Goal: Task Accomplishment & Management: Use online tool/utility

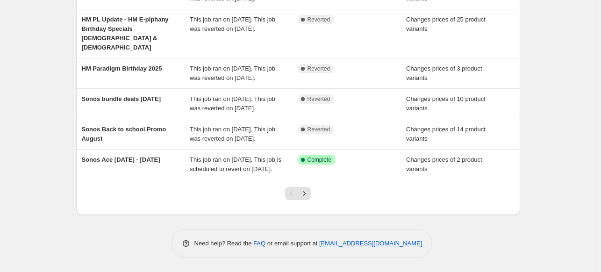
scroll to position [301, 0]
click at [304, 197] on icon "Next" at bounding box center [303, 193] width 9 height 9
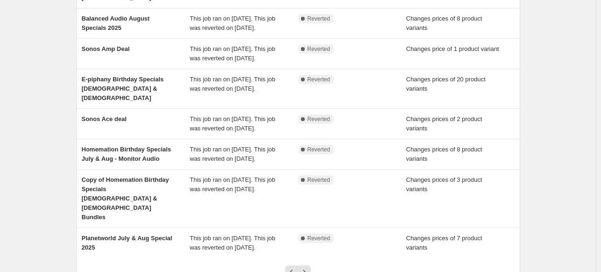
scroll to position [291, 0]
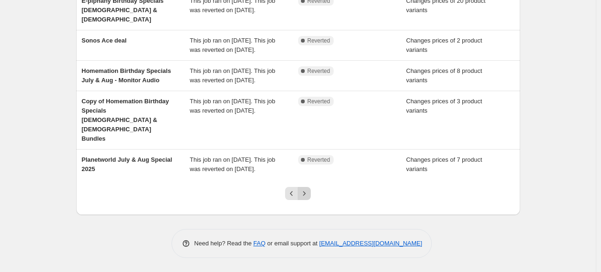
click at [307, 196] on icon "Next" at bounding box center [303, 193] width 9 height 9
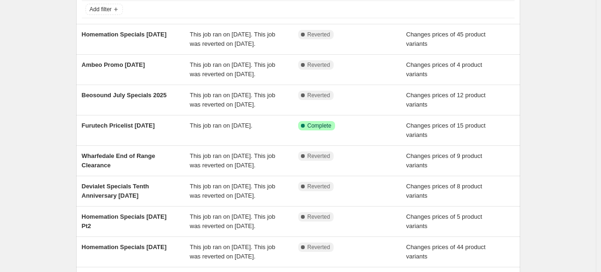
scroll to position [234, 0]
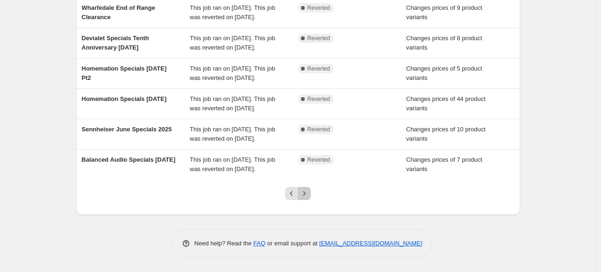
click at [308, 198] on icon "Next" at bounding box center [303, 193] width 9 height 9
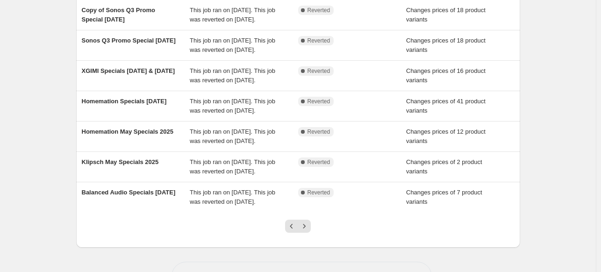
scroll to position [217, 0]
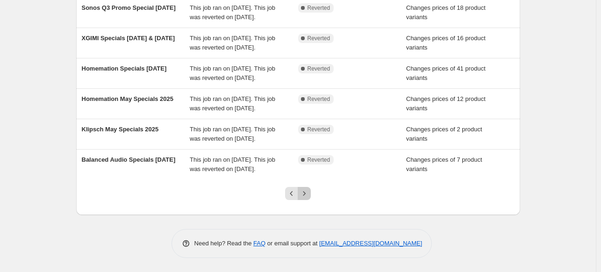
click at [305, 189] on icon "Next" at bounding box center [303, 193] width 9 height 9
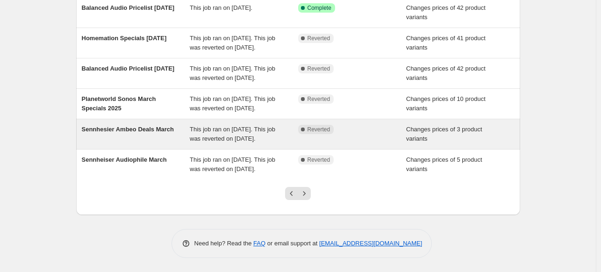
scroll to position [235, 0]
click at [305, 192] on icon "Next" at bounding box center [303, 193] width 9 height 9
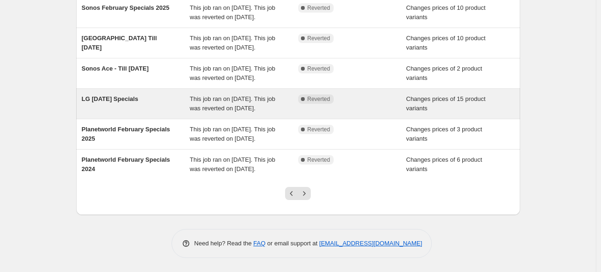
scroll to position [282, 0]
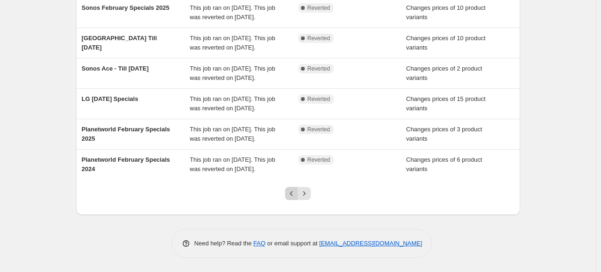
click at [290, 192] on icon "Previous" at bounding box center [291, 193] width 9 height 9
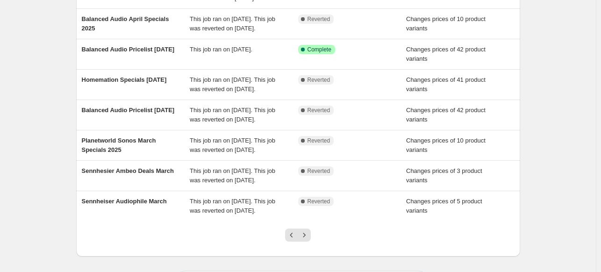
scroll to position [235, 0]
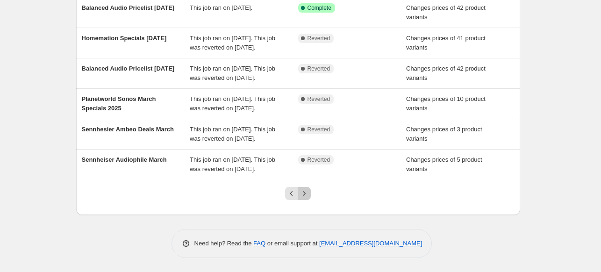
click at [307, 194] on icon "Next" at bounding box center [303, 193] width 9 height 9
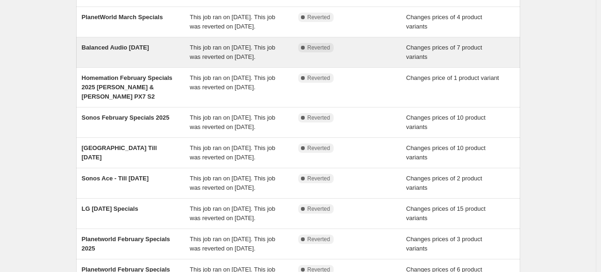
scroll to position [280, 0]
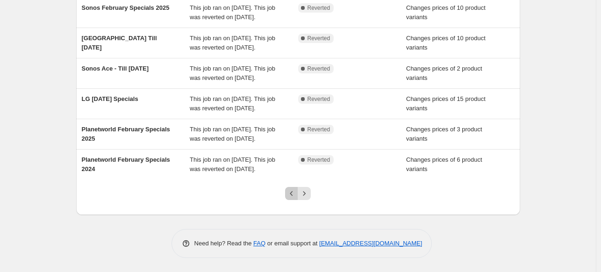
click at [294, 193] on icon "Previous" at bounding box center [291, 193] width 9 height 9
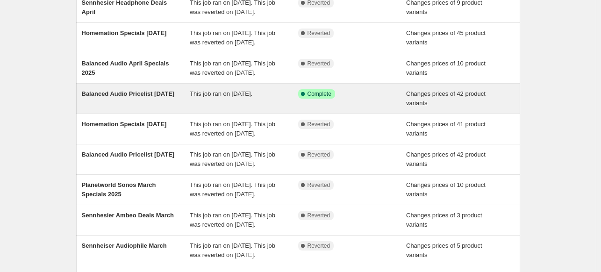
scroll to position [187, 0]
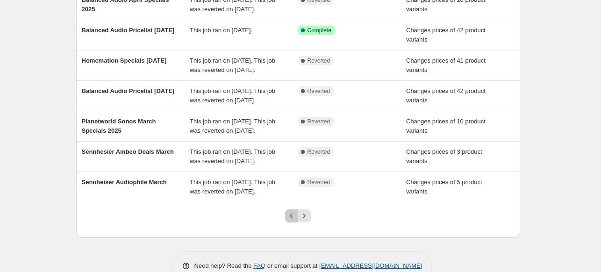
click at [296, 220] on icon "Previous" at bounding box center [291, 215] width 9 height 9
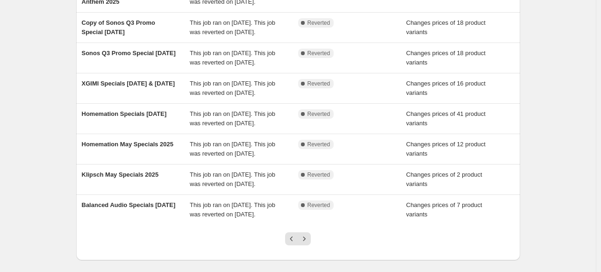
scroll to position [217, 0]
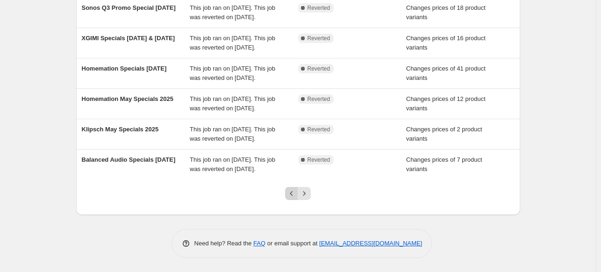
click at [289, 194] on icon "Previous" at bounding box center [291, 193] width 9 height 9
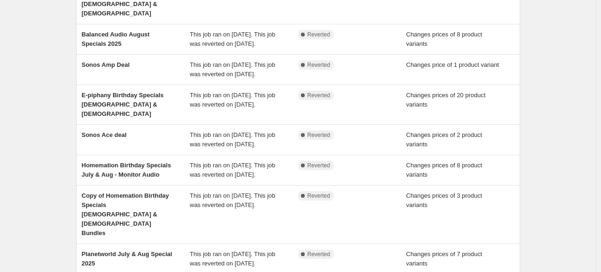
scroll to position [291, 0]
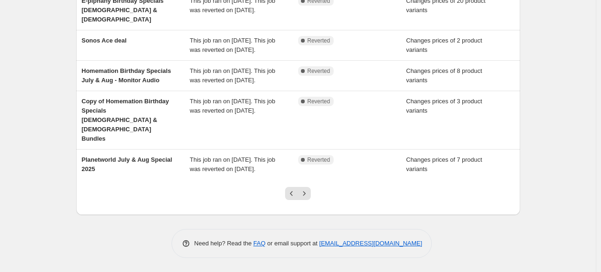
click at [289, 194] on icon "Previous" at bounding box center [291, 193] width 9 height 9
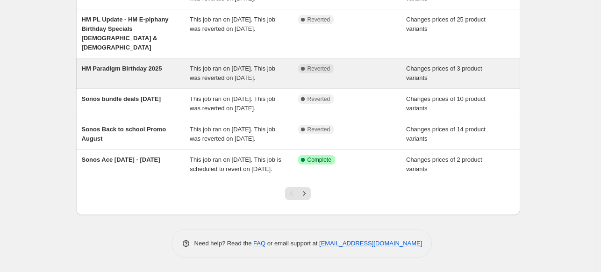
scroll to position [301, 0]
click at [289, 195] on div "Pagination" at bounding box center [291, 193] width 13 height 13
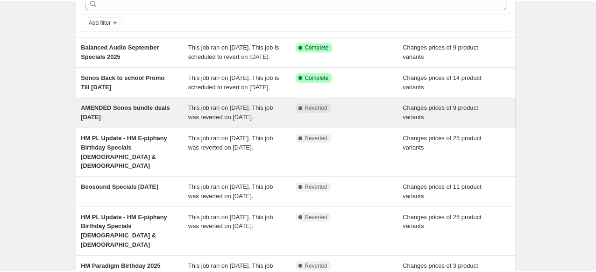
scroll to position [47, 0]
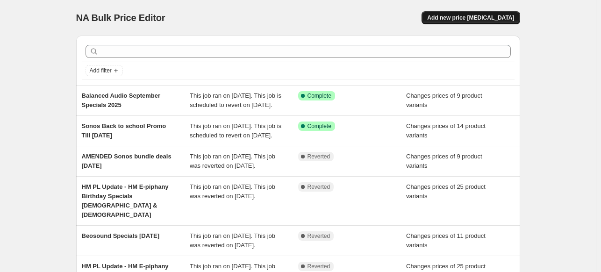
click at [505, 20] on span "Add new price [MEDICAL_DATA]" at bounding box center [470, 17] width 87 height 7
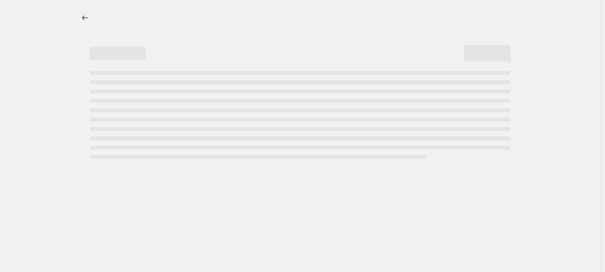
select select "percentage"
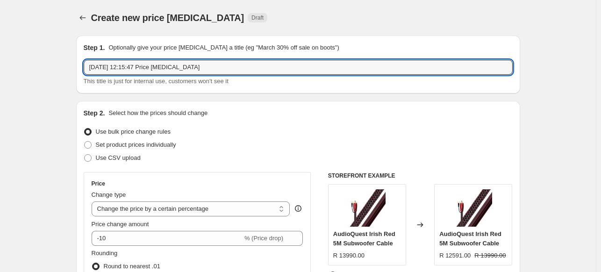
drag, startPoint x: 220, startPoint y: 66, endPoint x: 72, endPoint y: 57, distance: 148.8
drag, startPoint x: 164, startPoint y: 69, endPoint x: 151, endPoint y: 69, distance: 13.5
click at [151, 69] on input "Homemation Specials [DATE]" at bounding box center [298, 67] width 429 height 15
click at [161, 71] on input "Homemation Specials [DATE]" at bounding box center [298, 67] width 429 height 15
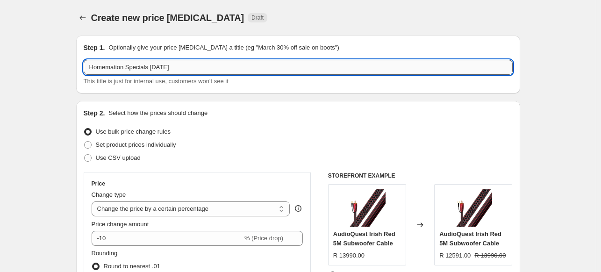
drag, startPoint x: 162, startPoint y: 71, endPoint x: 148, endPoint y: 70, distance: 14.0
click at [148, 70] on input "Homemation Specials [DATE]" at bounding box center [298, 67] width 429 height 15
click at [151, 70] on input "Homemation Specials [DATE]" at bounding box center [298, 67] width 429 height 15
drag, startPoint x: 151, startPoint y: 69, endPoint x: 164, endPoint y: 68, distance: 13.1
click at [164, 68] on input "Homemation Specials [DATE]" at bounding box center [298, 67] width 429 height 15
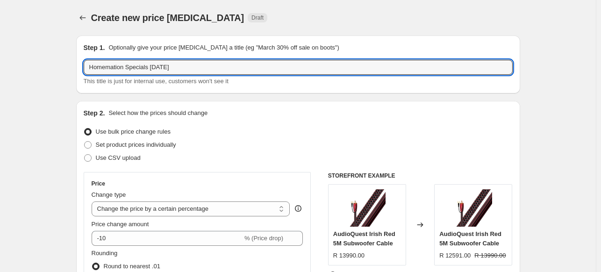
type input "Homemation Specials [DATE]"
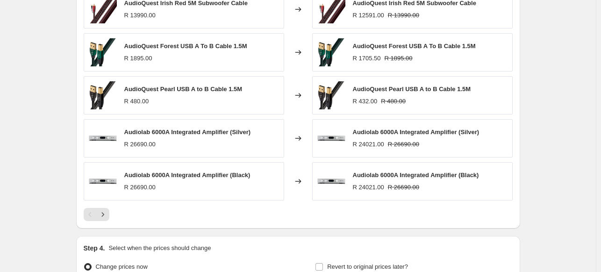
scroll to position [661, 0]
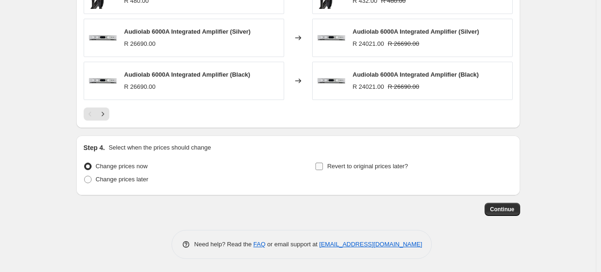
click at [318, 167] on input "Revert to original prices later?" at bounding box center [318, 166] width 7 height 7
checkbox input "true"
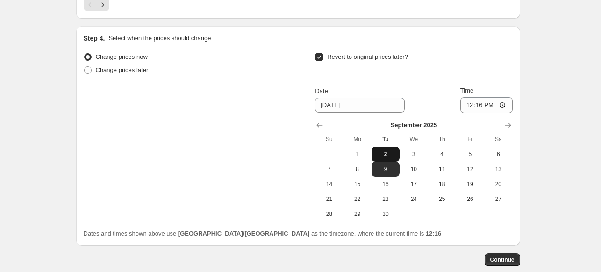
scroll to position [754, 0]
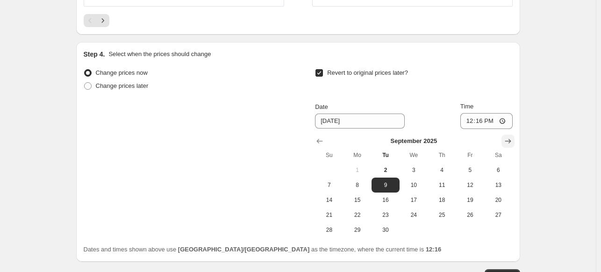
click at [510, 137] on icon "Show next month, October 2025" at bounding box center [507, 140] width 9 height 9
click at [417, 165] on button "1" at bounding box center [413, 170] width 28 height 15
type input "[DATE]"
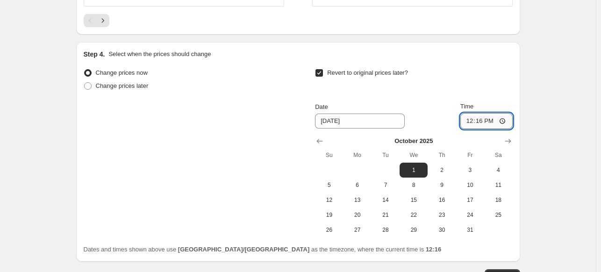
click at [483, 118] on input "12:16" at bounding box center [486, 121] width 52 height 16
type input "00:00"
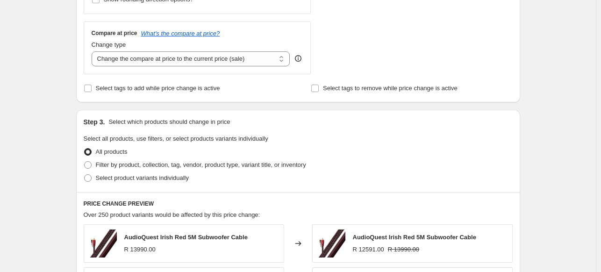
scroll to position [327, 0]
click at [112, 175] on span "Select product variants individually" at bounding box center [142, 177] width 93 height 7
click at [85, 174] on input "Select product variants individually" at bounding box center [84, 174] width 0 height 0
radio input "true"
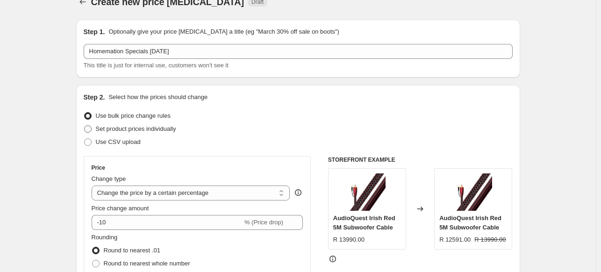
scroll to position [0, 0]
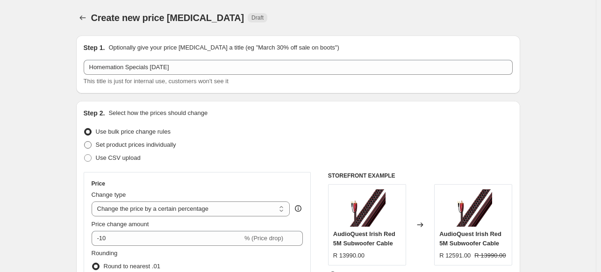
click at [131, 144] on span "Set product prices individually" at bounding box center [136, 144] width 80 height 7
click at [85, 142] on input "Set product prices individually" at bounding box center [84, 141] width 0 height 0
radio input "true"
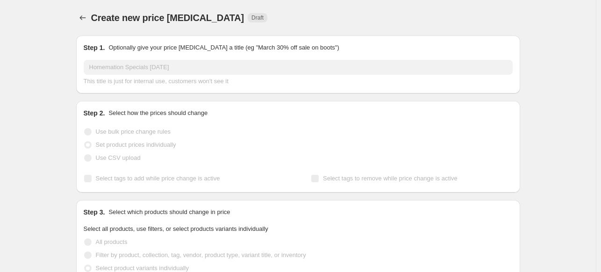
scroll to position [47, 0]
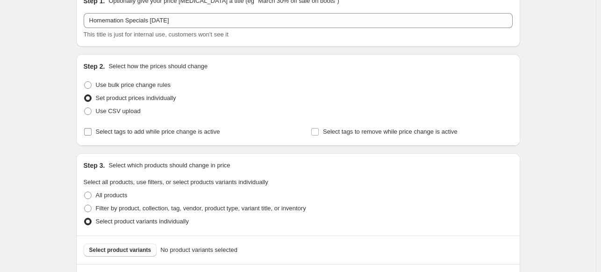
click at [107, 130] on span "Select tags to add while price change is active" at bounding box center [158, 131] width 124 height 7
click at [92, 130] on input "Select tags to add while price change is active" at bounding box center [87, 131] width 7 height 7
checkbox input "true"
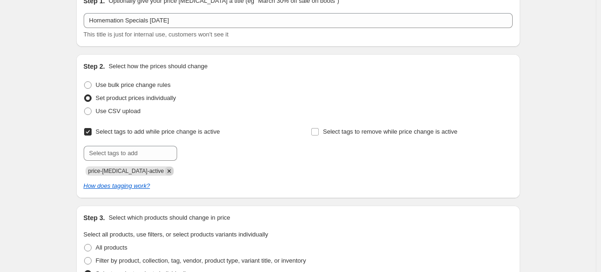
click at [167, 171] on icon "Remove price-change-job-active" at bounding box center [168, 170] width 3 height 3
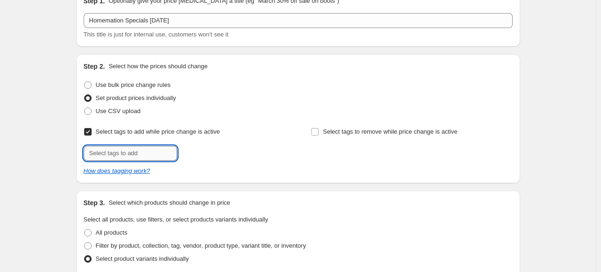
click at [152, 155] on input "text" at bounding box center [130, 153] width 93 height 15
type input "HM SP"
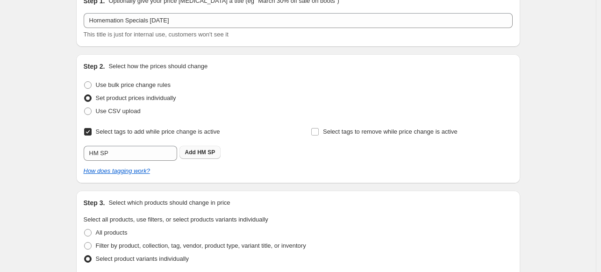
click at [211, 157] on button "Add HM SP" at bounding box center [200, 152] width 42 height 13
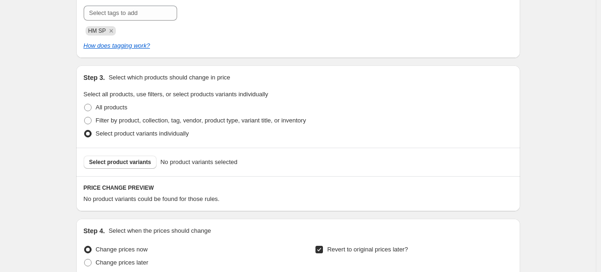
scroll to position [140, 0]
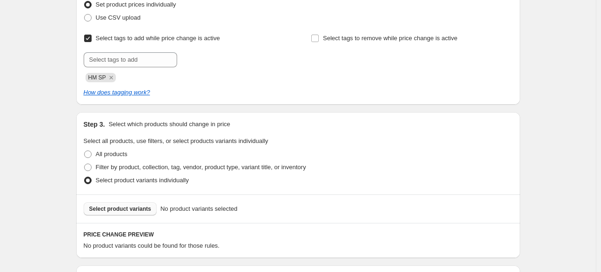
click at [114, 210] on span "Select product variants" at bounding box center [120, 208] width 62 height 7
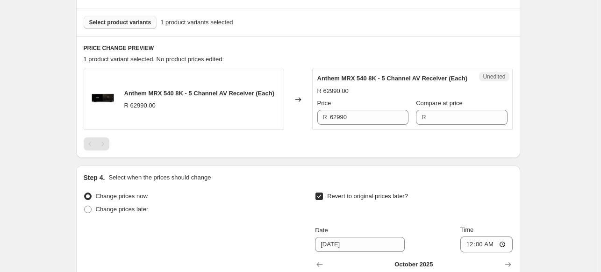
scroll to position [327, 0]
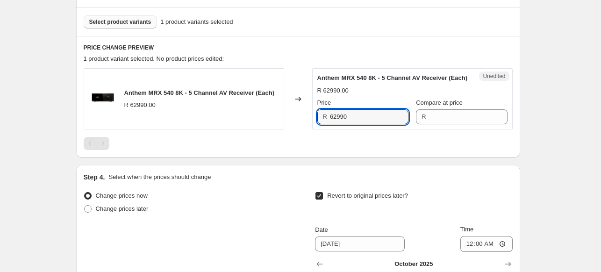
drag, startPoint x: 362, startPoint y: 127, endPoint x: 274, endPoint y: 132, distance: 88.0
click at [274, 129] on div "Anthem MRX 540 8K - 5 Channel AV Receiver (Each) R 62990.00 Changed to Unedited…" at bounding box center [298, 98] width 429 height 61
click at [464, 129] on div "Unedited Anthem MRX 540 8K - 5 Channel AV Receiver (Each) R 62990.00 Price R 62…" at bounding box center [412, 98] width 200 height 61
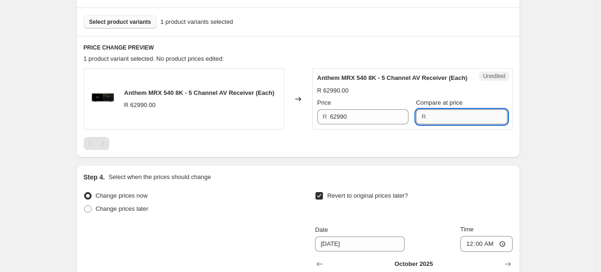
click at [461, 124] on input "Compare at price" at bounding box center [468, 116] width 78 height 15
paste input "62990"
type input "62990"
drag, startPoint x: 370, startPoint y: 117, endPoint x: 338, endPoint y: 128, distance: 33.5
click at [338, 124] on div "Price R 62990" at bounding box center [362, 111] width 91 height 26
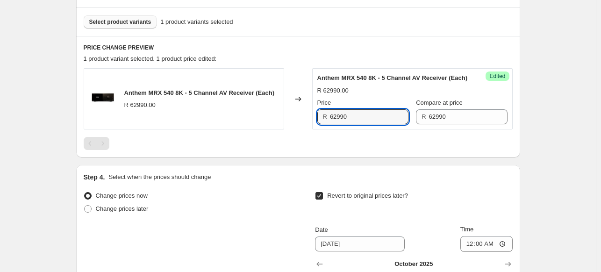
drag, startPoint x: 365, startPoint y: 123, endPoint x: 261, endPoint y: 119, distance: 103.8
click at [261, 119] on div "Anthem MRX 540 8K - 5 Channel AV Receiver (Each) R 62990.00 Changed to Success …" at bounding box center [298, 98] width 429 height 61
type input "34490"
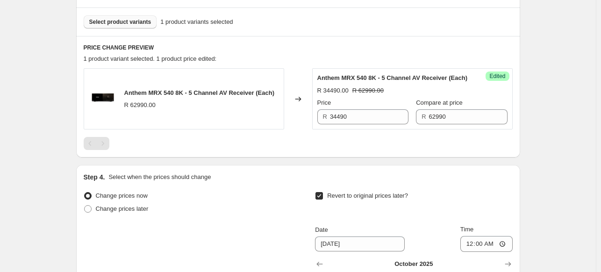
click at [131, 16] on button "Select product variants" at bounding box center [120, 21] width 73 height 13
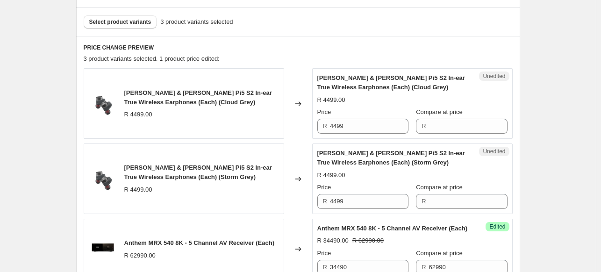
scroll to position [374, 0]
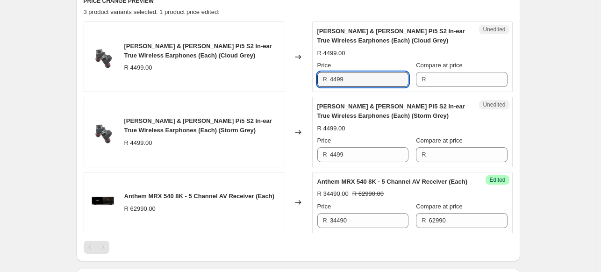
drag, startPoint x: 384, startPoint y: 78, endPoint x: 306, endPoint y: 81, distance: 79.0
click at [306, 81] on div "[PERSON_NAME] & [PERSON_NAME] Pi5 S2 In-ear True Wireless Earphones (Each) (Clo…" at bounding box center [298, 56] width 429 height 71
type input "4499"
click at [452, 84] on input "Compare at price" at bounding box center [468, 79] width 78 height 15
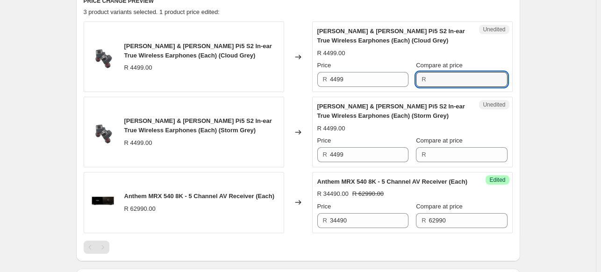
paste input "4499"
type input "4499"
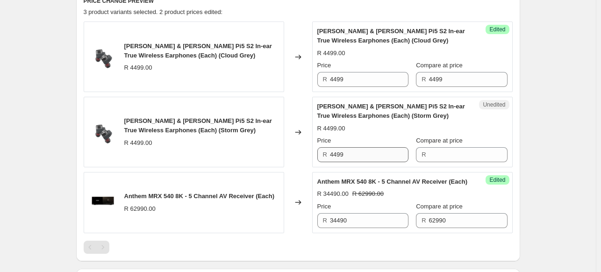
drag, startPoint x: 353, startPoint y: 163, endPoint x: 355, endPoint y: 153, distance: 10.0
click at [353, 161] on div "Unedited [PERSON_NAME] & [PERSON_NAME] Pi5 S2 In-ear True Wireless Earphones (E…" at bounding box center [412, 132] width 200 height 71
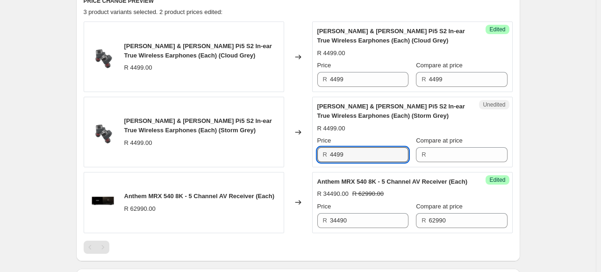
drag, startPoint x: 356, startPoint y: 153, endPoint x: 325, endPoint y: 155, distance: 30.9
click at [325, 155] on div "R 4499" at bounding box center [362, 154] width 91 height 15
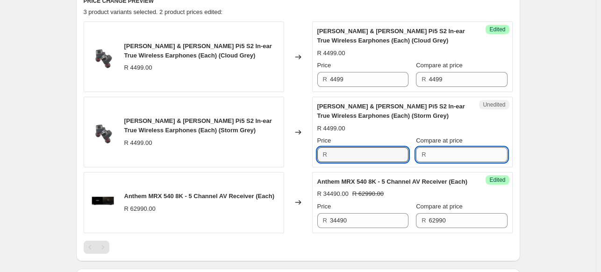
type input "4499"
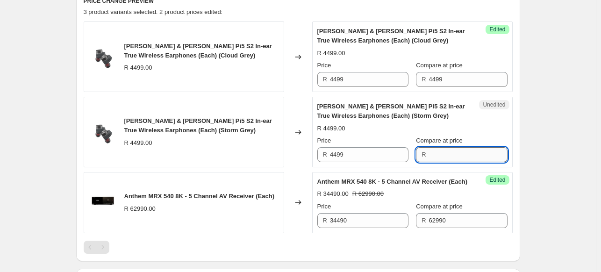
click at [446, 150] on input "Compare at price" at bounding box center [468, 154] width 78 height 15
paste input "4499"
type input "4499"
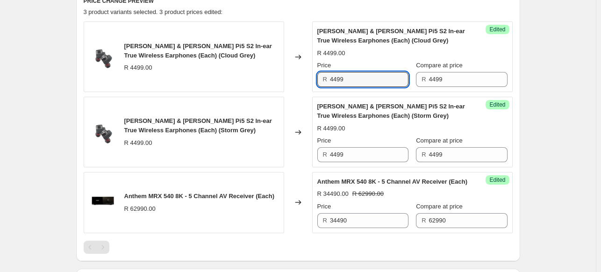
drag, startPoint x: 380, startPoint y: 83, endPoint x: 307, endPoint y: 80, distance: 72.9
click at [307, 80] on div "[PERSON_NAME] & [PERSON_NAME] Pi5 S2 In-ear True Wireless Earphones (Each) (Clo…" at bounding box center [298, 56] width 429 height 71
type input "2999"
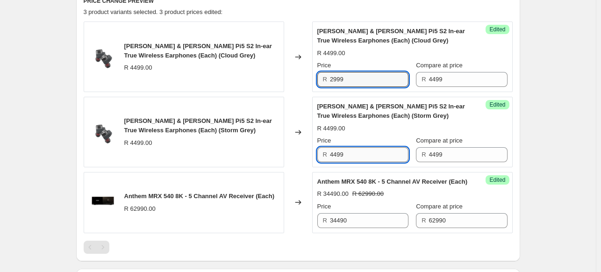
click at [361, 153] on input "4499" at bounding box center [369, 154] width 78 height 15
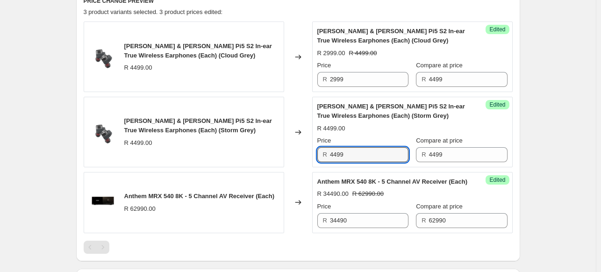
drag, startPoint x: 361, startPoint y: 153, endPoint x: 291, endPoint y: 156, distance: 69.7
click at [291, 156] on div "[PERSON_NAME] & [PERSON_NAME] Pi5 S2 In-ear True Wireless Earphones (Each) (Sto…" at bounding box center [298, 132] width 429 height 71
type input "2999"
click at [517, 140] on div "PRICE CHANGE PREVIEW 3 product variants selected. 3 product prices edited: [PER…" at bounding box center [298, 125] width 444 height 272
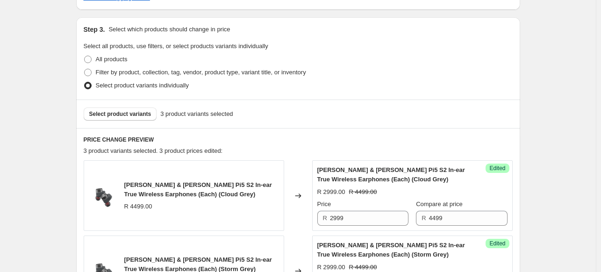
scroll to position [234, 0]
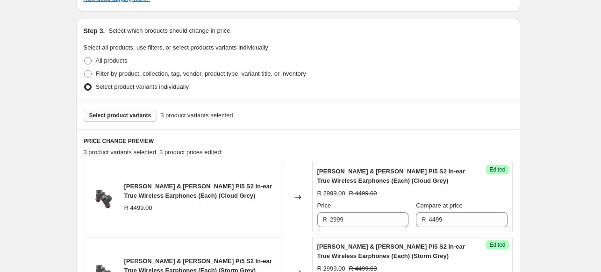
click at [117, 110] on button "Select product variants" at bounding box center [120, 115] width 73 height 13
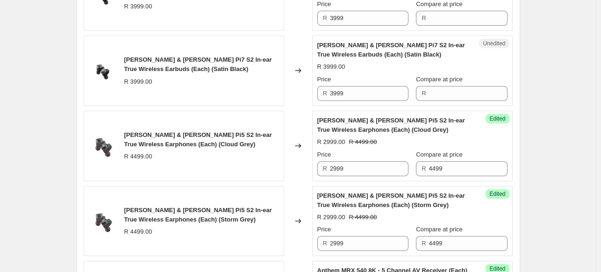
scroll to position [514, 0]
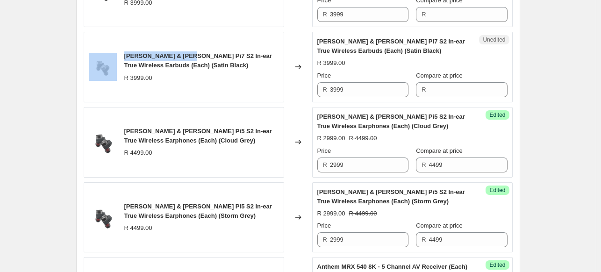
drag, startPoint x: 187, startPoint y: 56, endPoint x: 118, endPoint y: 52, distance: 69.2
click at [118, 52] on div "[PERSON_NAME] & [PERSON_NAME] Pi7 S2 In-ear True Wireless Earbuds (Each) (Satin…" at bounding box center [184, 67] width 200 height 71
copy div "[PERSON_NAME] & [PERSON_NAME] Pi7"
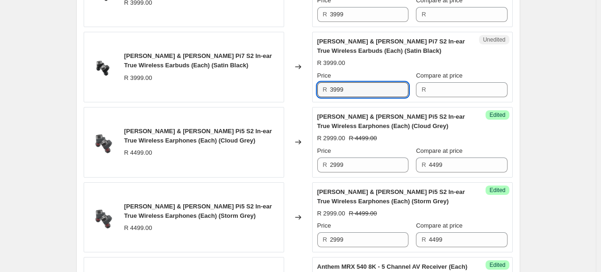
drag, startPoint x: 362, startPoint y: 91, endPoint x: 307, endPoint y: 90, distance: 55.1
click at [307, 90] on div "[PERSON_NAME] & [PERSON_NAME] Pi7 S2 In-ear True Wireless Earbuds (Each) (Satin…" at bounding box center [298, 67] width 429 height 71
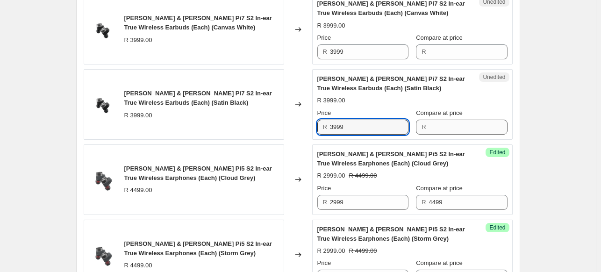
scroll to position [420, 0]
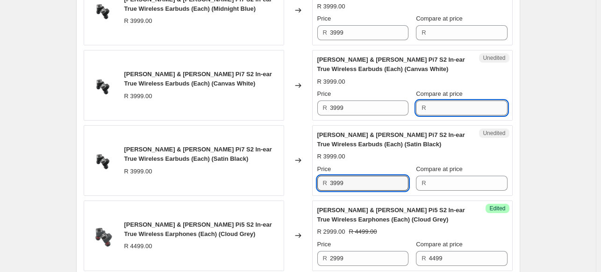
click at [463, 107] on input "Compare at price" at bounding box center [468, 107] width 78 height 15
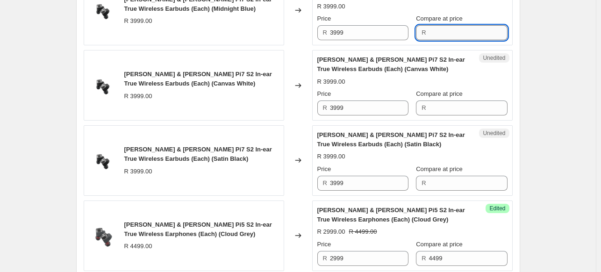
click at [453, 31] on input "Compare at price" at bounding box center [468, 32] width 78 height 15
type input "5999"
click at [457, 108] on input "Compare at price" at bounding box center [468, 107] width 78 height 15
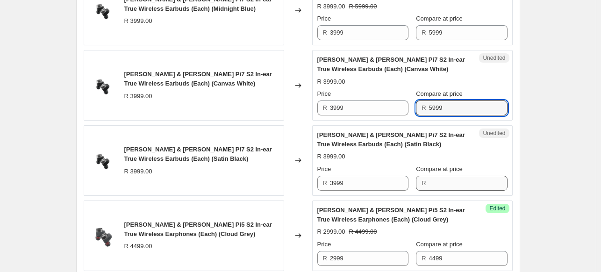
type input "5999"
click at [460, 186] on input "Compare at price" at bounding box center [468, 183] width 78 height 15
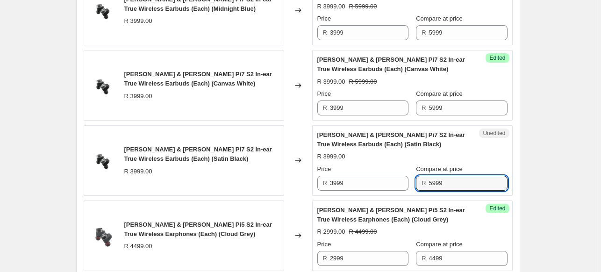
type input "5999"
click at [539, 148] on div "Create new price [MEDICAL_DATA]. This page is ready Create new price [MEDICAL_D…" at bounding box center [298, 162] width 596 height 1165
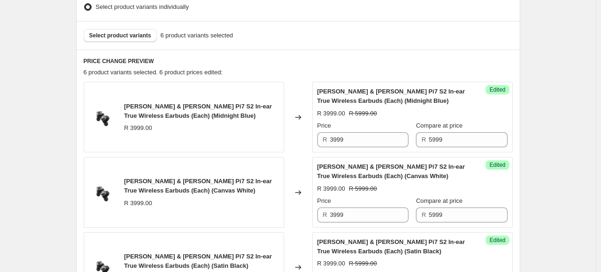
scroll to position [187, 0]
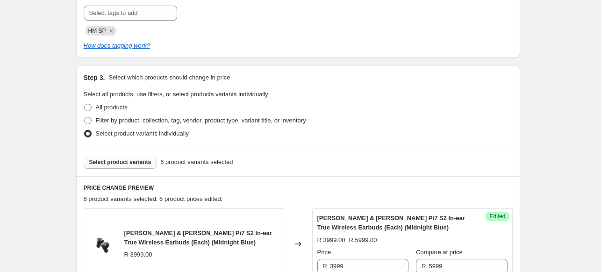
click at [137, 160] on span "Select product variants" at bounding box center [120, 161] width 62 height 7
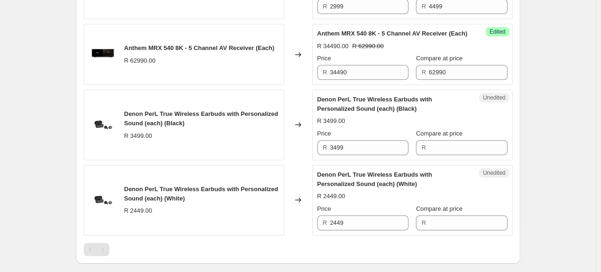
scroll to position [747, 0]
drag, startPoint x: 354, startPoint y: 157, endPoint x: 319, endPoint y: 157, distance: 35.0
click at [319, 155] on div "R 3499" at bounding box center [362, 147] width 91 height 15
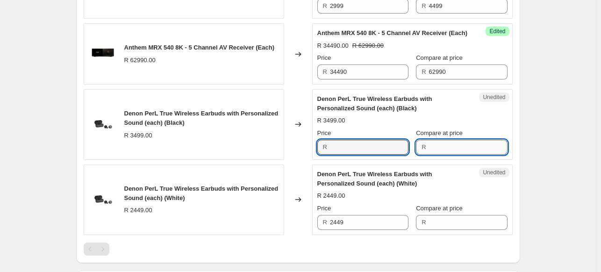
type input "3499"
click at [455, 155] on input "Compare at price" at bounding box center [468, 147] width 78 height 15
paste input "3499"
type input "3499"
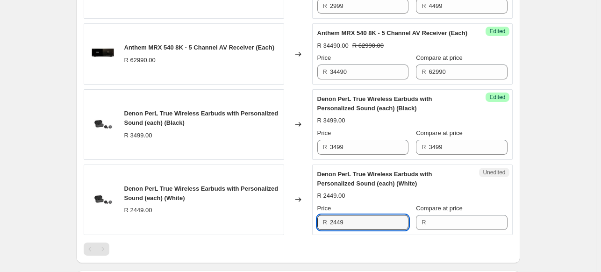
drag, startPoint x: 368, startPoint y: 231, endPoint x: 318, endPoint y: 230, distance: 50.0
click at [318, 230] on div "Unedited Denon PerL True Wireless Earbuds with Personalized Sound (each) (White…" at bounding box center [412, 199] width 200 height 71
type input "2449"
click at [448, 224] on input "Compare at price" at bounding box center [468, 222] width 78 height 15
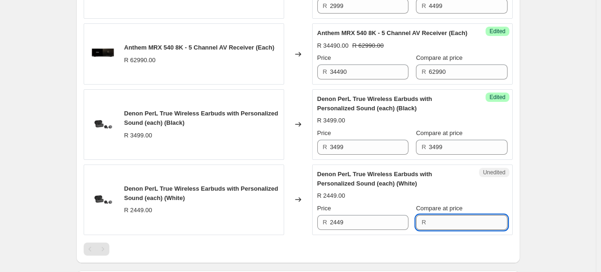
paste input "2449"
type input "2449"
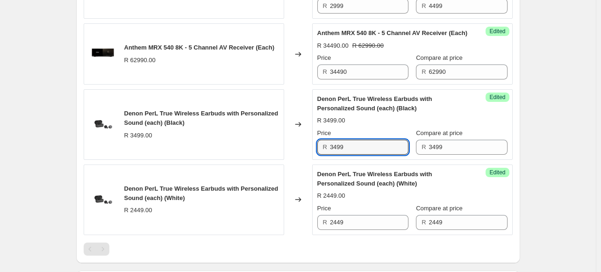
drag, startPoint x: 381, startPoint y: 156, endPoint x: 328, endPoint y: 155, distance: 53.3
click at [328, 155] on div "R 3499" at bounding box center [362, 147] width 91 height 15
type input "1899"
click at [364, 230] on input "2449" at bounding box center [369, 222] width 78 height 15
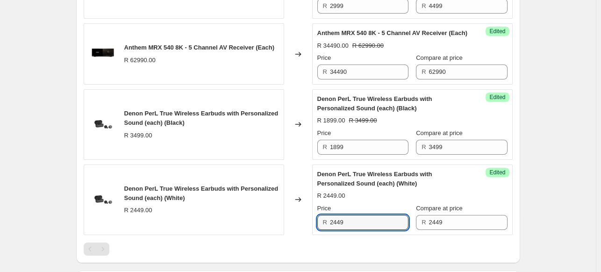
drag, startPoint x: 348, startPoint y: 232, endPoint x: 301, endPoint y: 229, distance: 46.8
click at [301, 229] on div "Denon PerL True Wireless Earbuds with Personalized Sound (each) (White) R 2449.…" at bounding box center [298, 199] width 429 height 71
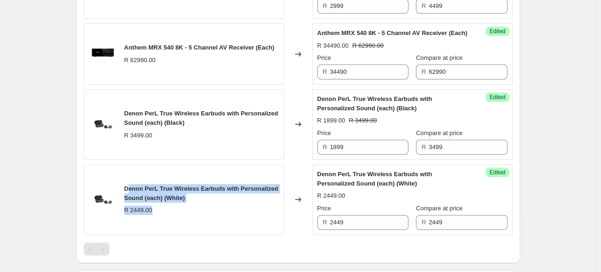
drag, startPoint x: 214, startPoint y: 214, endPoint x: 132, endPoint y: 199, distance: 83.6
click at [132, 199] on div "Denon PerL True Wireless Earbuds with Personalized Sound (each) (White) R 2449.…" at bounding box center [201, 199] width 155 height 31
click at [174, 224] on div "Denon PerL True Wireless Earbuds with Personalized Sound (each) (White) R 2449.…" at bounding box center [184, 199] width 200 height 71
drag, startPoint x: 199, startPoint y: 207, endPoint x: 128, endPoint y: 195, distance: 71.6
click at [128, 195] on div "Denon PerL True Wireless Earbuds with Personalized Sound (each) (White)" at bounding box center [201, 193] width 155 height 19
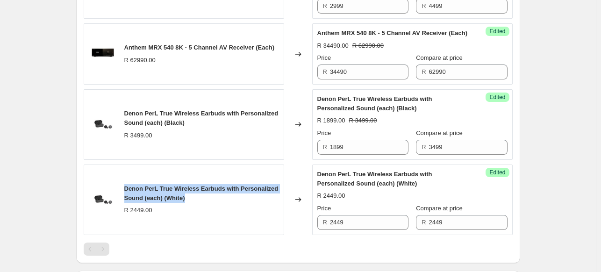
copy span "Denon PerL True Wireless Earbuds with Personalized Sound (each) (White)"
click at [217, 203] on div "Denon PerL True Wireless Earbuds with Personalized Sound (each) (White)" at bounding box center [201, 193] width 155 height 19
drag, startPoint x: 213, startPoint y: 207, endPoint x: 118, endPoint y: 203, distance: 95.4
click at [118, 203] on div "Denon PerL True Wireless Earbuds with Personalized Sound (each) (White) R 2449.…" at bounding box center [184, 199] width 200 height 71
copy div "Denon PerL True Wireless Earbuds with Personalized Sound (each) (White)"
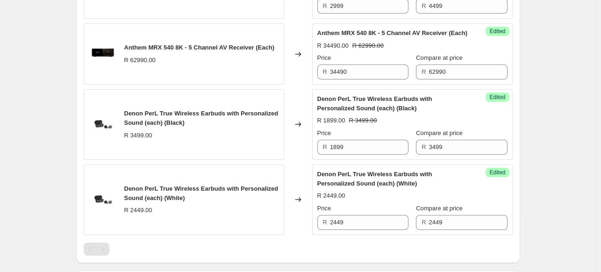
click at [189, 160] on div "Denon PerL True Wireless Earbuds with Personalized Sound (each) (Black) R 3499.…" at bounding box center [184, 124] width 200 height 71
drag, startPoint x: 221, startPoint y: 197, endPoint x: 153, endPoint y: 202, distance: 68.4
click at [153, 201] on span "Denon PerL True Wireless Earbuds with Personalized Sound (each) (White)" at bounding box center [201, 193] width 154 height 16
click at [230, 196] on span "Denon PerL True Wireless Earbuds with Personalized Sound (each) (White)" at bounding box center [201, 193] width 154 height 16
drag, startPoint x: 222, startPoint y: 198, endPoint x: 127, endPoint y: 195, distance: 95.3
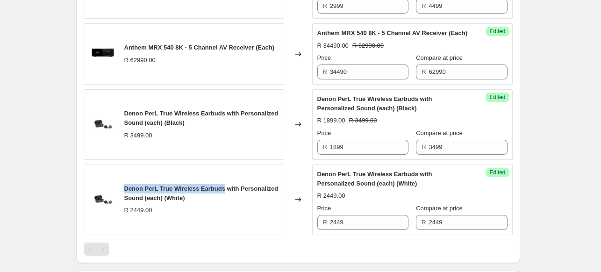
click at [127, 195] on span "Denon PerL True Wireless Earbuds with Personalized Sound (each) (White)" at bounding box center [201, 193] width 154 height 16
copy span "Denon PerL True Wireless Earbuds"
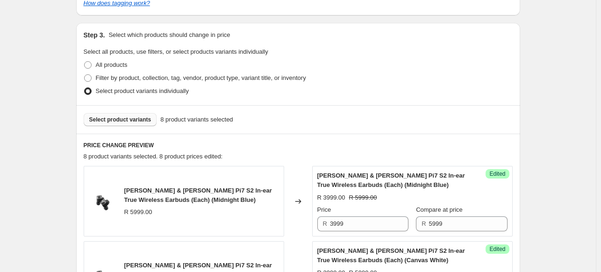
scroll to position [280, 0]
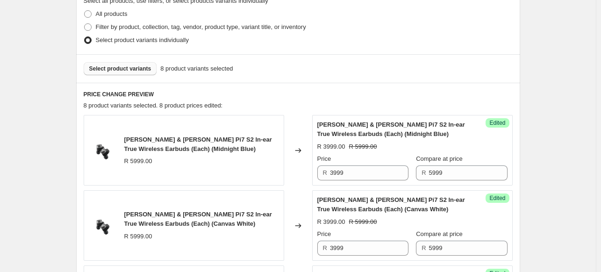
click at [124, 65] on button "Select product variants" at bounding box center [120, 68] width 73 height 13
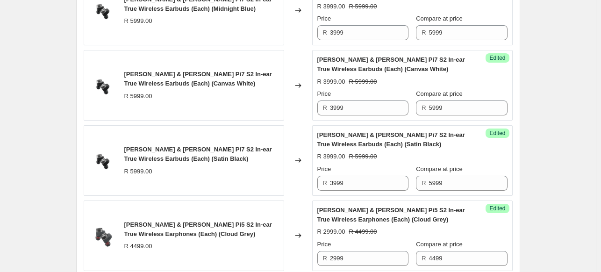
scroll to position [327, 0]
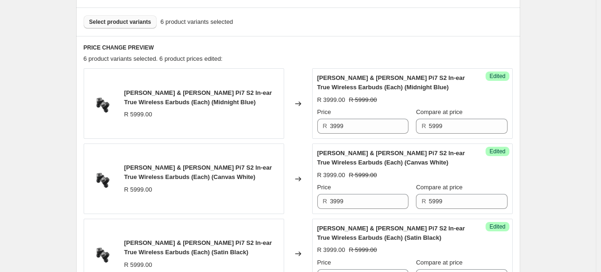
click at [142, 21] on span "Select product variants" at bounding box center [120, 21] width 62 height 7
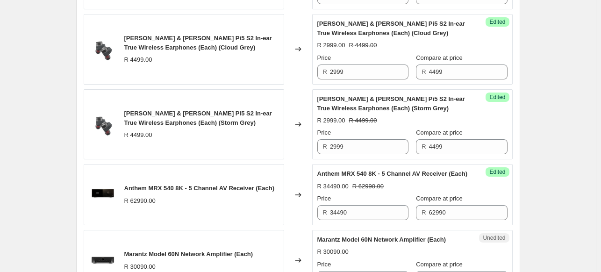
scroll to position [701, 0]
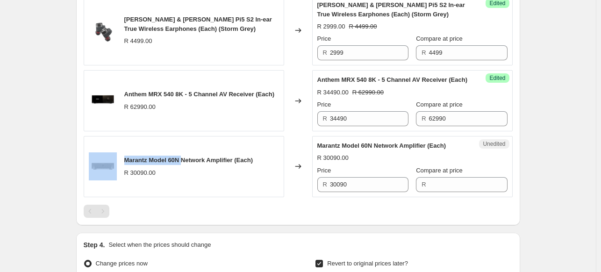
drag, startPoint x: 184, startPoint y: 166, endPoint x: 122, endPoint y: 166, distance: 62.1
click at [122, 166] on div "Marantz Model 60N Network Amplifier (Each) R 30090.00" at bounding box center [184, 166] width 200 height 61
copy div "Marantz Model 60N"
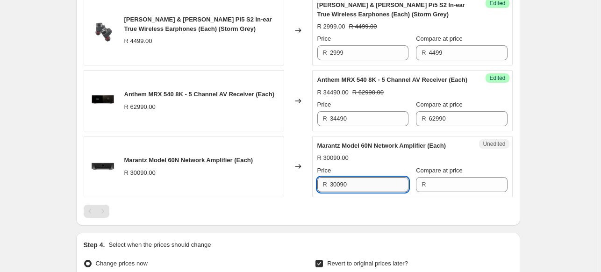
click at [370, 192] on input "30090" at bounding box center [369, 184] width 78 height 15
drag, startPoint x: 370, startPoint y: 192, endPoint x: 306, endPoint y: 195, distance: 63.6
click at [306, 195] on div "Marantz Model 60N Network Amplifier (Each) R 30090.00 Changed to Unedited Maran…" at bounding box center [298, 166] width 429 height 61
type input "30090"
drag, startPoint x: 308, startPoint y: 193, endPoint x: 302, endPoint y: 192, distance: 6.1
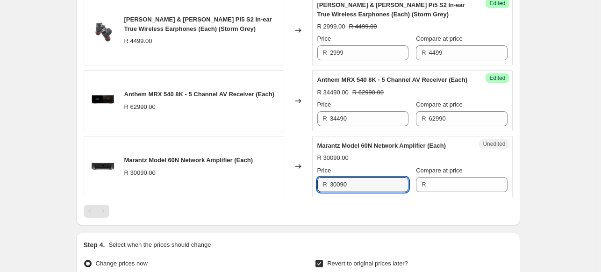
click at [302, 192] on div "Marantz Model 60N Network Amplifier (Each) R 30090.00 Changed to Unedited Maran…" at bounding box center [298, 166] width 429 height 61
click at [462, 187] on input "Compare at price" at bounding box center [468, 184] width 78 height 15
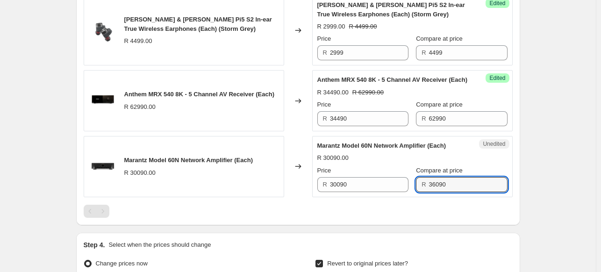
type input "36090"
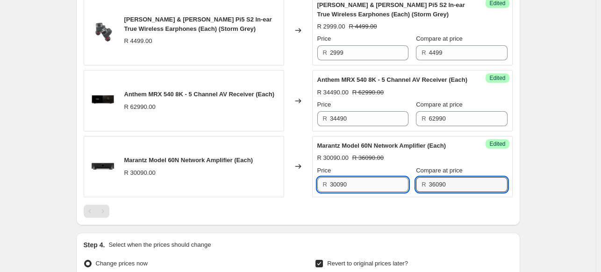
click at [365, 192] on input "30090" at bounding box center [369, 184] width 78 height 15
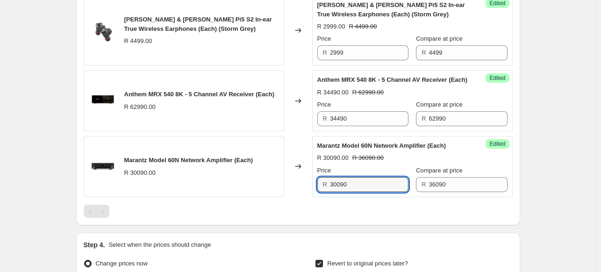
drag, startPoint x: 363, startPoint y: 191, endPoint x: 283, endPoint y: 182, distance: 80.8
click at [283, 182] on div "Marantz Model 60N Network Amplifier (Each) R 30090.00 Changed to Success Edited…" at bounding box center [298, 166] width 429 height 61
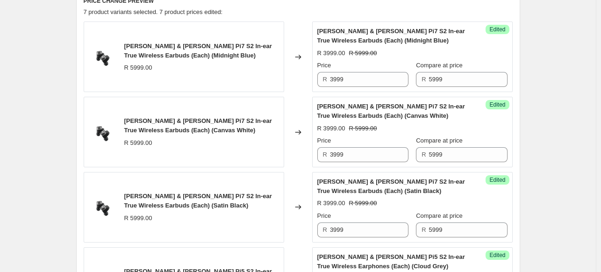
scroll to position [187, 0]
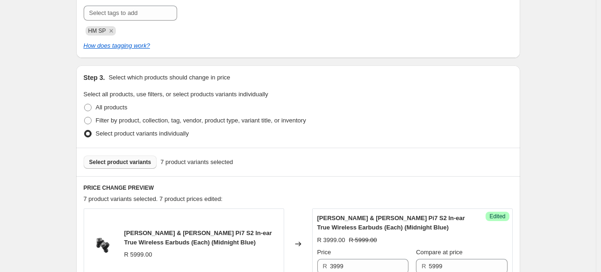
type input "32390"
click at [126, 162] on span "Select product variants" at bounding box center [120, 161] width 62 height 7
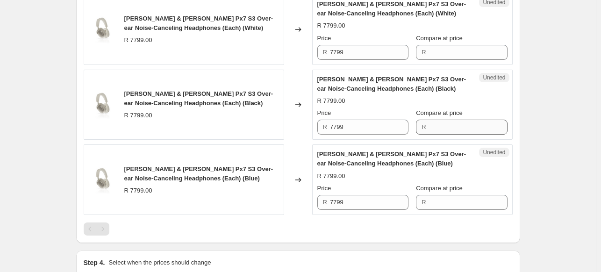
scroll to position [888, 0]
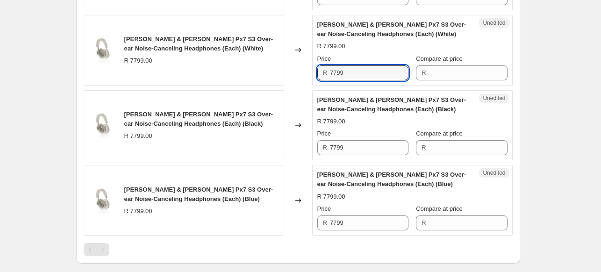
drag, startPoint x: 377, startPoint y: 84, endPoint x: 294, endPoint y: 83, distance: 83.6
click at [294, 83] on div "[PERSON_NAME] & [PERSON_NAME] Px7 S3 Over-ear Noise-Canceling Headphones (Each)…" at bounding box center [298, 50] width 429 height 71
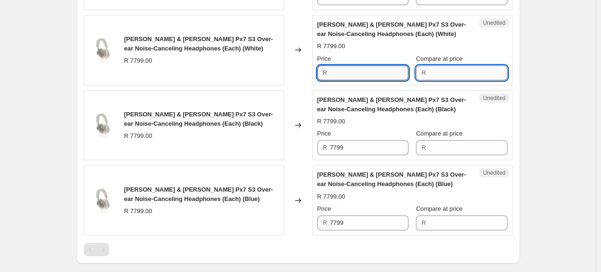
type input "7799"
click at [457, 80] on input "Compare at price" at bounding box center [468, 72] width 78 height 15
paste input "7799"
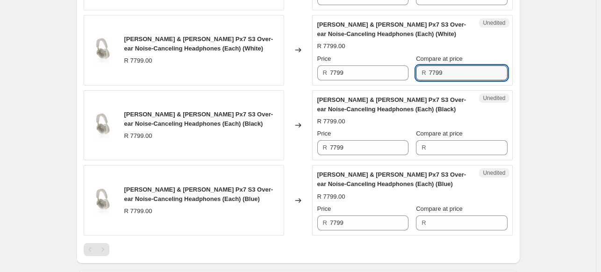
type input "7799"
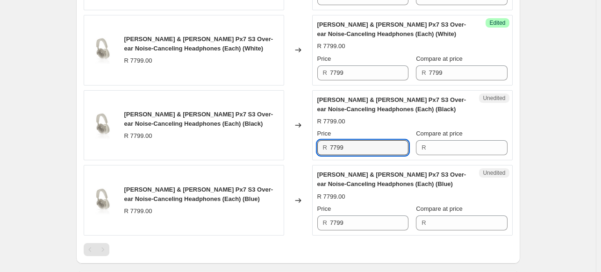
drag, startPoint x: 329, startPoint y: 161, endPoint x: 296, endPoint y: 159, distance: 33.7
click at [297, 159] on div "[PERSON_NAME] & [PERSON_NAME] Px7 S3 Over-ear Noise-Canceling Headphones (Each)…" at bounding box center [298, 125] width 429 height 71
type input "7799"
click at [462, 152] on input "Compare at price" at bounding box center [468, 147] width 78 height 15
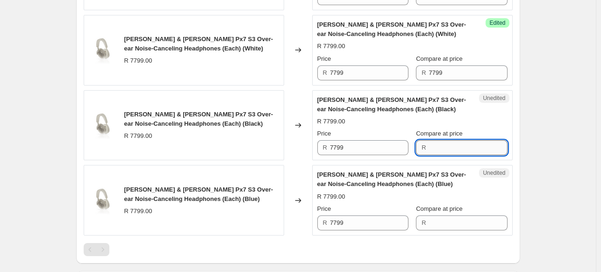
paste input "7799"
type input "7799"
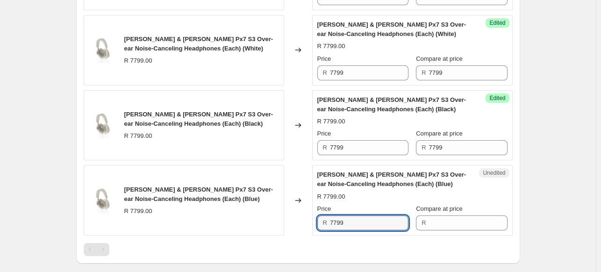
drag, startPoint x: 372, startPoint y: 227, endPoint x: 291, endPoint y: 229, distance: 80.4
click at [291, 229] on div "[PERSON_NAME] & [PERSON_NAME] Px7 S3 Over-ear Noise-Canceling Headphones (Each)…" at bounding box center [298, 200] width 429 height 71
type input "7799"
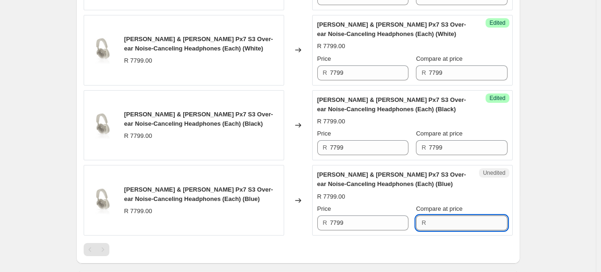
click at [455, 227] on input "Compare at price" at bounding box center [468, 222] width 78 height 15
paste input "7799"
type input "7799"
click at [370, 85] on div "Success Edited [PERSON_NAME] & [PERSON_NAME] Px7 S3 Over-ear Noise-Canceling He…" at bounding box center [412, 50] width 200 height 71
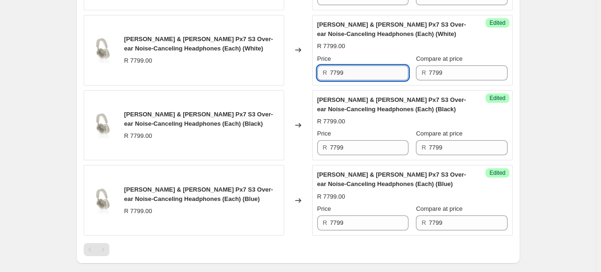
click at [370, 79] on input "7799" at bounding box center [369, 72] width 78 height 15
drag, startPoint x: 370, startPoint y: 79, endPoint x: 290, endPoint y: 81, distance: 80.4
click at [290, 81] on div "[PERSON_NAME] & [PERSON_NAME] Px7 S3 Over-ear Noise-Canceling Headphones (Each)…" at bounding box center [298, 50] width 429 height 71
type input "6990"
click at [358, 155] on input "7799" at bounding box center [369, 147] width 78 height 15
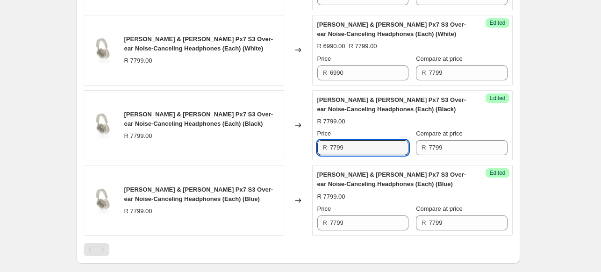
drag, startPoint x: 359, startPoint y: 156, endPoint x: 263, endPoint y: 159, distance: 96.7
click at [263, 159] on div "[PERSON_NAME] & [PERSON_NAME] Px7 S3 Over-ear Noise-Canceling Headphones (Each)…" at bounding box center [298, 125] width 429 height 71
type input "6990"
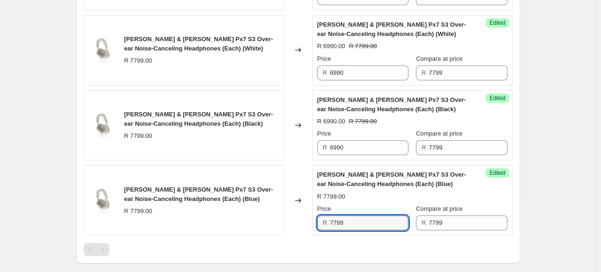
drag, startPoint x: 342, startPoint y: 233, endPoint x: 250, endPoint y: 227, distance: 92.7
click at [252, 227] on div "[PERSON_NAME] & [PERSON_NAME] Px7 S3 Over-ear Noise-Canceling Headphones (Each)…" at bounding box center [298, 200] width 429 height 71
type input "6990"
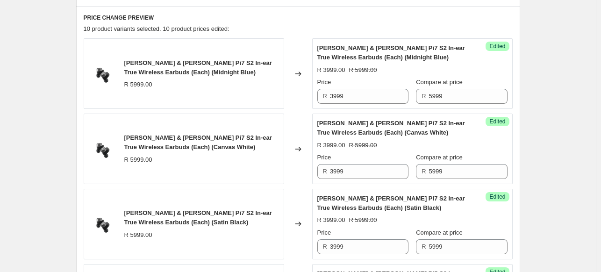
scroll to position [280, 0]
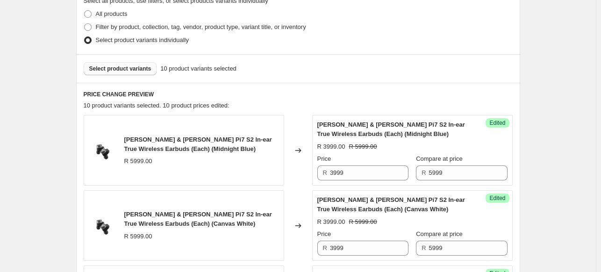
click at [147, 71] on span "Select product variants" at bounding box center [120, 68] width 62 height 7
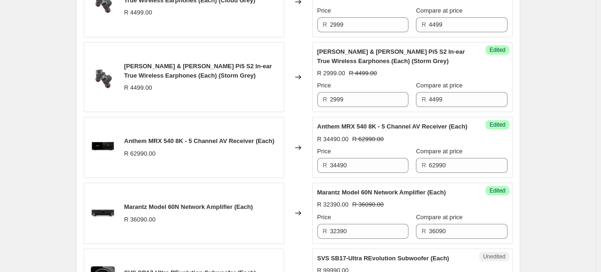
scroll to position [747, 0]
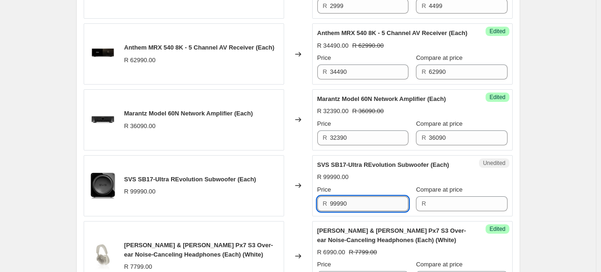
click at [371, 211] on input "99990" at bounding box center [369, 203] width 78 height 15
drag, startPoint x: 303, startPoint y: 211, endPoint x: 290, endPoint y: 210, distance: 13.1
click at [290, 210] on div "SVS SB17-Ultra REvolution Subwoofer (Each) R 99990.00 Changed to Unedited SVS S…" at bounding box center [298, 185] width 429 height 61
type input "99990"
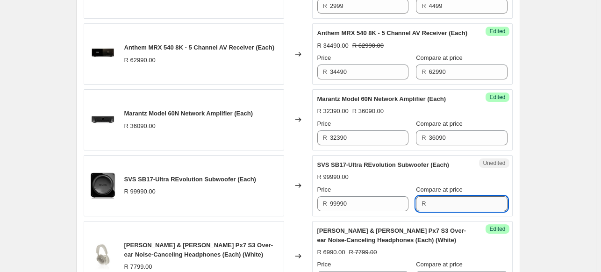
click at [456, 211] on input "Compare at price" at bounding box center [468, 203] width 78 height 15
paste input "99990"
type input "99990"
drag, startPoint x: 374, startPoint y: 211, endPoint x: 312, endPoint y: 212, distance: 61.7
click at [312, 212] on div "SVS SB17-Ultra REvolution Subwoofer (Each) R 99990.00 Changed to Unedited SVS S…" at bounding box center [298, 185] width 429 height 61
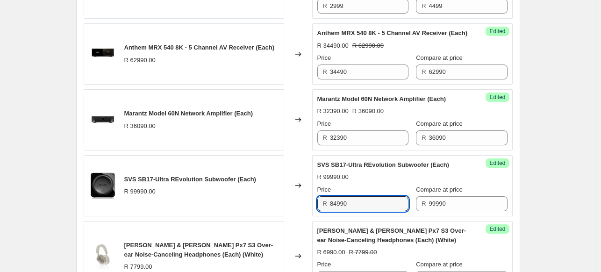
type input "84990"
click at [550, 166] on div "Create new price [MEDICAL_DATA]. This page is ready Create new price [MEDICAL_D…" at bounding box center [298, 13] width 596 height 1521
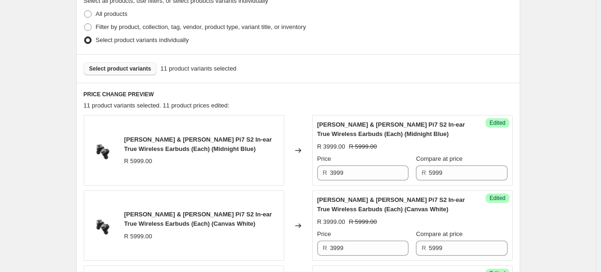
scroll to position [280, 0]
click at [110, 67] on span "Select product variants" at bounding box center [120, 68] width 62 height 7
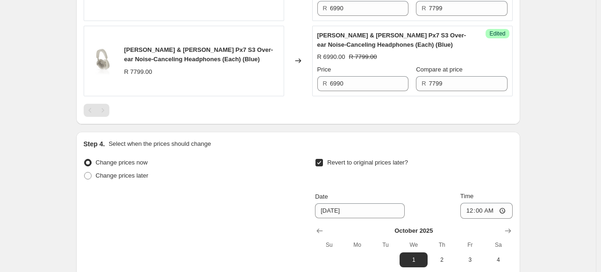
scroll to position [934, 0]
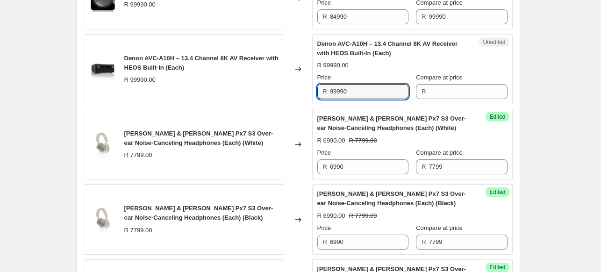
drag, startPoint x: 357, startPoint y: 100, endPoint x: 286, endPoint y: 103, distance: 71.5
click at [286, 103] on div "Denon AVC-A10H – 13.4 Channel 8K AV Receiver with HEOS Built-In (Each) R 99990.…" at bounding box center [298, 69] width 429 height 71
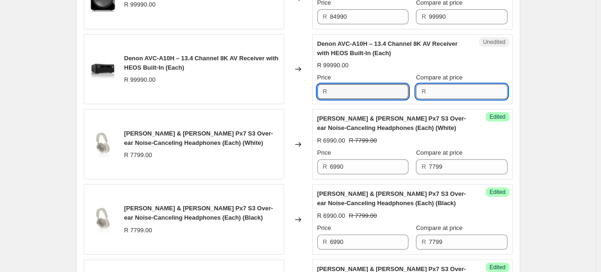
type input "99990"
click at [467, 99] on input "Compare at price" at bounding box center [468, 91] width 78 height 15
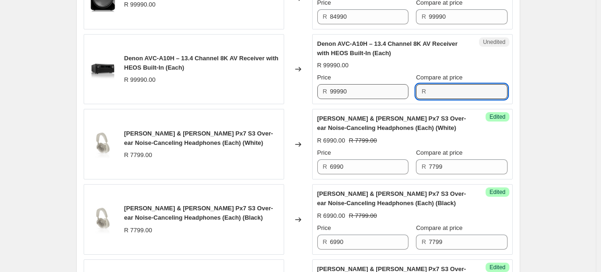
paste input "99990"
type input "99990"
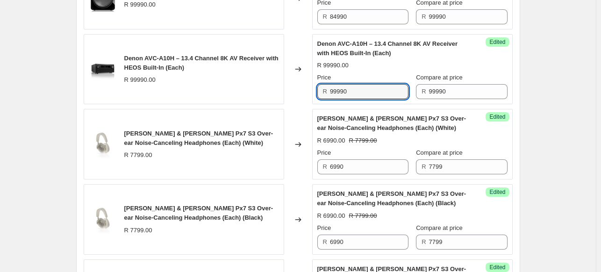
drag, startPoint x: 394, startPoint y: 95, endPoint x: 285, endPoint y: 96, distance: 108.9
click at [285, 96] on div "Denon AVC-A10H – 13.4 Channel 8K AV Receiver with HEOS Built-In (Each) R 99990.…" at bounding box center [298, 69] width 429 height 71
type input "84990"
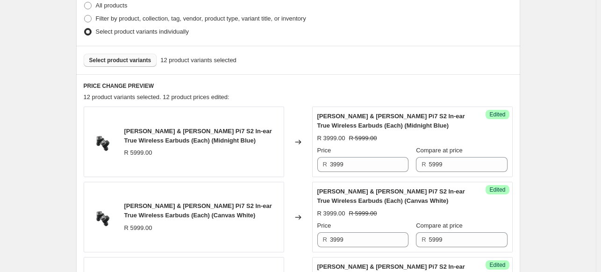
scroll to position [187, 0]
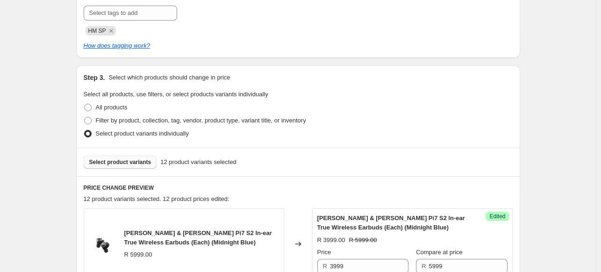
click at [140, 166] on button "Select product variants" at bounding box center [120, 162] width 73 height 13
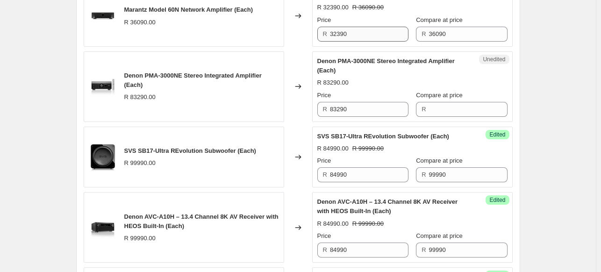
scroll to position [794, 0]
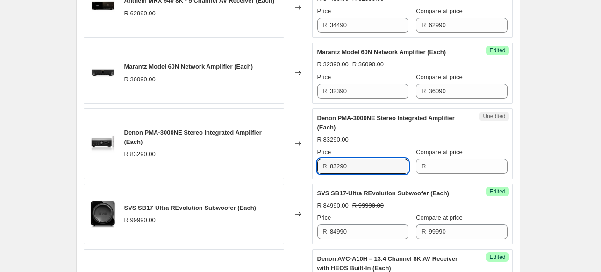
drag, startPoint x: 364, startPoint y: 178, endPoint x: 309, endPoint y: 179, distance: 55.1
click at [309, 179] on div "Denon PMA-3000NE Stereo Integrated Amplifier (Each) R 83290.00 Changed to Unedi…" at bounding box center [298, 143] width 429 height 71
type input "83290"
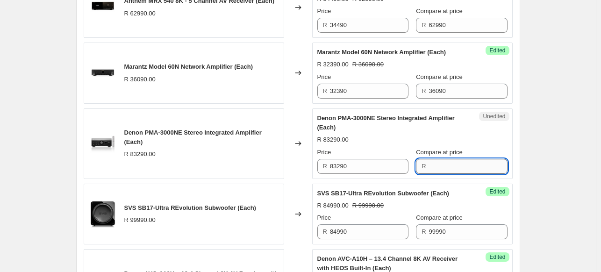
click at [446, 172] on input "Compare at price" at bounding box center [468, 166] width 78 height 15
paste input "83290"
type input "83290"
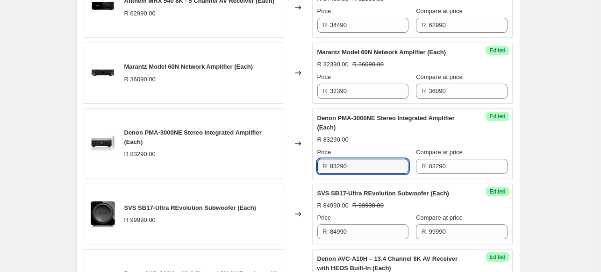
drag, startPoint x: 363, startPoint y: 177, endPoint x: 315, endPoint y: 172, distance: 48.4
click at [315, 172] on div "Success Edited [PERSON_NAME] PMA-3000NE Stereo Integrated Amplifier (Each) R 83…" at bounding box center [412, 143] width 200 height 71
type input "74690"
click at [553, 135] on div "Create new price [MEDICAL_DATA]. This page is ready Create new price [MEDICAL_D…" at bounding box center [298, 42] width 596 height 1672
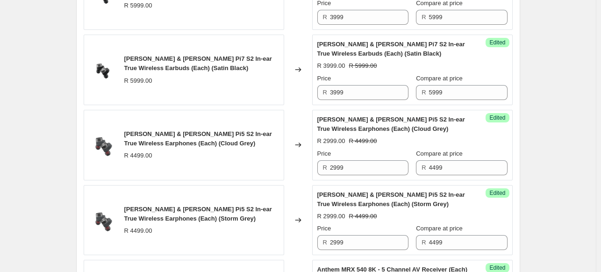
scroll to position [280, 0]
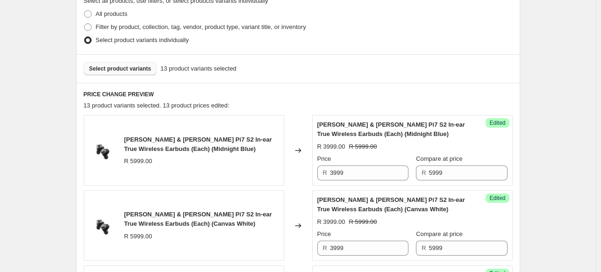
click at [124, 69] on span "Select product variants" at bounding box center [120, 68] width 62 height 7
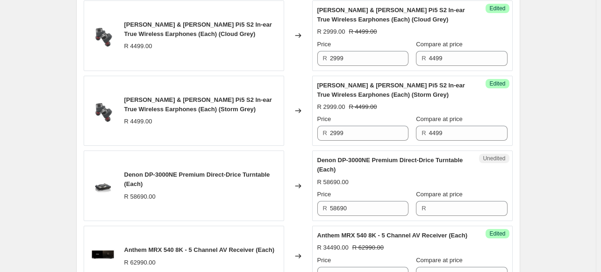
scroll to position [701, 0]
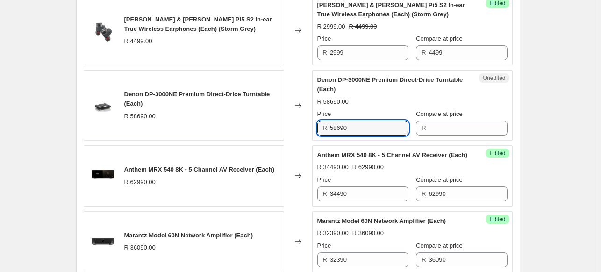
drag, startPoint x: 363, startPoint y: 127, endPoint x: 303, endPoint y: 130, distance: 60.4
click at [303, 130] on div "Denon DP-3000NE Premium Direct-Drice Turntable (Each) R 58690.00 Changed to Une…" at bounding box center [298, 105] width 429 height 71
type input "58690"
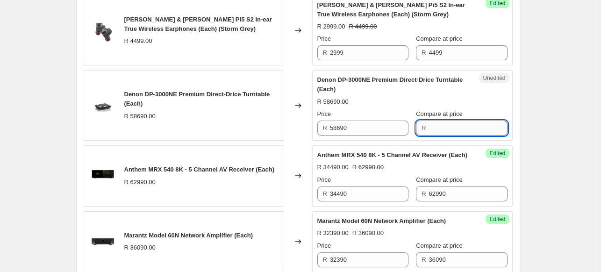
click at [453, 128] on input "Compare at price" at bounding box center [468, 128] width 78 height 15
paste input "58690"
type input "58690"
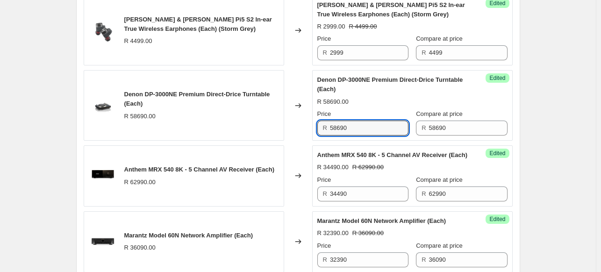
drag, startPoint x: 372, startPoint y: 128, endPoint x: 311, endPoint y: 121, distance: 61.1
click at [308, 123] on div "Denon DP-3000NE Premium Direct-Drice Turntable (Each) R 58690.00 Changed to Suc…" at bounding box center [298, 105] width 429 height 71
type input "52590"
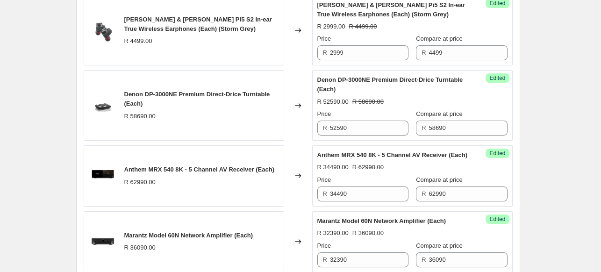
click at [546, 124] on div "Create new price [MEDICAL_DATA]. This page is ready Create new price [MEDICAL_D…" at bounding box center [298, 172] width 596 height 1747
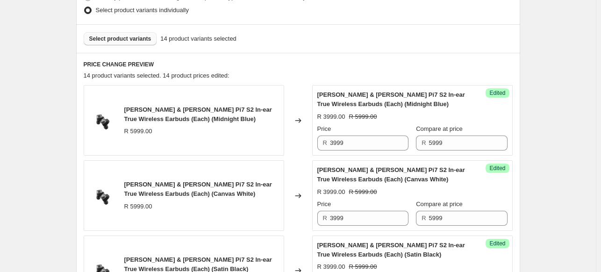
scroll to position [187, 0]
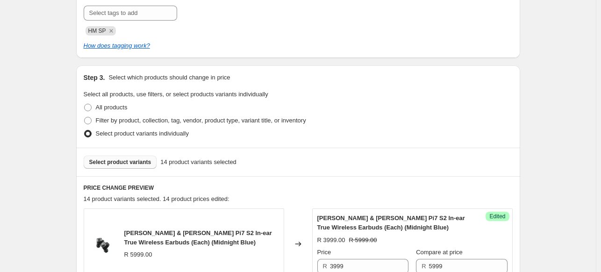
click at [133, 162] on span "Select product variants" at bounding box center [120, 161] width 62 height 7
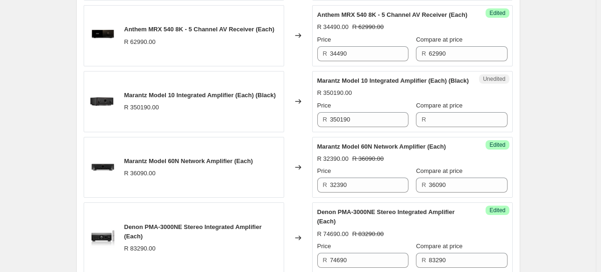
scroll to position [841, 0]
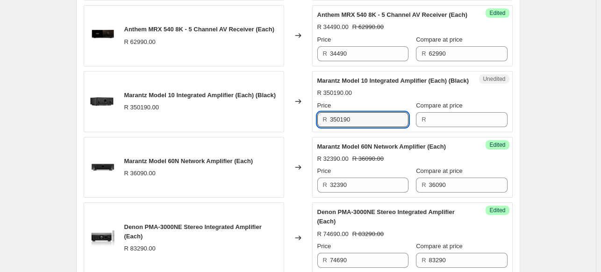
drag, startPoint x: 375, startPoint y: 137, endPoint x: 298, endPoint y: 132, distance: 77.3
click at [298, 132] on div "Marantz Model 10 Integrated Amplifier (Each) (Black) R 350190.00 Changed to Une…" at bounding box center [298, 101] width 429 height 61
type input "350190"
click at [431, 127] on input "Compare at price" at bounding box center [468, 119] width 78 height 15
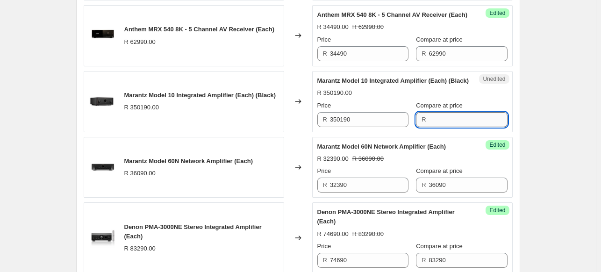
paste input "350190"
type input "350190"
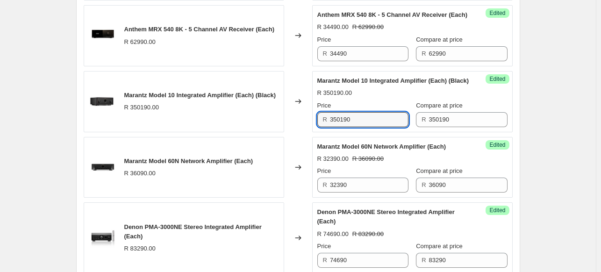
drag, startPoint x: 359, startPoint y: 140, endPoint x: 306, endPoint y: 136, distance: 52.5
click at [306, 132] on div "Marantz Model 10 Integrated Amplifier (Each) (Black) R 350190.00 Changed to Suc…" at bounding box center [298, 101] width 429 height 61
type input "313790"
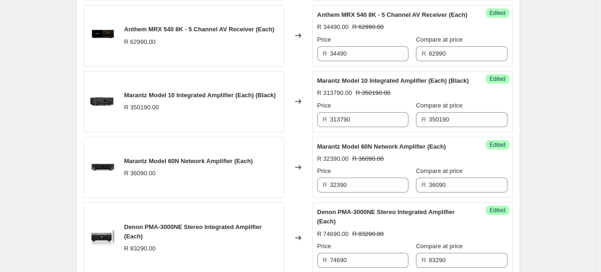
click at [546, 109] on div "Create new price [MEDICAL_DATA]. This page is ready Create new price [MEDICAL_D…" at bounding box center [298, 65] width 596 height 1812
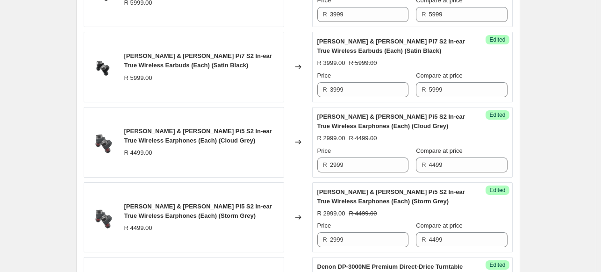
scroll to position [280, 0]
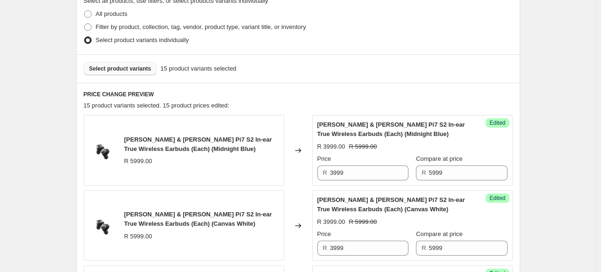
click at [130, 65] on span "Select product variants" at bounding box center [120, 68] width 62 height 7
click at [114, 66] on span "Select product variants" at bounding box center [120, 68] width 62 height 7
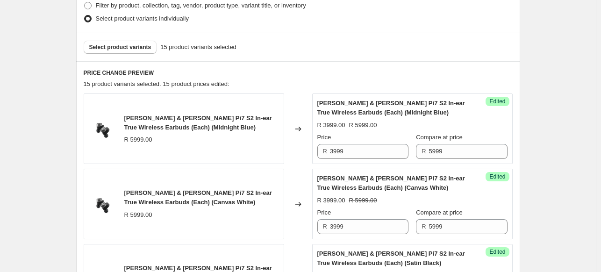
scroll to position [234, 0]
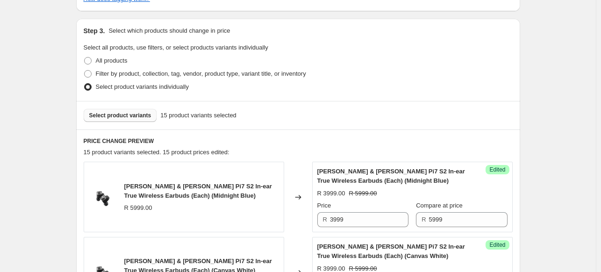
click at [138, 117] on span "Select product variants" at bounding box center [120, 115] width 62 height 7
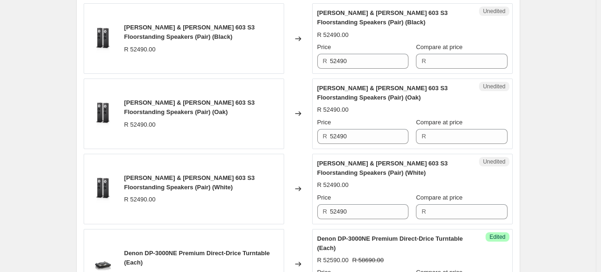
scroll to position [701, 0]
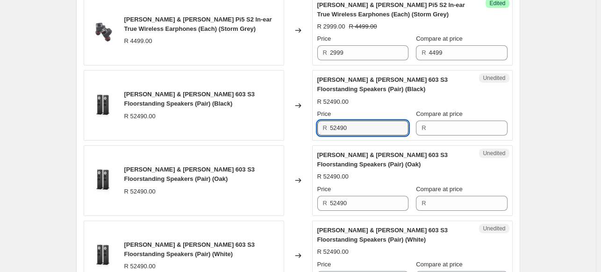
drag, startPoint x: 364, startPoint y: 128, endPoint x: 289, endPoint y: 121, distance: 75.5
click at [289, 121] on div "[PERSON_NAME] & [PERSON_NAME] 603 S3 Floorstanding Speakers (Pair) (Black) R 52…" at bounding box center [298, 105] width 429 height 71
type input "52490"
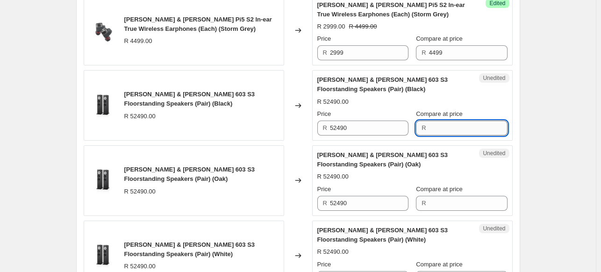
click at [452, 134] on input "Compare at price" at bounding box center [468, 128] width 78 height 15
paste input "52490"
type input "52490"
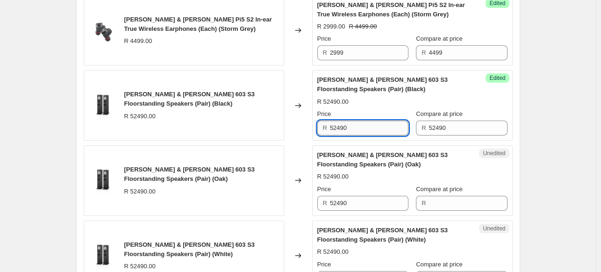
click at [372, 124] on input "52490" at bounding box center [369, 128] width 78 height 15
drag, startPoint x: 372, startPoint y: 124, endPoint x: 302, endPoint y: 125, distance: 70.1
click at [302, 125] on div "[PERSON_NAME] & [PERSON_NAME] 603 S3 Floorstanding Speakers (Pair) (Black) R 52…" at bounding box center [298, 105] width 429 height 71
type input "44590"
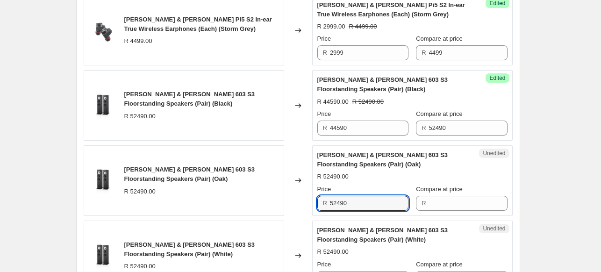
drag, startPoint x: 357, startPoint y: 198, endPoint x: 315, endPoint y: 206, distance: 42.9
click at [316, 206] on div "Unedited [PERSON_NAME] & [PERSON_NAME] 603 S3 Floorstanding Speakers (Pair) (Oa…" at bounding box center [412, 180] width 200 height 71
type input "52490"
click at [462, 205] on input "Compare at price" at bounding box center [468, 203] width 78 height 15
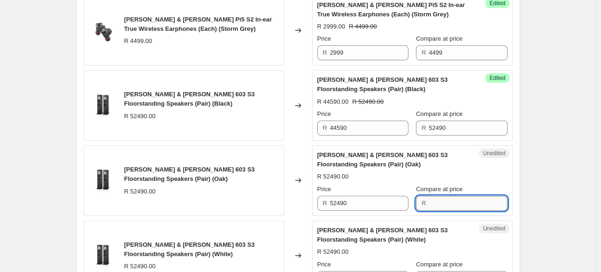
paste input "52490"
type input "52490"
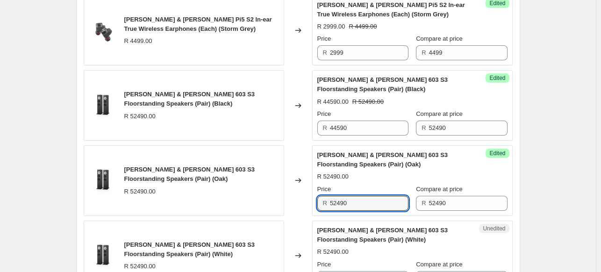
drag, startPoint x: 333, startPoint y: 198, endPoint x: 293, endPoint y: 194, distance: 39.9
click at [293, 194] on div "[PERSON_NAME] & [PERSON_NAME] 603 S3 Floorstanding Speakers (Pair) (Oak) R 5249…" at bounding box center [298, 180] width 429 height 71
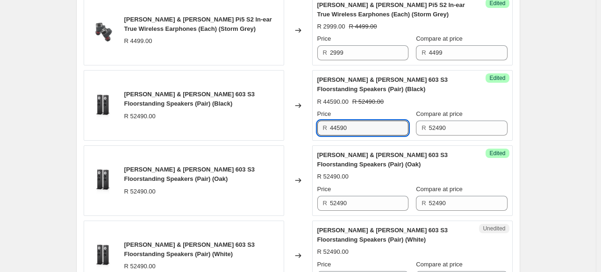
drag, startPoint x: 365, startPoint y: 128, endPoint x: 293, endPoint y: 127, distance: 72.0
click at [293, 127] on div "[PERSON_NAME] & [PERSON_NAME] 603 S3 Floorstanding Speakers (Pair) (Black) R 52…" at bounding box center [298, 105] width 429 height 71
type input "44590"
click at [361, 205] on input "52490" at bounding box center [369, 203] width 78 height 15
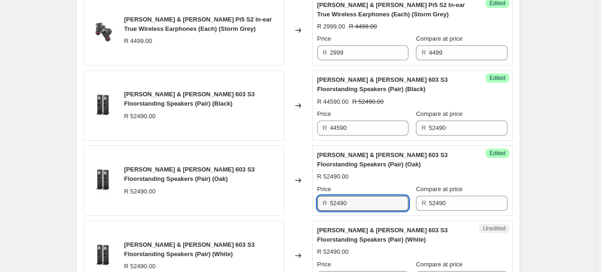
drag, startPoint x: 361, startPoint y: 203, endPoint x: 284, endPoint y: 203, distance: 77.5
click at [284, 203] on div "[PERSON_NAME] & [PERSON_NAME] 603 S3 Floorstanding Speakers (Pair) (Oak) R 5249…" at bounding box center [298, 180] width 429 height 71
paste input "445"
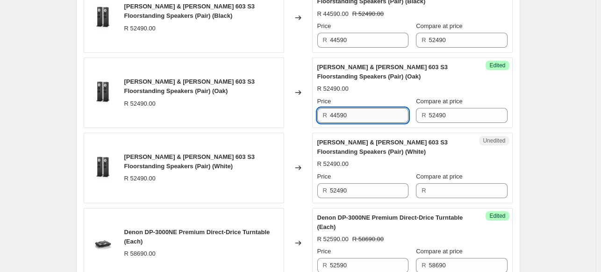
scroll to position [794, 0]
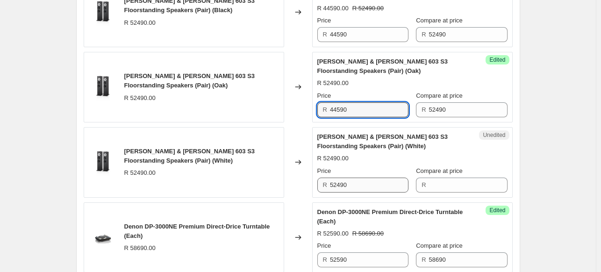
type input "44590"
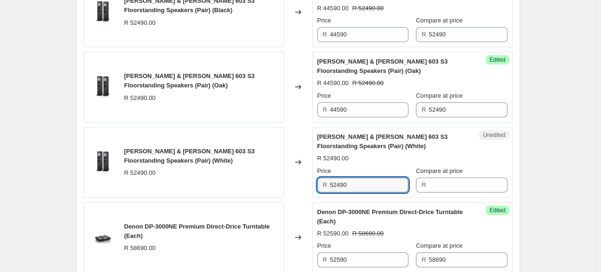
drag, startPoint x: 361, startPoint y: 184, endPoint x: 285, endPoint y: 174, distance: 75.8
click at [285, 174] on div "[PERSON_NAME] & [PERSON_NAME] 603 S3 Floorstanding Speakers (Pair) (White) R 52…" at bounding box center [298, 162] width 429 height 71
type input "52490"
click at [443, 183] on input "Compare at price" at bounding box center [468, 185] width 78 height 15
paste input "52490"
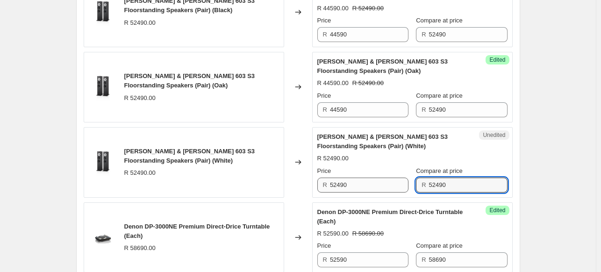
type input "52490"
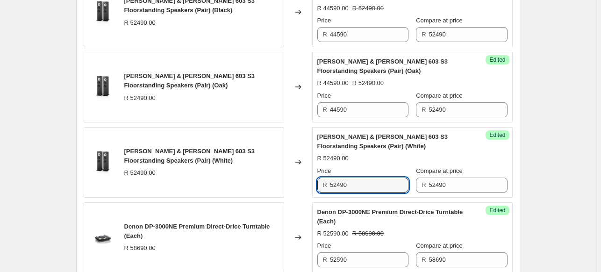
drag, startPoint x: 349, startPoint y: 184, endPoint x: 295, endPoint y: 179, distance: 54.4
click at [295, 179] on div "[PERSON_NAME] & [PERSON_NAME] 603 S3 Floorstanding Speakers (Pair) (White) R 52…" at bounding box center [298, 162] width 429 height 71
type input "44590"
click at [547, 156] on div "Create new price [MEDICAL_DATA]. This page is ready Create new price [MEDICAL_D…" at bounding box center [298, 225] width 596 height 2038
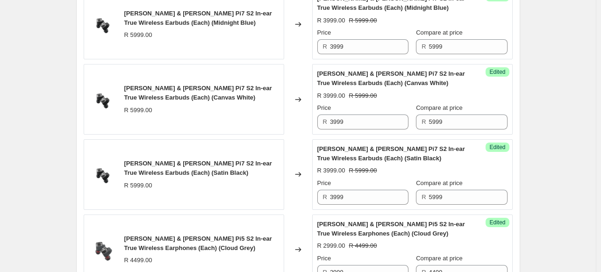
scroll to position [280, 0]
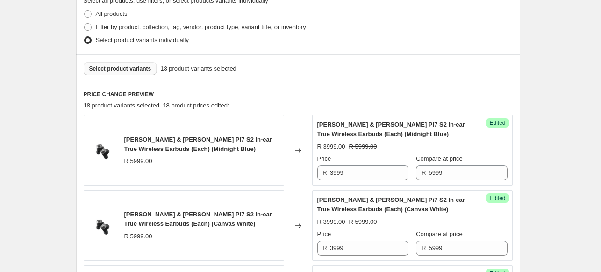
click at [140, 69] on span "Select product variants" at bounding box center [120, 68] width 62 height 7
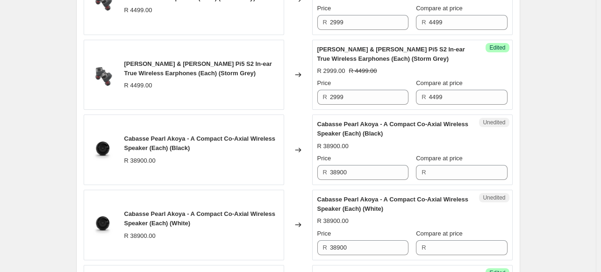
scroll to position [747, 0]
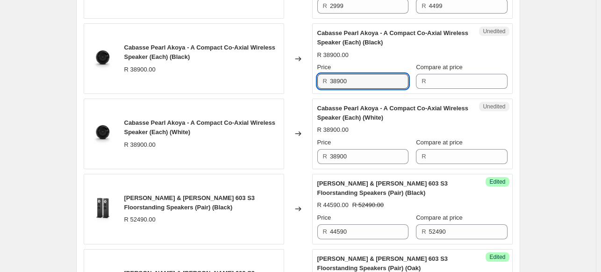
drag, startPoint x: 355, startPoint y: 77, endPoint x: 305, endPoint y: 78, distance: 50.5
click at [305, 78] on div "Cabasse Pearl Akoya - A Compact Co-Axial Wireless Speaker (Each) (Black) R 3890…" at bounding box center [298, 58] width 429 height 71
type input "38900"
click at [452, 79] on input "Compare at price" at bounding box center [468, 81] width 78 height 15
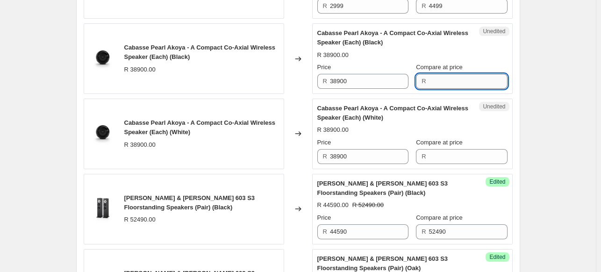
paste input "38900"
type input "38900"
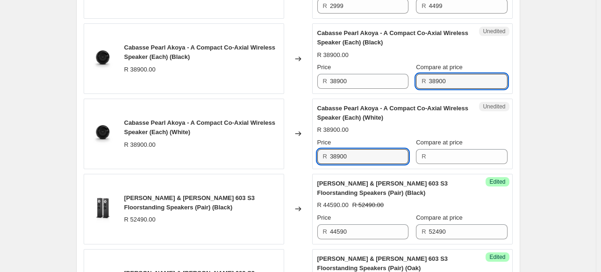
drag, startPoint x: 368, startPoint y: 157, endPoint x: 286, endPoint y: 157, distance: 81.3
click at [286, 157] on div "Cabasse Pearl Akoya - A Compact Co-Axial Wireless Speaker (Each) (White) R 3890…" at bounding box center [298, 134] width 429 height 71
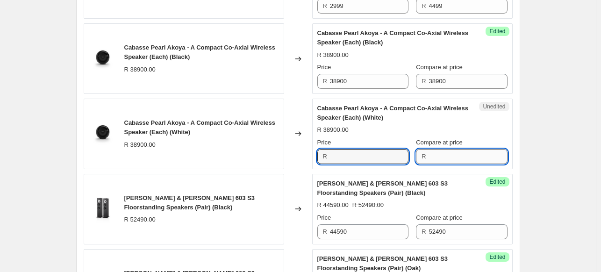
type input "38900"
click at [444, 156] on input "Compare at price" at bounding box center [468, 156] width 78 height 15
paste input "38900"
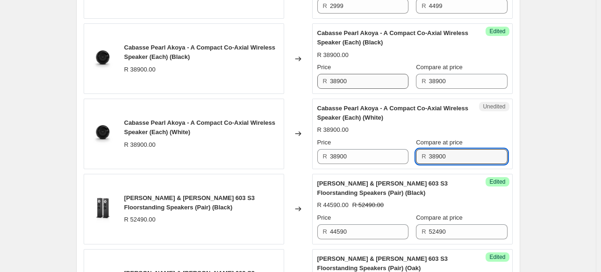
type input "38900"
click at [350, 84] on input "38900" at bounding box center [369, 81] width 78 height 15
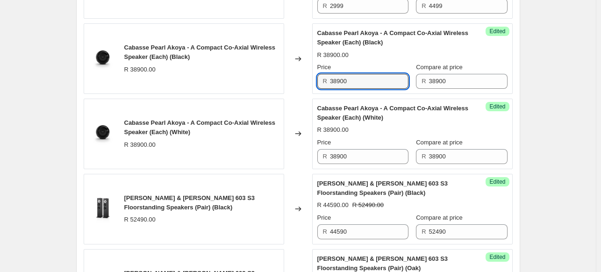
drag, startPoint x: 355, startPoint y: 77, endPoint x: 314, endPoint y: 79, distance: 41.2
click at [314, 79] on div "Success Edited Cabasse Pearl Akoya - A Compact Co-Axial Wireless Speaker (Each)…" at bounding box center [412, 58] width 200 height 71
type input "34890"
click at [378, 145] on div "Price" at bounding box center [362, 142] width 91 height 9
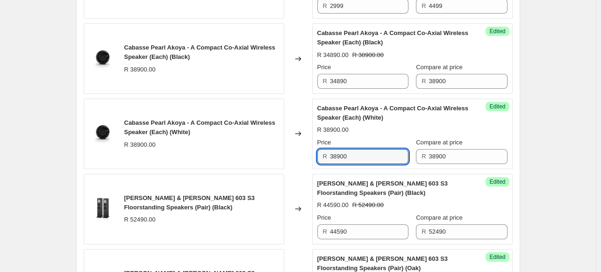
drag, startPoint x: 377, startPoint y: 150, endPoint x: 298, endPoint y: 151, distance: 79.4
click at [298, 151] on div "Cabasse Pearl Akoya - A Compact Co-Axial Wireless Speaker (Each) (White) R 3890…" at bounding box center [298, 134] width 429 height 71
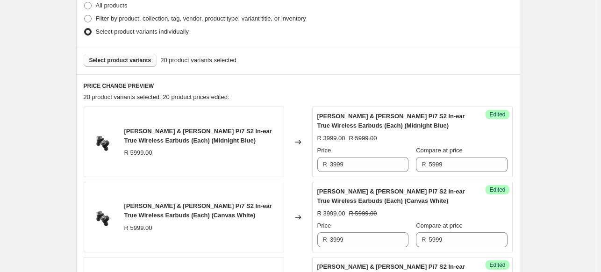
scroll to position [187, 0]
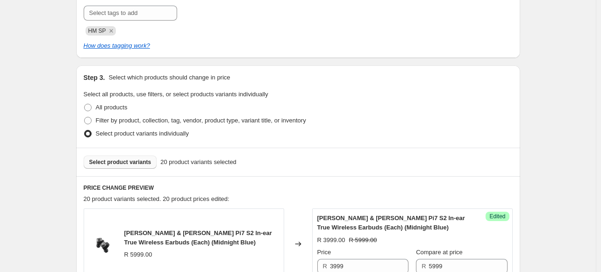
type input "34890"
click at [113, 160] on span "Select product variants" at bounding box center [120, 161] width 62 height 7
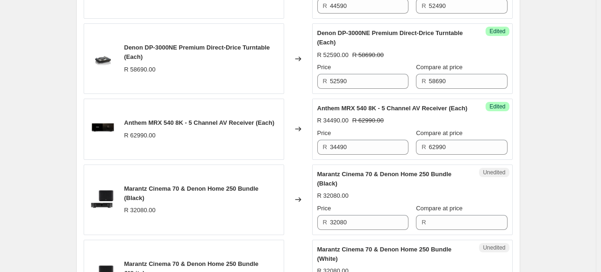
scroll to position [1215, 0]
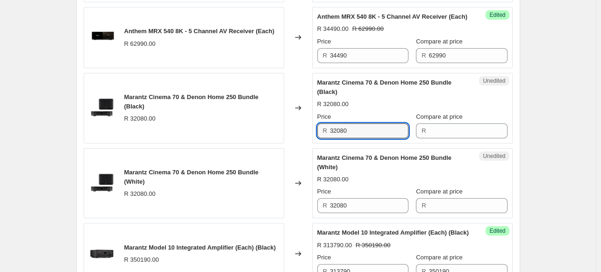
drag, startPoint x: 365, startPoint y: 139, endPoint x: 295, endPoint y: 142, distance: 69.6
click at [296, 142] on div "Marantz Cinema 70 & Denon Home 250 Bundle (Black) R 32080.00 Changed to Unedite…" at bounding box center [298, 108] width 429 height 71
type input "32080"
click at [443, 134] on input "Compare at price" at bounding box center [468, 130] width 78 height 15
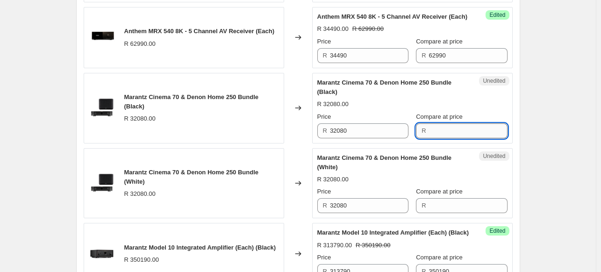
paste input "32080"
type input "32080"
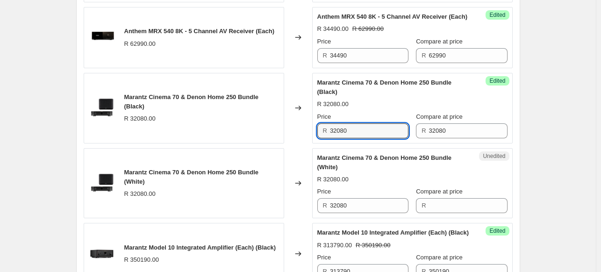
drag, startPoint x: 364, startPoint y: 135, endPoint x: 316, endPoint y: 135, distance: 48.1
click at [316, 135] on div "Success Edited Marantz Cinema 70 & Denon Home 250 Bundle (Black) R 32080.00 Pri…" at bounding box center [412, 108] width 200 height 71
type input "28850"
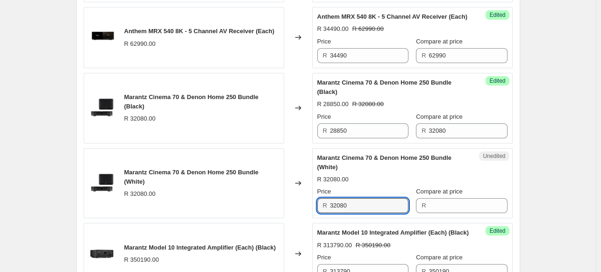
drag, startPoint x: 359, startPoint y: 211, endPoint x: 297, endPoint y: 204, distance: 63.0
click at [297, 204] on div "Marantz Cinema 70 & Denon Home 250 Bundle (White) R 32080.00 Changed to Unedite…" at bounding box center [298, 183] width 429 height 71
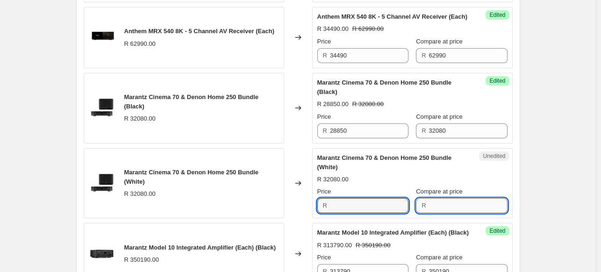
type input "32080"
click at [431, 209] on input "Compare at price" at bounding box center [468, 205] width 78 height 15
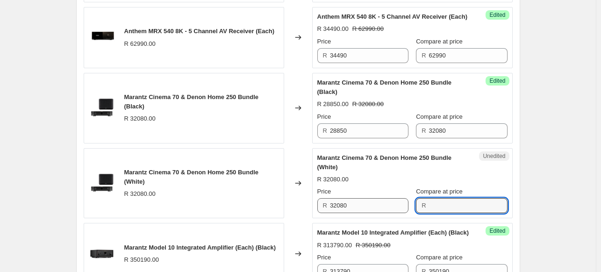
paste input "32080"
type input "32080"
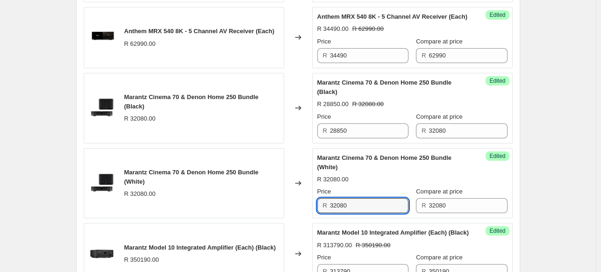
drag, startPoint x: 365, startPoint y: 206, endPoint x: 300, endPoint y: 199, distance: 65.8
click at [300, 199] on div "Marantz Cinema 70 & Denon Home 250 Bundle (White) R 32080.00 Changed to Success…" at bounding box center [298, 183] width 429 height 71
type input "28850"
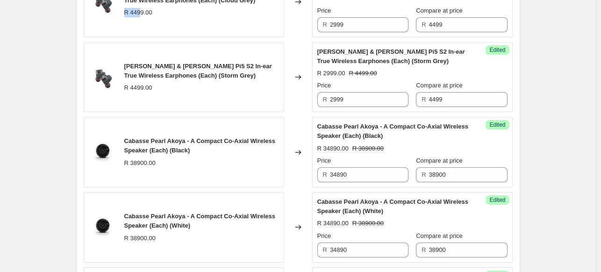
drag, startPoint x: 128, startPoint y: 15, endPoint x: 138, endPoint y: 41, distance: 27.8
click at [126, 19] on div "[PERSON_NAME] & [PERSON_NAME] Pi5 S2 In-ear True Wireless Earphones (Each) (Clo…" at bounding box center [184, 2] width 200 height 71
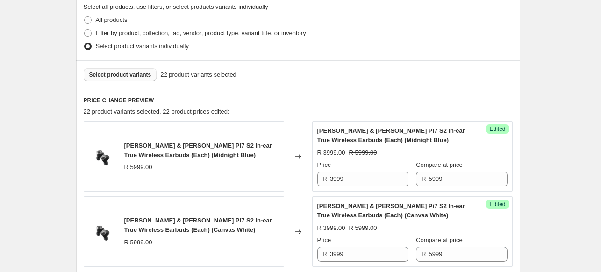
scroll to position [140, 0]
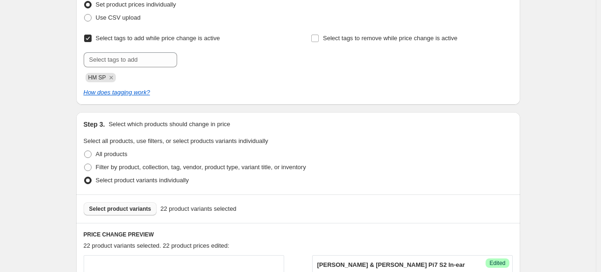
click at [135, 212] on span "Select product variants" at bounding box center [120, 208] width 62 height 7
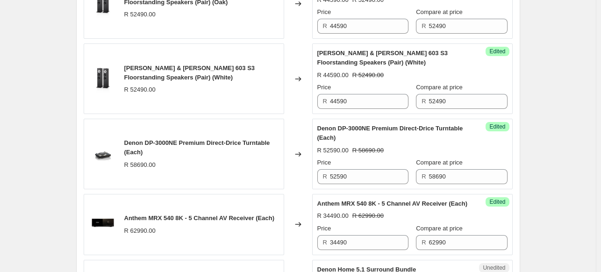
scroll to position [1261, 0]
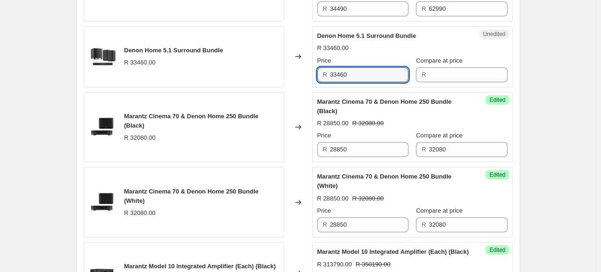
drag, startPoint x: 384, startPoint y: 82, endPoint x: 295, endPoint y: 81, distance: 88.3
click at [295, 81] on div "Denon Home 5.1 Surround Bundle R 33460.00 Changed to Unedited Denon Home 5.1 Su…" at bounding box center [298, 56] width 429 height 61
type input "33460"
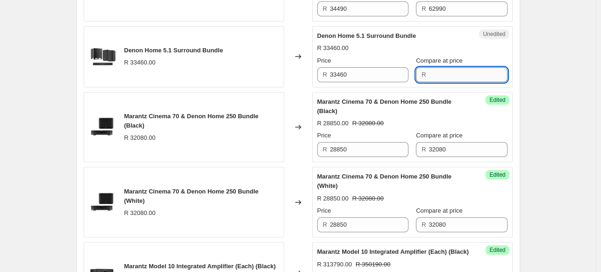
click at [460, 82] on input "Compare at price" at bounding box center [468, 74] width 78 height 15
paste input "33460"
type input "33460"
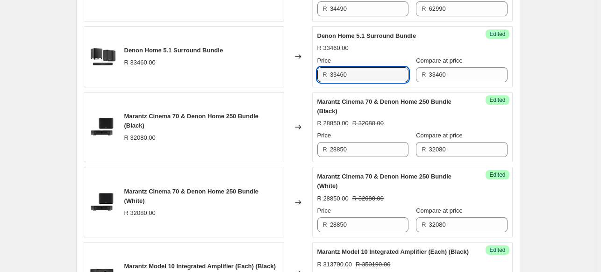
drag, startPoint x: 377, startPoint y: 85, endPoint x: 299, endPoint y: 78, distance: 77.8
click at [299, 78] on div "Denon Home 5.1 Surround Bundle R 33460.00 Changed to Success Edited Denon Home …" at bounding box center [298, 56] width 429 height 61
type input "29990"
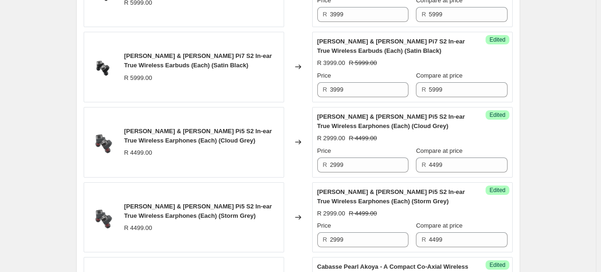
scroll to position [280, 0]
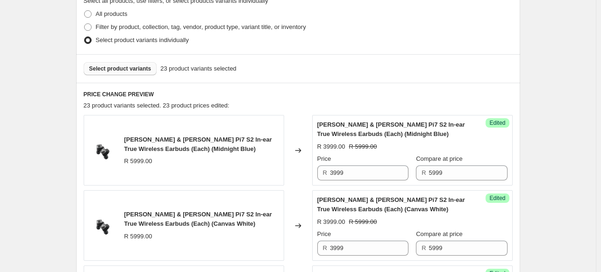
click at [123, 73] on button "Select product variants" at bounding box center [120, 68] width 73 height 13
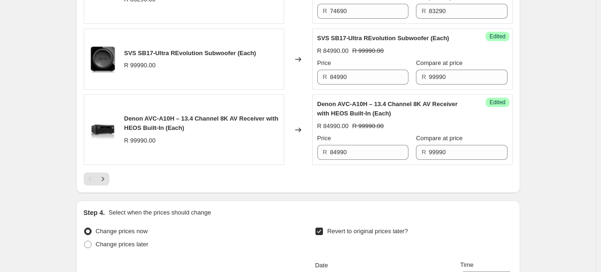
scroll to position [1682, 0]
click at [97, 185] on div "Pagination" at bounding box center [90, 178] width 13 height 13
click at [105, 185] on button "Next" at bounding box center [102, 178] width 13 height 13
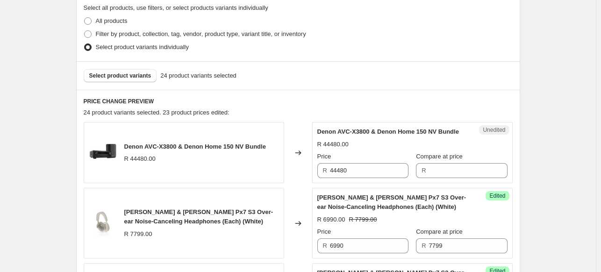
scroll to position [284, 0]
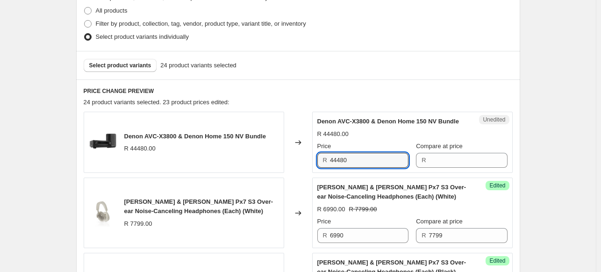
drag, startPoint x: 383, startPoint y: 168, endPoint x: 310, endPoint y: 166, distance: 72.9
click at [310, 166] on div "Denon AVC-X3800 & Denon Home 150 NV Bundle R 44480.00 Changed to Unedited Denon…" at bounding box center [298, 142] width 429 height 61
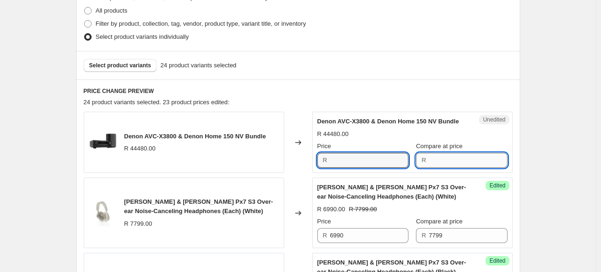
type input "44480"
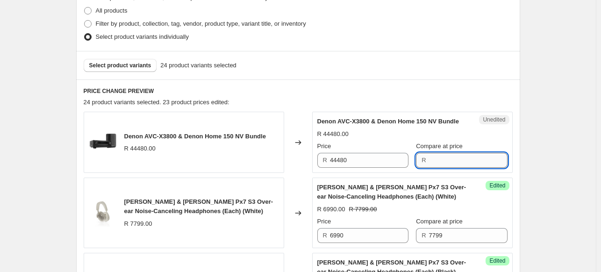
click at [429, 168] on input "Compare at price" at bounding box center [468, 160] width 78 height 15
paste input "44480"
type input "44480"
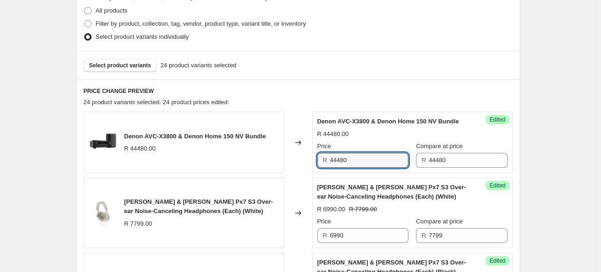
drag, startPoint x: 374, startPoint y: 169, endPoint x: 282, endPoint y: 161, distance: 92.9
click at [282, 161] on div "Denon AVC-X3800 & Denon Home 150 NV Bundle R 44480.00 Changed to Success Edited…" at bounding box center [298, 142] width 429 height 61
type input "39890"
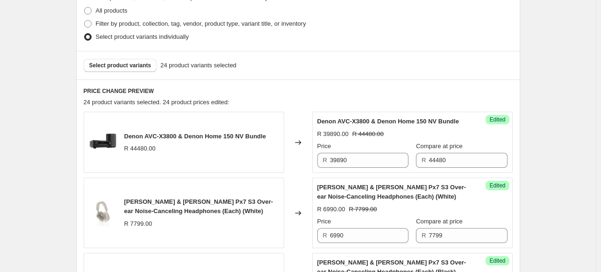
click at [520, 157] on div "PRICE CHANGE PREVIEW 24 product variants selected. 24 product prices edited: De…" at bounding box center [298, 252] width 444 height 347
click at [554, 160] on div "Create new price [MEDICAL_DATA]. This page is ready Create new price [MEDICAL_D…" at bounding box center [298, 223] width 596 height 1015
click at [128, 64] on span "Select product variants" at bounding box center [120, 65] width 62 height 7
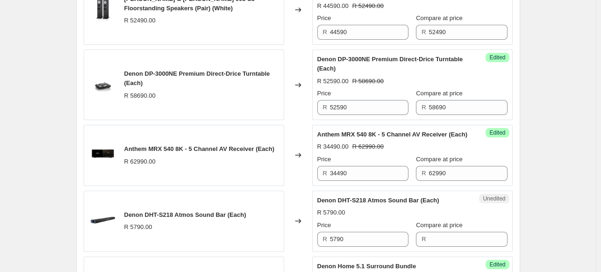
scroll to position [1124, 0]
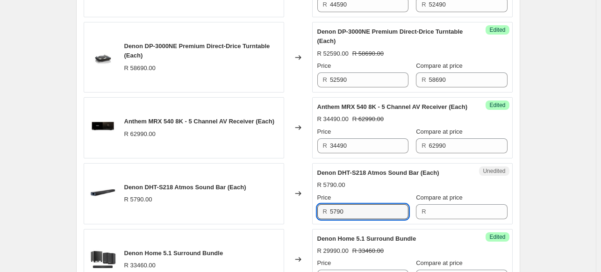
drag, startPoint x: 365, startPoint y: 223, endPoint x: 278, endPoint y: 212, distance: 87.5
click at [279, 213] on div "Denon DHT-S218 Atmos Sound Bar (Each) R 5790.00 Changed to Unedited Denon DHT-S…" at bounding box center [298, 193] width 429 height 61
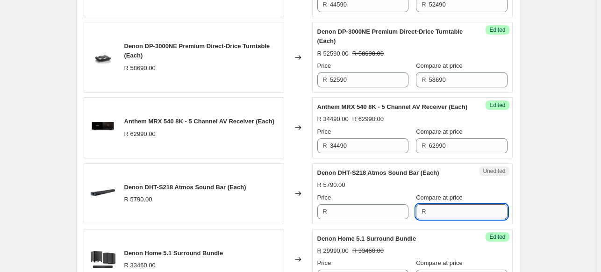
type input "5790"
drag, startPoint x: 440, startPoint y: 223, endPoint x: 434, endPoint y: 221, distance: 6.8
click at [440, 219] on input "Compare at price" at bounding box center [468, 211] width 78 height 15
paste input "5790"
type input "5790"
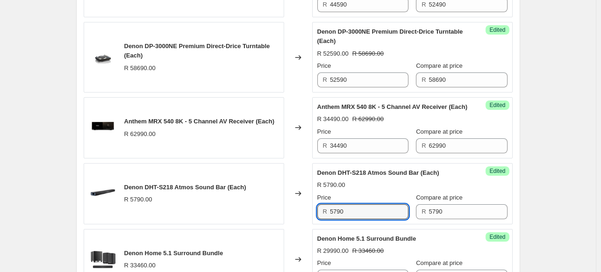
drag, startPoint x: 386, startPoint y: 218, endPoint x: 268, endPoint y: 203, distance: 118.7
click at [268, 203] on div "Denon DHT-S218 Atmos Sound Bar (Each) R 5790.00 Changed to Success Edited Denon…" at bounding box center [298, 193] width 429 height 61
type input "5190"
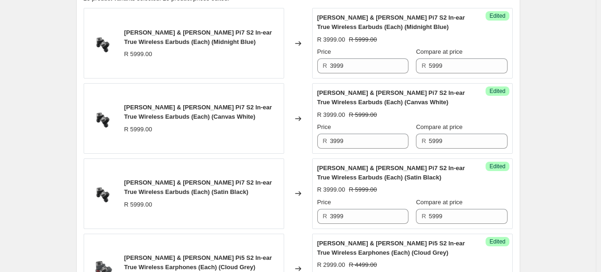
scroll to position [284, 0]
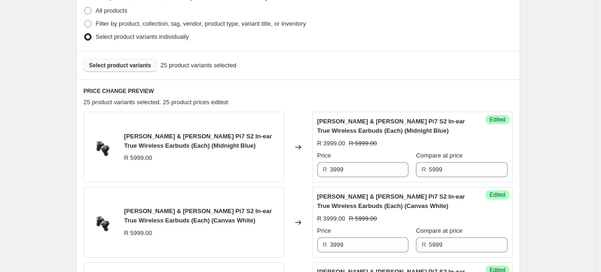
click at [128, 67] on span "Select product variants" at bounding box center [120, 65] width 62 height 7
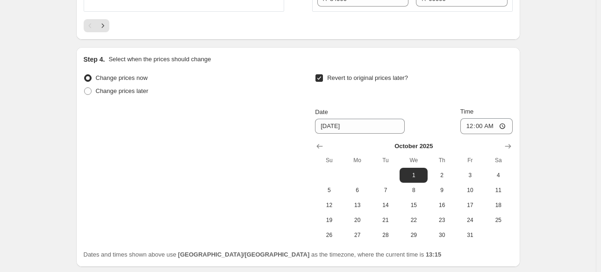
scroll to position [1685, 0]
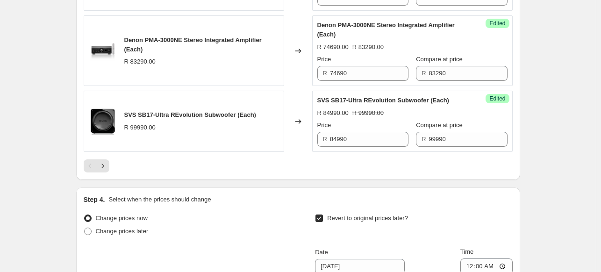
click at [113, 172] on div at bounding box center [298, 165] width 429 height 13
click at [109, 172] on button "Next" at bounding box center [102, 165] width 13 height 13
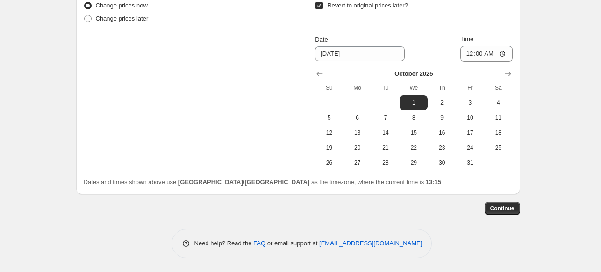
scroll to position [611, 0]
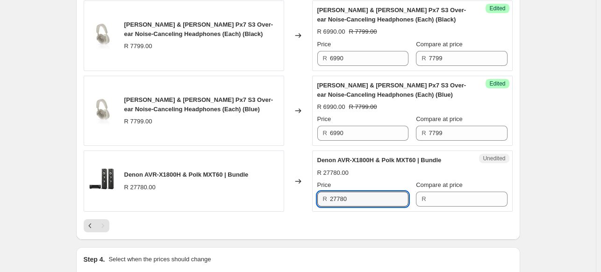
drag, startPoint x: 357, startPoint y: 205, endPoint x: 291, endPoint y: 213, distance: 65.9
click at [291, 212] on div "Denon AVR-X1800H & Polk MXT60 | Bundle R 27780.00 Changed to Unedited Denon AVR…" at bounding box center [298, 180] width 429 height 61
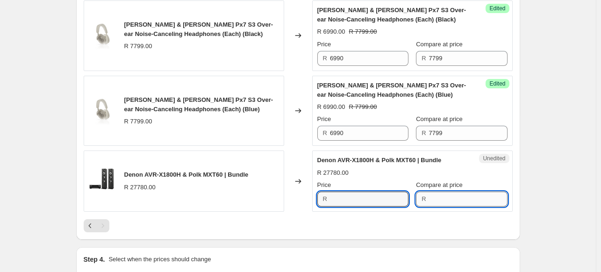
type input "27780"
click at [456, 206] on input "Compare at price" at bounding box center [468, 199] width 78 height 15
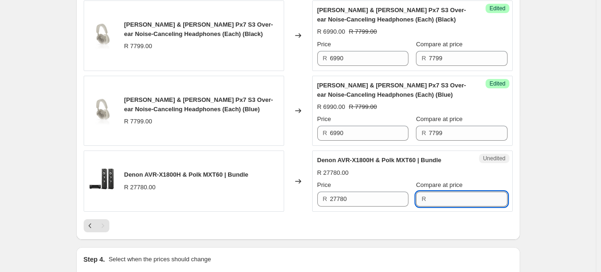
paste input "27780"
type input "27780"
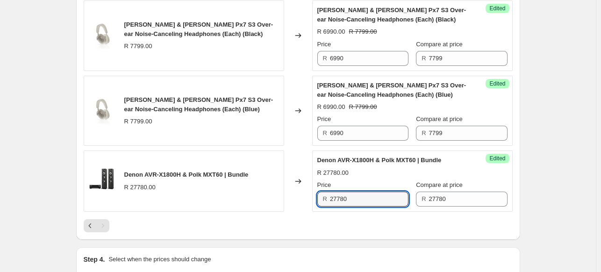
drag, startPoint x: 382, startPoint y: 206, endPoint x: 316, endPoint y: 206, distance: 65.9
click at [316, 206] on div "Success Edited Denon AVR-X1800H & Polk MXT60 | Bundle R 27780.00 Price R 27780 …" at bounding box center [412, 180] width 200 height 61
type input "24490"
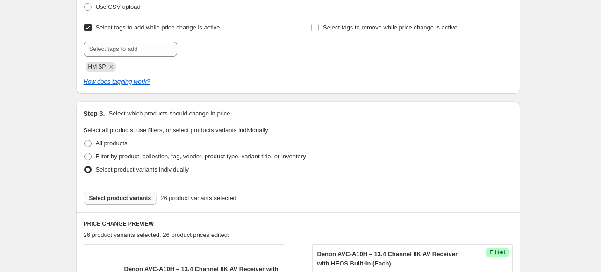
scroll to position [284, 0]
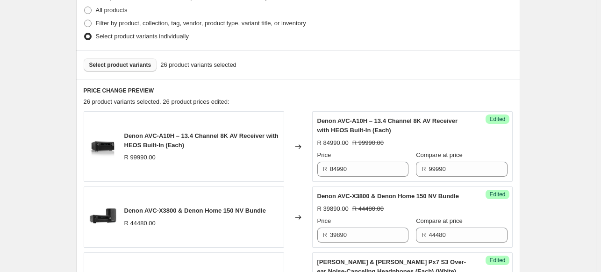
click at [123, 62] on span "Select product variants" at bounding box center [120, 64] width 62 height 7
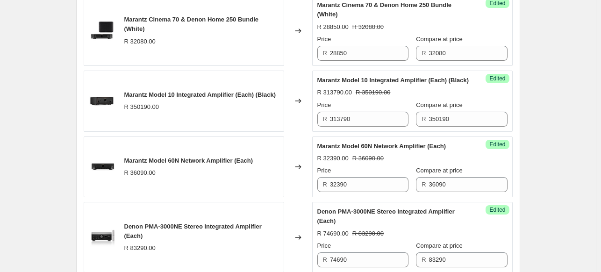
scroll to position [1779, 0]
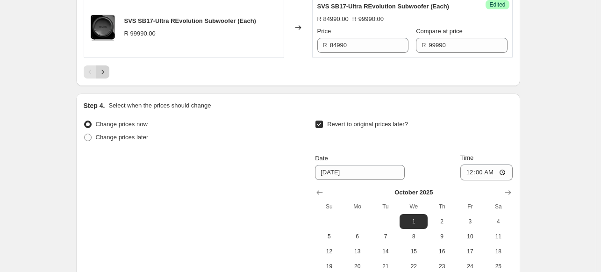
click at [108, 78] on button "Next" at bounding box center [102, 71] width 13 height 13
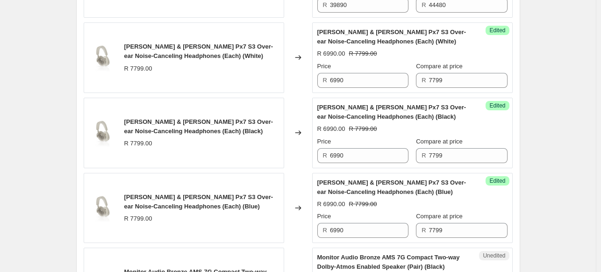
scroll to position [639, 0]
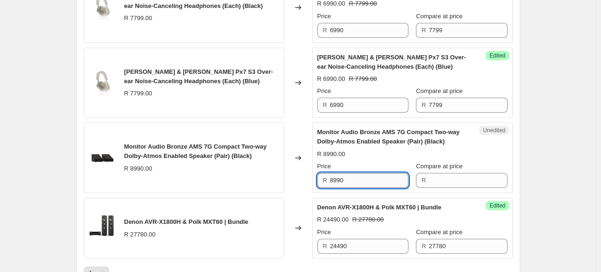
click at [375, 188] on input "8990" at bounding box center [369, 180] width 78 height 15
drag, startPoint x: 368, startPoint y: 189, endPoint x: 295, endPoint y: 186, distance: 73.4
click at [295, 186] on div "Monitor Audio Bronze AMS 7G Compact Two-way Dolby-Atmos Enabled Speaker (Pair) …" at bounding box center [298, 157] width 429 height 71
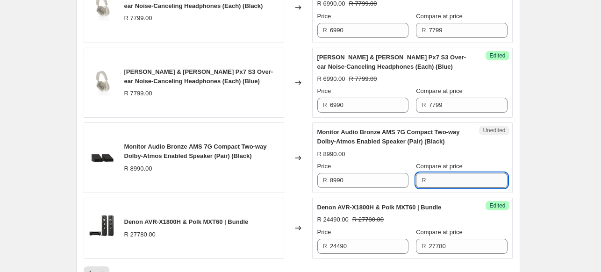
click at [467, 188] on input "Compare at price" at bounding box center [468, 180] width 78 height 15
paste input "8990"
type input "8990"
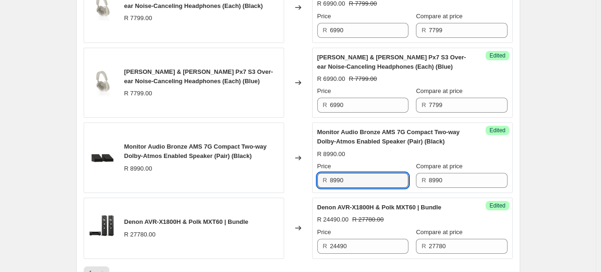
drag, startPoint x: 366, startPoint y: 192, endPoint x: 297, endPoint y: 183, distance: 69.8
click at [297, 183] on div "Monitor Audio Bronze AMS 7G Compact Two-way Dolby-Atmos Enabled Speaker (Pair) …" at bounding box center [298, 157] width 429 height 71
type input "4990"
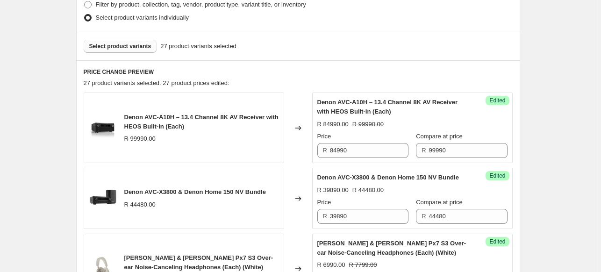
scroll to position [187, 0]
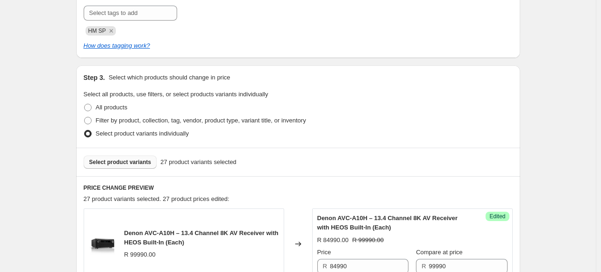
click at [125, 173] on div "Select product variants 27 product variants selected" at bounding box center [298, 162] width 444 height 28
click at [130, 166] on button "Select product variants" at bounding box center [120, 162] width 73 height 13
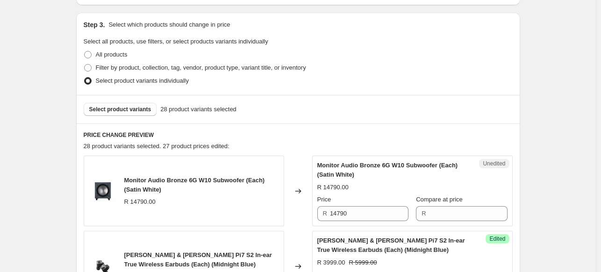
scroll to position [280, 0]
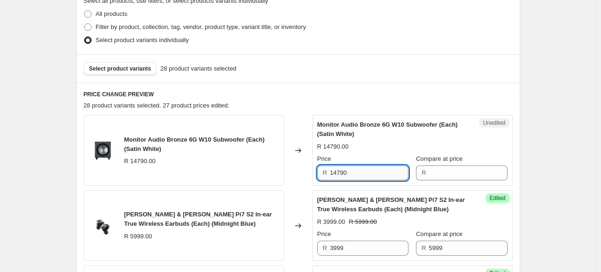
click at [366, 172] on input "14790" at bounding box center [369, 172] width 78 height 15
drag, startPoint x: 365, startPoint y: 172, endPoint x: 291, endPoint y: 173, distance: 73.8
click at [291, 173] on div "Monitor Audio Bronze 6G W10 Subwoofer (Each) (Satin White) R 14790.00 Changed t…" at bounding box center [298, 150] width 429 height 71
type input "14790"
drag, startPoint x: 493, startPoint y: 168, endPoint x: 498, endPoint y: 166, distance: 5.0
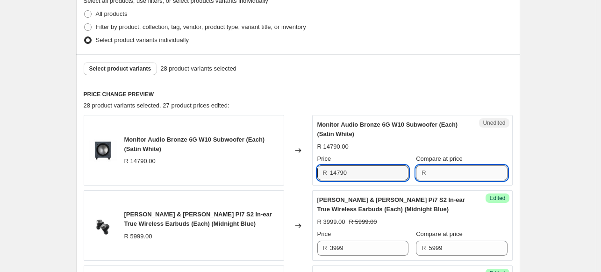
click at [491, 169] on input "Compare at price" at bounding box center [468, 172] width 78 height 15
paste input "14790"
type input "14790"
click at [371, 167] on input "14790" at bounding box center [369, 172] width 78 height 15
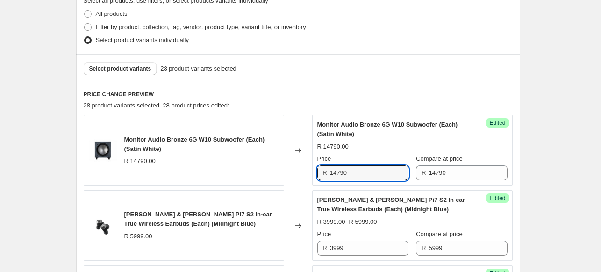
drag, startPoint x: 371, startPoint y: 169, endPoint x: 315, endPoint y: 170, distance: 55.6
click at [315, 170] on div "Success Edited Monitor Audio Bronze 6G W10 Subwoofer (Each) (Satin White) R 147…" at bounding box center [412, 150] width 200 height 71
type input "8890"
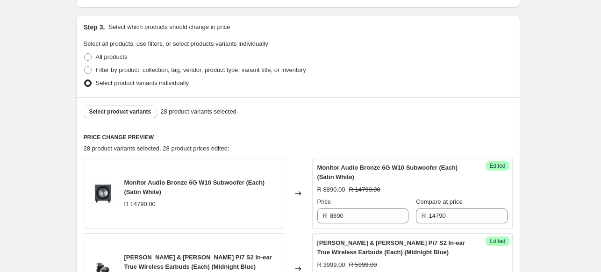
scroll to position [187, 0]
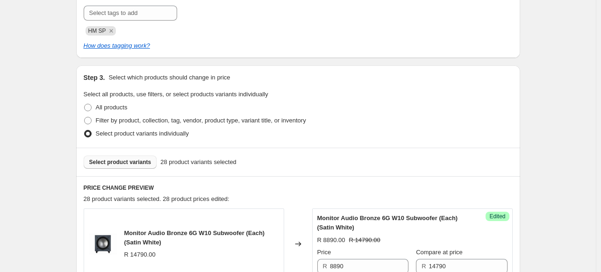
click at [114, 168] on button "Select product variants" at bounding box center [120, 162] width 73 height 13
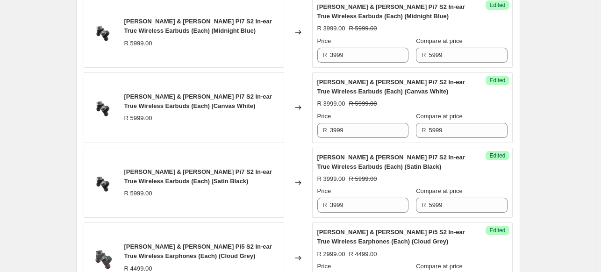
scroll to position [420, 0]
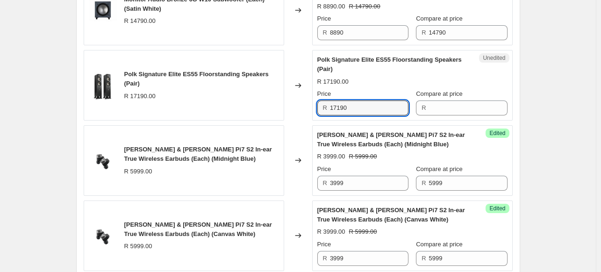
drag, startPoint x: 366, startPoint y: 106, endPoint x: 313, endPoint y: 105, distance: 53.3
click at [313, 105] on div "Polk Signature Elite ES55 Floorstanding Speakers (Pair) R 17190.00 Changed to U…" at bounding box center [298, 85] width 429 height 71
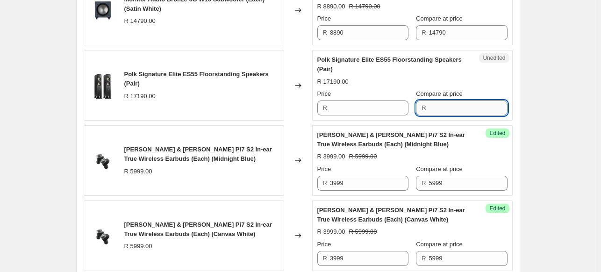
type input "17190"
click at [453, 106] on input "Compare at price" at bounding box center [468, 107] width 78 height 15
paste input "17190"
type input "17190"
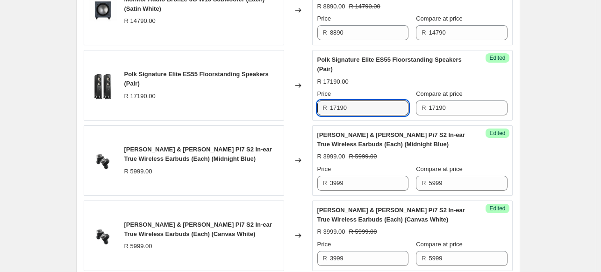
drag, startPoint x: 383, startPoint y: 111, endPoint x: 309, endPoint y: 112, distance: 73.8
click at [309, 111] on div "Polk Signature Elite ES55 Floorstanding Speakers (Pair) R 17190.00 Changed to S…" at bounding box center [298, 85] width 429 height 71
type input "14690"
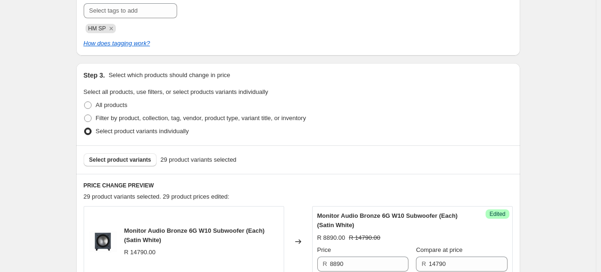
scroll to position [187, 0]
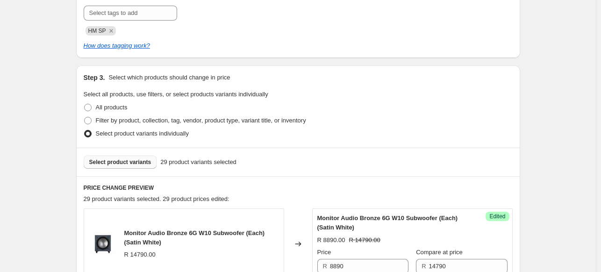
click at [114, 166] on button "Select product variants" at bounding box center [120, 162] width 73 height 13
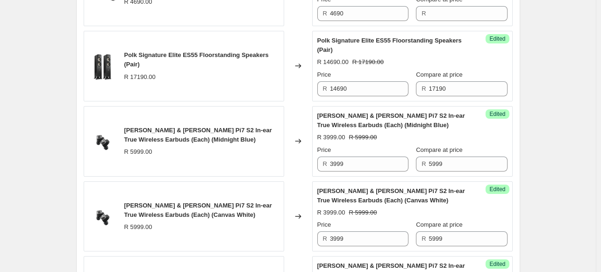
scroll to position [467, 0]
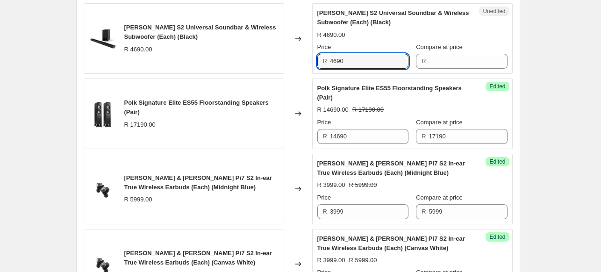
drag, startPoint x: 353, startPoint y: 63, endPoint x: 309, endPoint y: 64, distance: 44.0
click at [309, 64] on div "[PERSON_NAME] S2 Universal Soundbar & Wireless Subwoofer (Each) (Black) R 4690.…" at bounding box center [298, 38] width 429 height 71
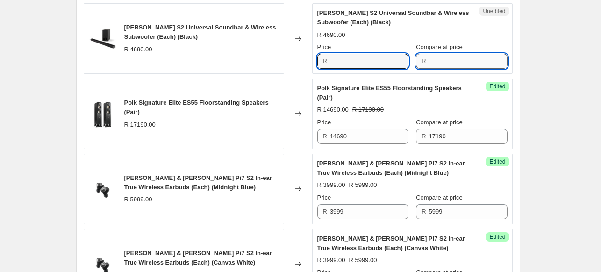
type input "4690"
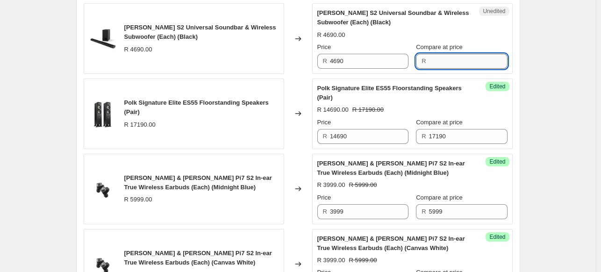
click at [448, 63] on input "Compare at price" at bounding box center [468, 61] width 78 height 15
paste input "4690"
type input "4690"
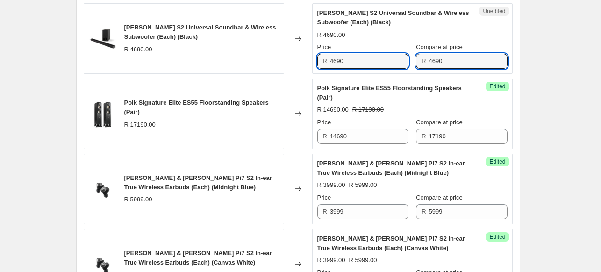
drag, startPoint x: 375, startPoint y: 67, endPoint x: 307, endPoint y: 58, distance: 67.9
click at [307, 58] on div "[PERSON_NAME] S2 Universal Soundbar & Wireless Subwoofer (Each) (Black) R 4690.…" at bounding box center [298, 38] width 429 height 71
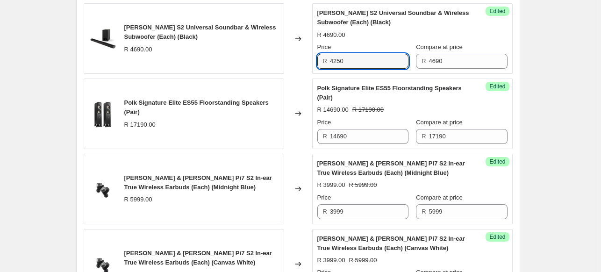
type input "4250"
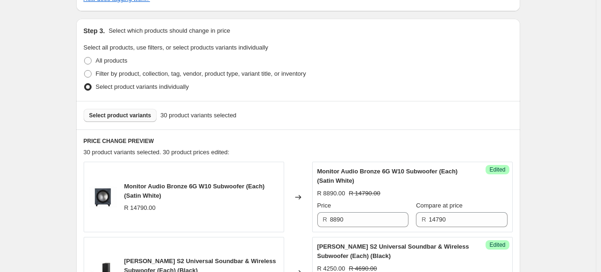
click at [140, 120] on button "Select product variants" at bounding box center [120, 115] width 73 height 13
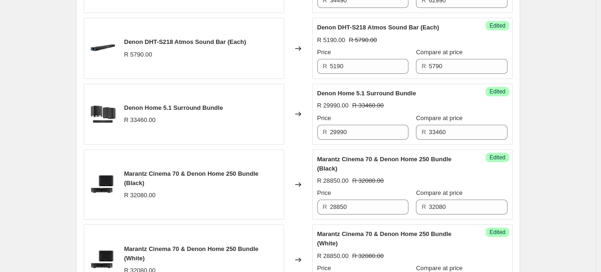
scroll to position [1728, 0]
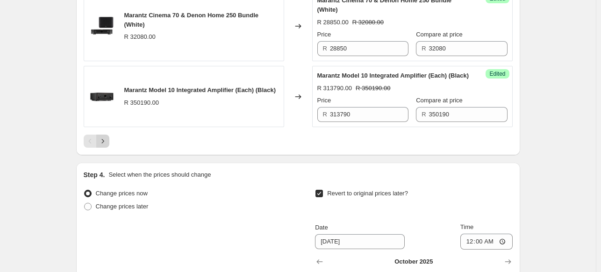
click at [109, 148] on button "Next" at bounding box center [102, 141] width 13 height 13
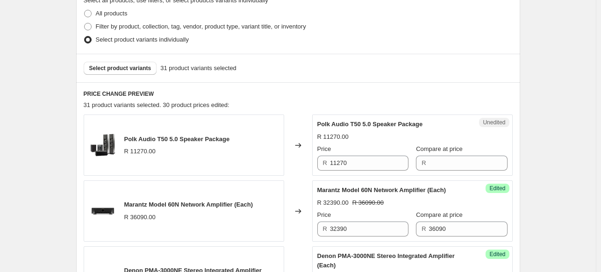
scroll to position [210, 0]
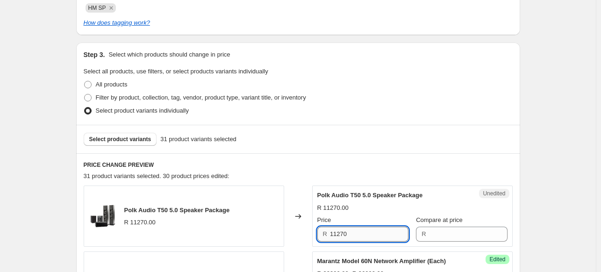
click at [362, 227] on input "11270" at bounding box center [369, 234] width 78 height 15
drag, startPoint x: 362, startPoint y: 227, endPoint x: 277, endPoint y: 226, distance: 86.0
click at [278, 226] on div "Polk Audio T50 5.0 Speaker Package R 11270.00 Changed to Unedited Polk Audio T5…" at bounding box center [298, 215] width 429 height 61
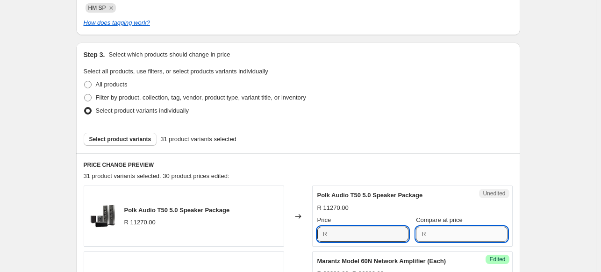
type input "11270"
click at [439, 228] on input "Compare at price" at bounding box center [468, 234] width 78 height 15
paste input "11270"
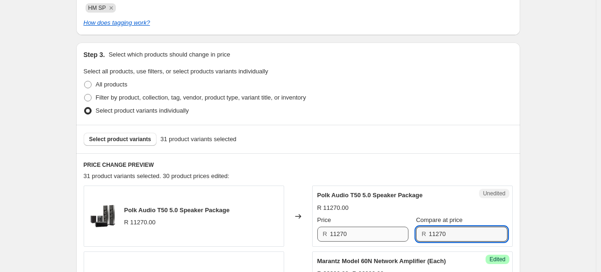
type input "11270"
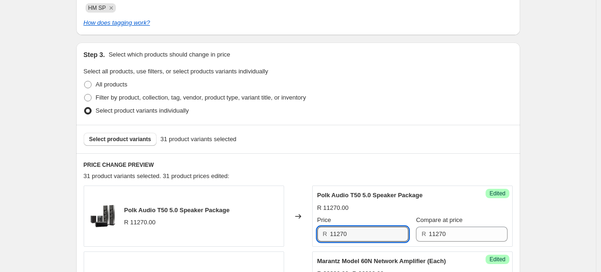
drag, startPoint x: 384, startPoint y: 235, endPoint x: 294, endPoint y: 229, distance: 90.4
click at [294, 229] on div "Polk Audio T50 5.0 Speaker Package R 11270.00 Changed to Success Edited Polk Au…" at bounding box center [298, 215] width 429 height 61
type input "9990"
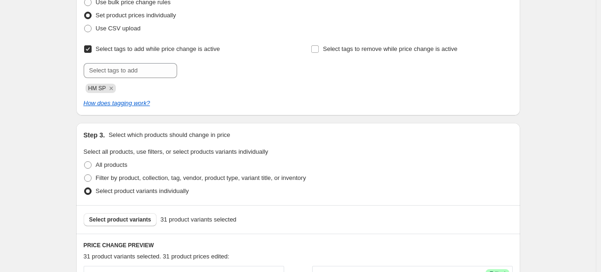
scroll to position [187, 0]
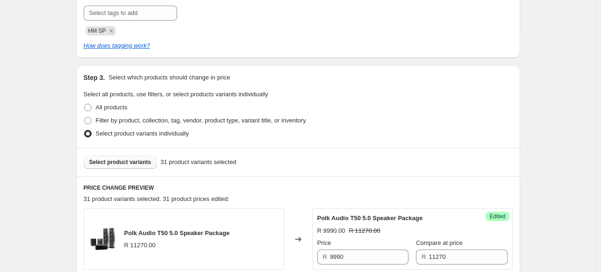
click at [122, 167] on button "Select product variants" at bounding box center [120, 162] width 73 height 13
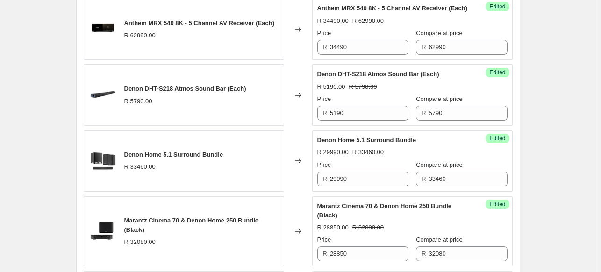
scroll to position [1728, 0]
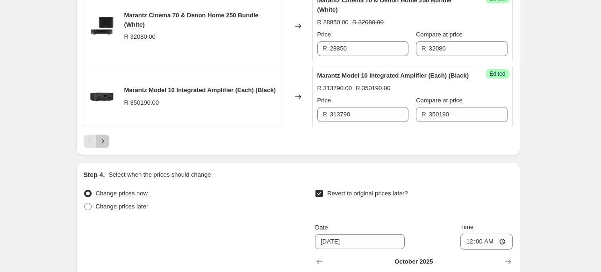
click at [101, 146] on icon "Next" at bounding box center [102, 140] width 9 height 9
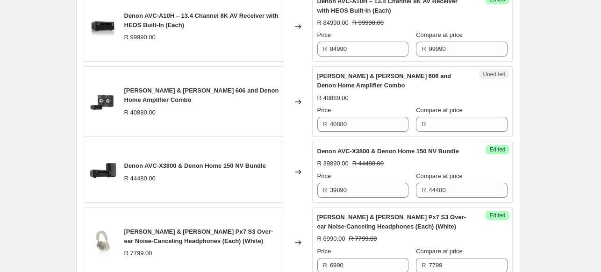
scroll to position [705, 0]
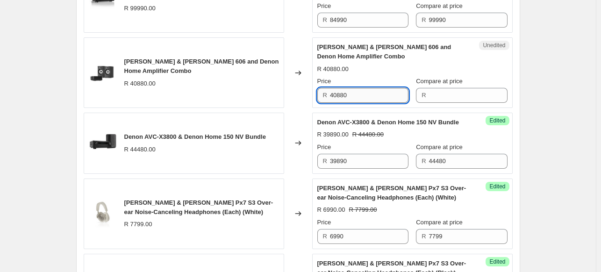
click at [359, 90] on input "40880" at bounding box center [369, 95] width 78 height 15
drag, startPoint x: 359, startPoint y: 90, endPoint x: 277, endPoint y: 92, distance: 81.8
click at [277, 92] on div "[PERSON_NAME] & [PERSON_NAME] 606 and Denon Home Amplifier Combo R 40880.00 Cha…" at bounding box center [298, 72] width 429 height 71
type input "40880"
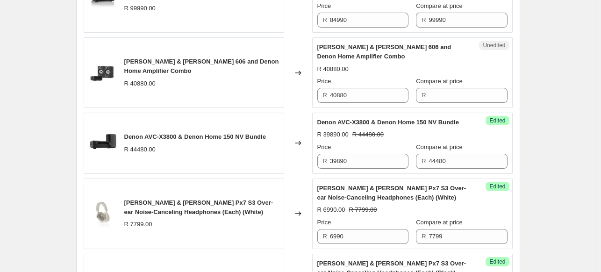
click at [416, 89] on div "R" at bounding box center [461, 95] width 91 height 15
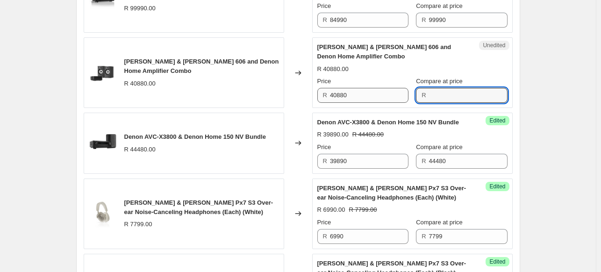
paste input "40880"
type input "40880"
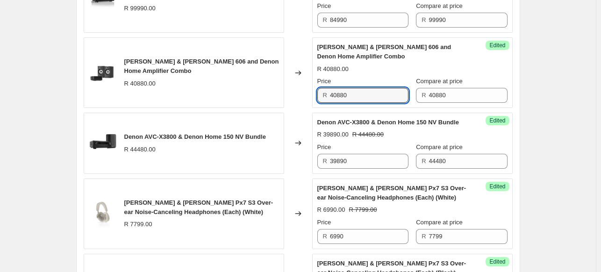
drag, startPoint x: 363, startPoint y: 94, endPoint x: 263, endPoint y: 78, distance: 101.7
click at [263, 78] on div "[PERSON_NAME] & [PERSON_NAME] 606 and Denon Home Amplifier Combo R 40880.00 Cha…" at bounding box center [298, 72] width 429 height 71
type input "34390"
click at [547, 109] on div "Create new price [MEDICAL_DATA]. This page is ready Create new price [MEDICAL_D…" at bounding box center [298, 84] width 596 height 1578
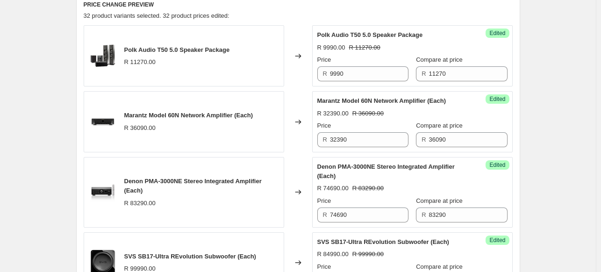
scroll to position [192, 0]
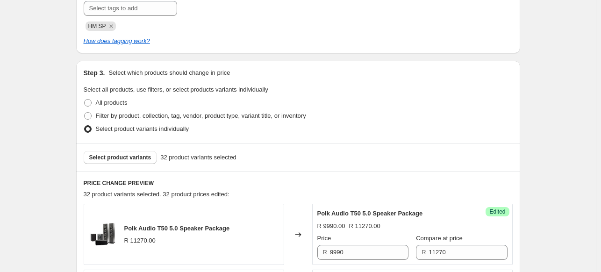
click at [120, 164] on div "Select product variants 32 product variants selected" at bounding box center [298, 157] width 444 height 28
click at [120, 162] on button "Select product variants" at bounding box center [120, 157] width 73 height 13
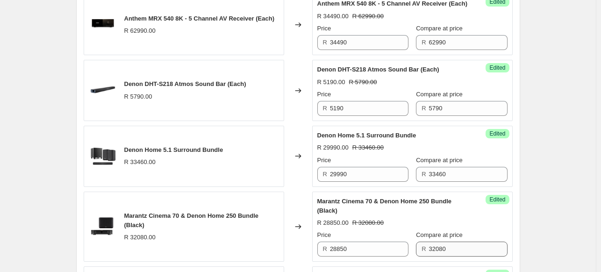
scroll to position [1733, 0]
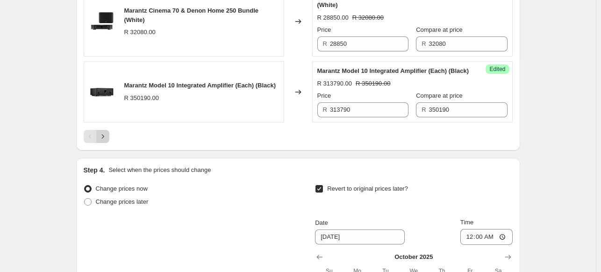
click at [105, 141] on icon "Next" at bounding box center [102, 136] width 9 height 9
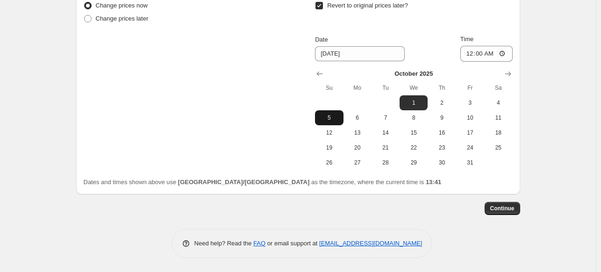
scroll to position [1144, 0]
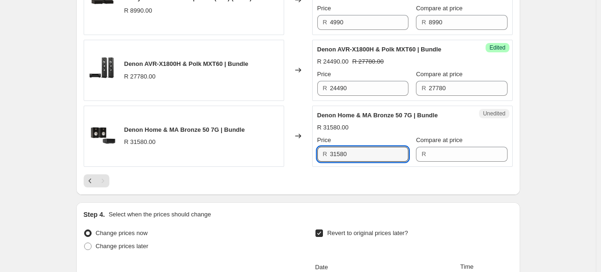
drag, startPoint x: 355, startPoint y: 161, endPoint x: 292, endPoint y: 163, distance: 63.1
click at [292, 163] on div "Denon Home & MA Bronze 50 7G | Bundle R 31580.00 Changed to Unedited Denon Home…" at bounding box center [298, 136] width 429 height 61
click at [434, 161] on input "Compare at price" at bounding box center [468, 154] width 78 height 15
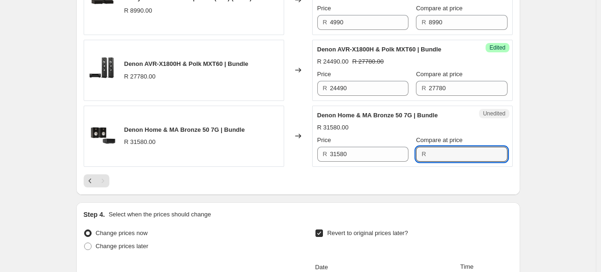
paste input "31580"
type input "31580"
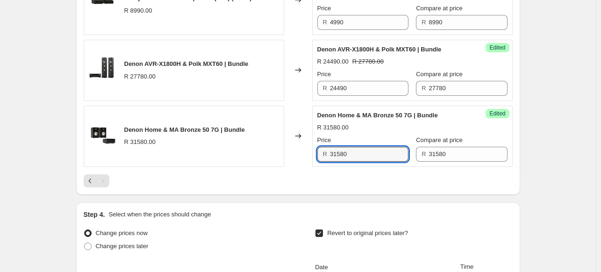
drag, startPoint x: 361, startPoint y: 162, endPoint x: 295, endPoint y: 158, distance: 66.5
click at [295, 158] on div "Denon Home & MA Bronze 50 7G | Bundle R 31580.00 Changed to Success Edited Deno…" at bounding box center [298, 136] width 429 height 61
type input "26890"
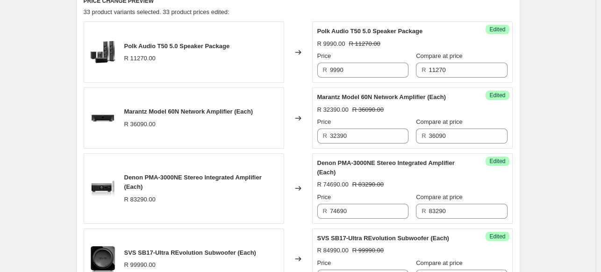
scroll to position [304, 0]
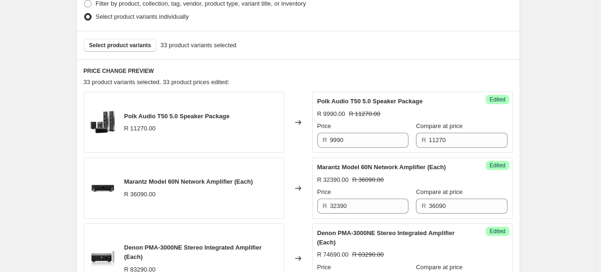
click at [134, 54] on div "Select product variants 33 product variants selected" at bounding box center [298, 45] width 444 height 28
click at [133, 46] on span "Select product variants" at bounding box center [120, 45] width 62 height 7
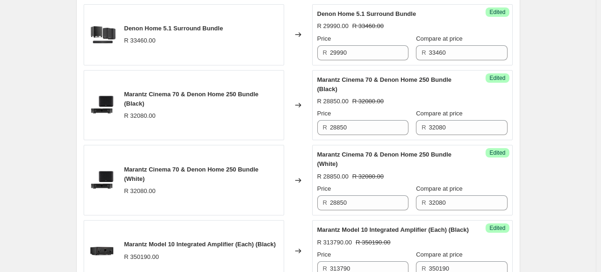
scroll to position [1705, 0]
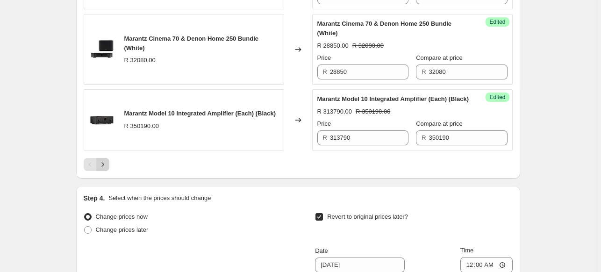
click at [105, 169] on icon "Next" at bounding box center [102, 164] width 9 height 9
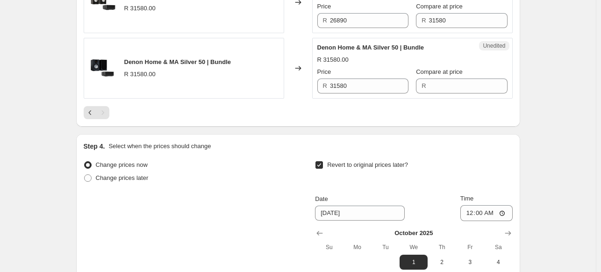
scroll to position [1117, 0]
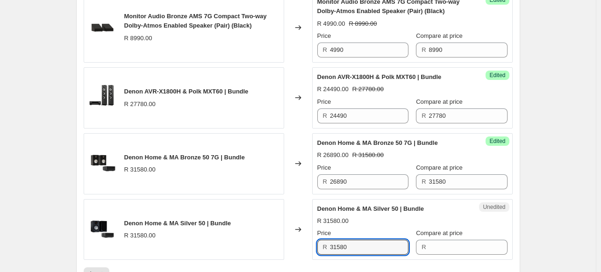
drag, startPoint x: 375, startPoint y: 252, endPoint x: 310, endPoint y: 254, distance: 65.0
click at [310, 254] on div "Denon Home & MA Silver 50 | Bundle R 31580.00 Changed to Unedited Denon Home & …" at bounding box center [298, 229] width 429 height 61
click at [450, 255] on input "Compare at price" at bounding box center [468, 247] width 78 height 15
paste input "31580"
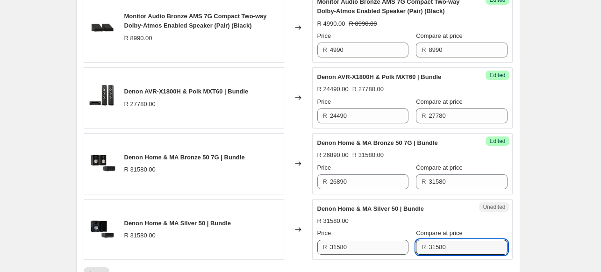
type input "31580"
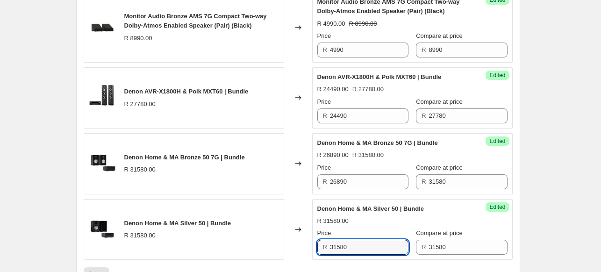
drag, startPoint x: 352, startPoint y: 250, endPoint x: 314, endPoint y: 250, distance: 37.8
click at [314, 250] on div "Success Edited Denon Home & MA Silver 50 | Bundle R 31580.00 Price R 31580 Comp…" at bounding box center [412, 229] width 200 height 61
type input "26890"
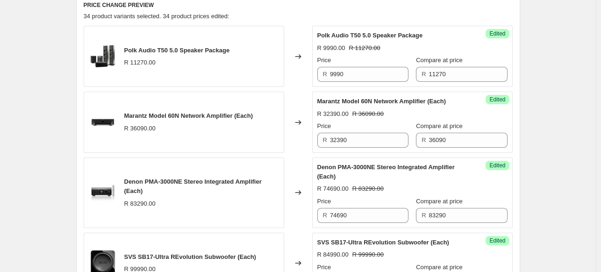
scroll to position [183, 0]
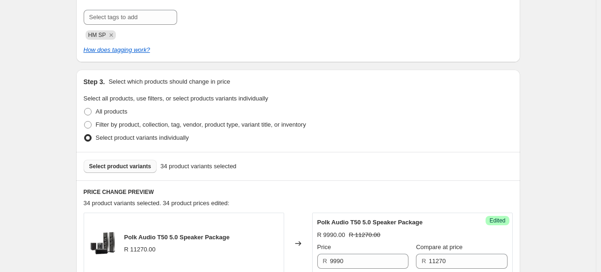
click at [117, 167] on span "Select product variants" at bounding box center [120, 166] width 62 height 7
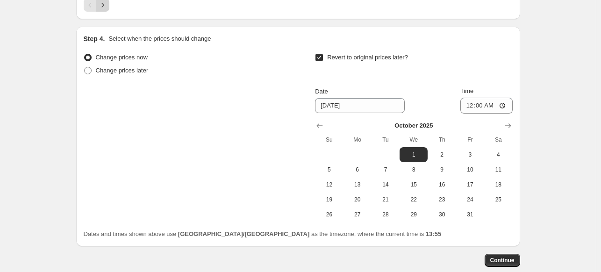
click at [104, 10] on icon "Next" at bounding box center [102, 4] width 9 height 9
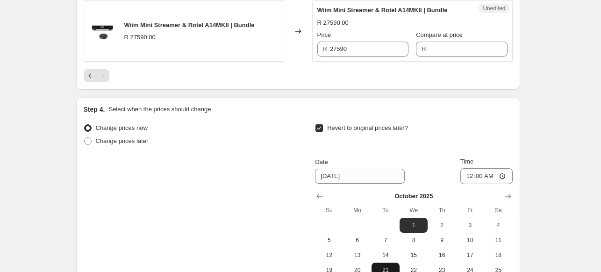
scroll to position [1276, 0]
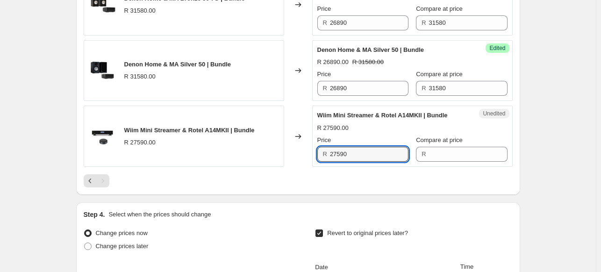
drag, startPoint x: 374, startPoint y: 157, endPoint x: 284, endPoint y: 160, distance: 89.8
click at [284, 160] on div "Wiim Mini Streamer & Rotel A14MKII | Bundle R 27590.00 Changed to Unedited Wiim…" at bounding box center [298, 136] width 429 height 61
drag, startPoint x: 288, startPoint y: 162, endPoint x: 303, endPoint y: 165, distance: 15.3
click at [300, 165] on div "Wiim Mini Streamer & Rotel A14MKII | Bundle R 27590.00 Changed to Unedited Wiim…" at bounding box center [298, 136] width 429 height 61
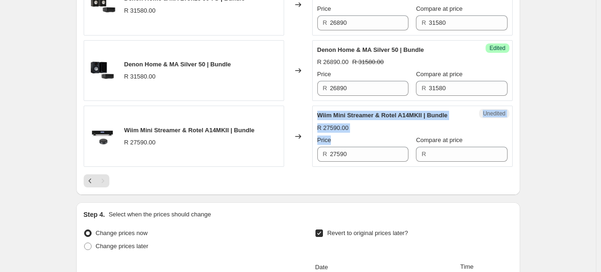
drag, startPoint x: 307, startPoint y: 166, endPoint x: 372, endPoint y: 167, distance: 65.4
click at [336, 167] on div "Wiim Mini Streamer & Rotel A14MKII | Bundle R 27590.00 Changed to Unedited Wiim…" at bounding box center [298, 136] width 429 height 61
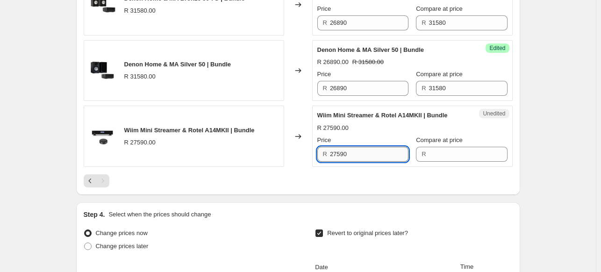
drag, startPoint x: 395, startPoint y: 162, endPoint x: 353, endPoint y: 162, distance: 41.6
click at [394, 162] on input "27590" at bounding box center [369, 154] width 78 height 15
click at [275, 159] on div "Wiim Mini Streamer & Rotel A14MKII | Bundle R 27590.00" at bounding box center [184, 136] width 200 height 61
drag, startPoint x: 366, startPoint y: 165, endPoint x: 278, endPoint y: 163, distance: 87.8
click at [278, 163] on div "Wiim Mini Streamer & Rotel A14MKII | Bundle R 27590.00 Changed to Unedited Wiim…" at bounding box center [298, 136] width 429 height 61
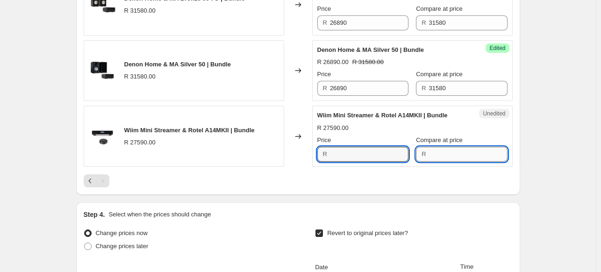
type input "27590"
click at [443, 162] on input "Compare at price" at bounding box center [468, 154] width 78 height 15
paste input "27590"
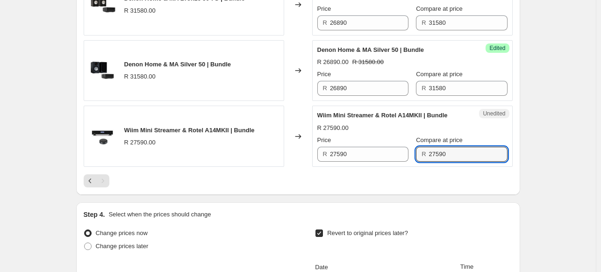
type input "27590"
click at [285, 159] on div "Wiim Mini Streamer & Rotel A14MKII | Bundle R 27590.00 Changed to Unedited Wiim…" at bounding box center [298, 136] width 429 height 61
click at [288, 159] on div "Changed to" at bounding box center [298, 136] width 28 height 61
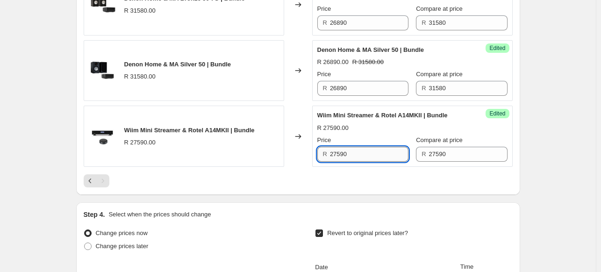
click at [361, 157] on input "27590" at bounding box center [369, 154] width 78 height 15
drag, startPoint x: 361, startPoint y: 157, endPoint x: 289, endPoint y: 156, distance: 71.5
click at [289, 156] on div "Wiim Mini Streamer & Rotel A14MKII | Bundle R 27590.00 Changed to Success Edite…" at bounding box center [298, 136] width 429 height 61
type input "3"
type input "23490"
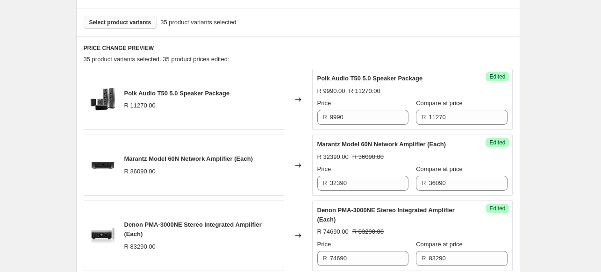
scroll to position [201, 0]
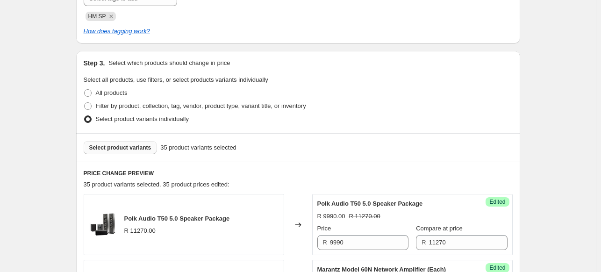
click at [108, 149] on span "Select product variants" at bounding box center [120, 147] width 62 height 7
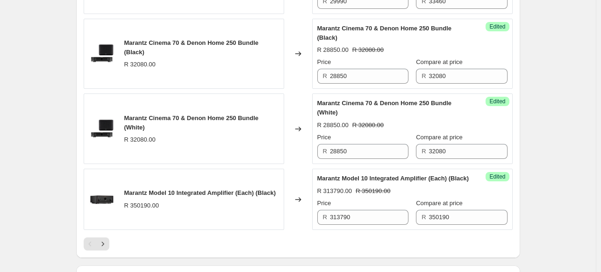
scroll to position [1743, 0]
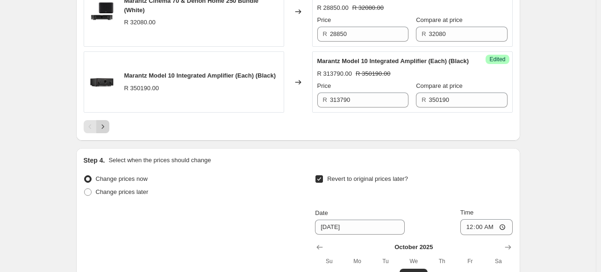
click at [104, 131] on icon "Next" at bounding box center [102, 126] width 9 height 9
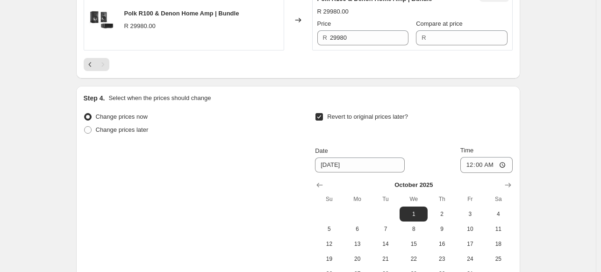
scroll to position [1295, 0]
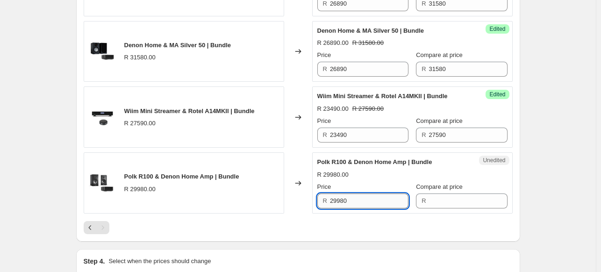
click at [355, 208] on input "29980" at bounding box center [369, 200] width 78 height 15
drag, startPoint x: 359, startPoint y: 211, endPoint x: 281, endPoint y: 208, distance: 78.1
click at [291, 211] on div "Polk R100 & Denon Home Amp | Bundle R 29980.00 Changed to Unedited Polk R100 & …" at bounding box center [298, 182] width 429 height 61
type input "29980"
click at [447, 213] on div "Unedited Polk R100 & Denon Home Amp | Bundle R 29980.00 Price R 29980 Compare a…" at bounding box center [412, 182] width 200 height 61
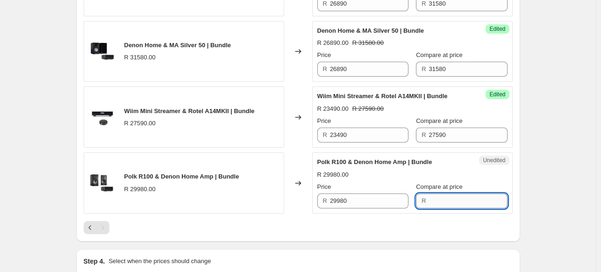
click at [439, 208] on input "Compare at price" at bounding box center [468, 200] width 78 height 15
paste input "29980"
type input "29980"
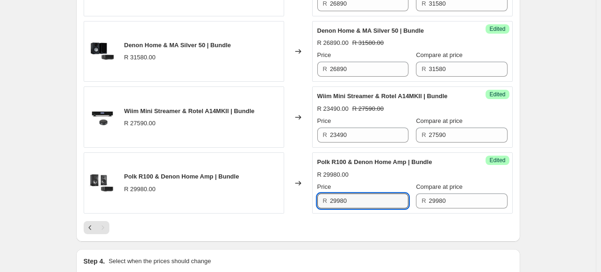
drag, startPoint x: 372, startPoint y: 210, endPoint x: 289, endPoint y: 208, distance: 83.6
click at [289, 208] on div "Polk R100 & Denon Home Amp | Bundle R 29980.00 Changed to Success Edited Polk R…" at bounding box center [298, 182] width 429 height 61
type input "25890"
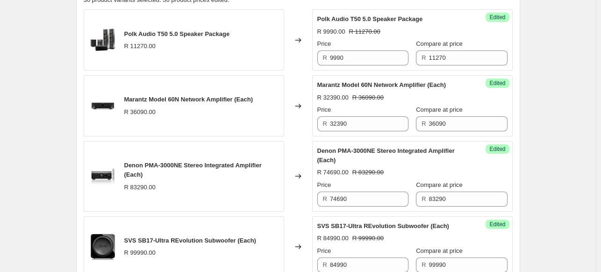
scroll to position [267, 0]
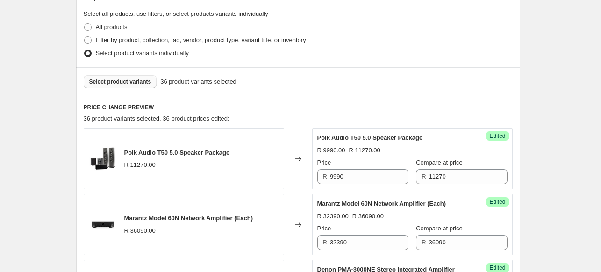
click at [125, 78] on span "Select product variants" at bounding box center [120, 81] width 62 height 7
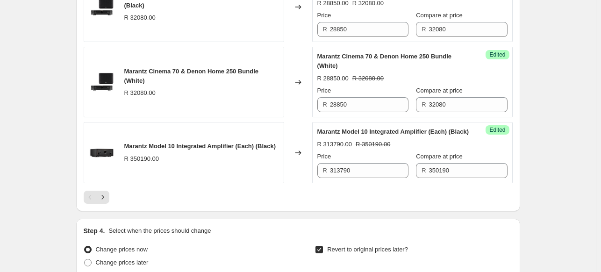
scroll to position [1762, 0]
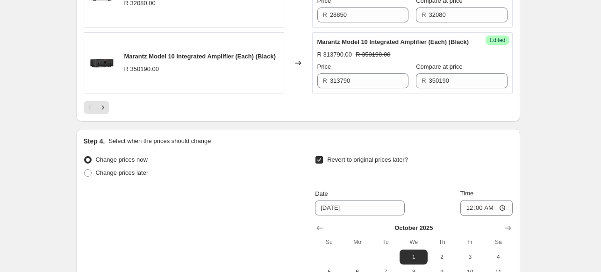
click at [107, 114] on button "Next" at bounding box center [102, 107] width 13 height 13
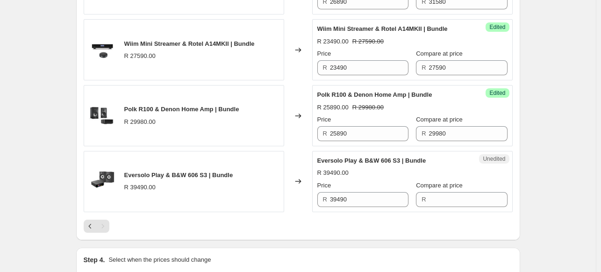
scroll to position [1407, 0]
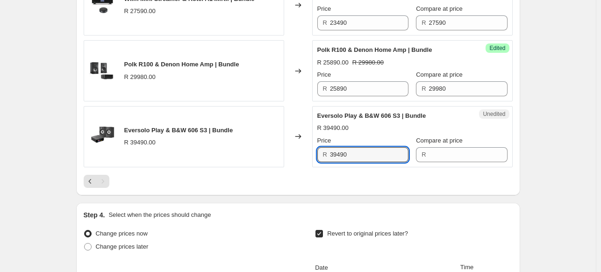
drag, startPoint x: 398, startPoint y: 162, endPoint x: 304, endPoint y: 164, distance: 93.4
click at [305, 164] on div "Eversolo Play & B&W 606 S3 | Bundle R 39490.00 Changed to Unedited Eversolo Pla…" at bounding box center [298, 136] width 429 height 61
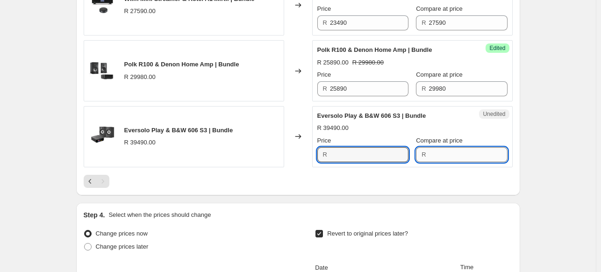
type input "39490"
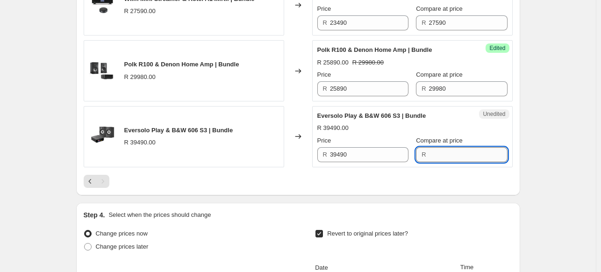
click at [462, 162] on input "Compare at price" at bounding box center [468, 154] width 78 height 15
paste input "39490"
type input "39490"
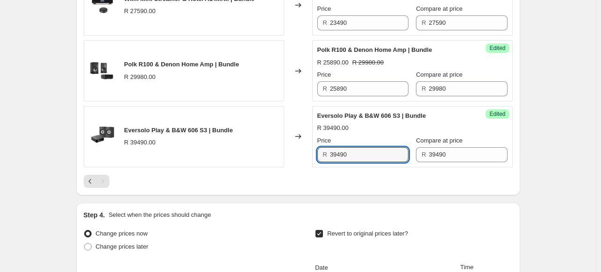
drag, startPoint x: 355, startPoint y: 164, endPoint x: 292, endPoint y: 150, distance: 64.1
click at [292, 150] on div "Eversolo Play & B&W 606 S3 | Bundle R 39490.00 Changed to Success Edited Everso…" at bounding box center [298, 136] width 429 height 61
type input "32990"
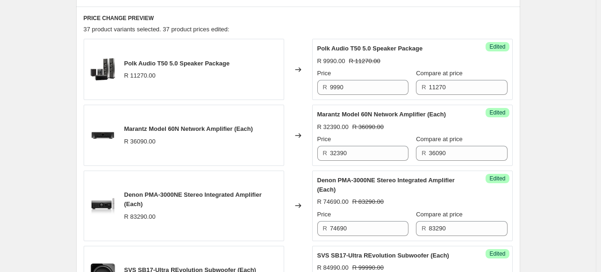
scroll to position [286, 0]
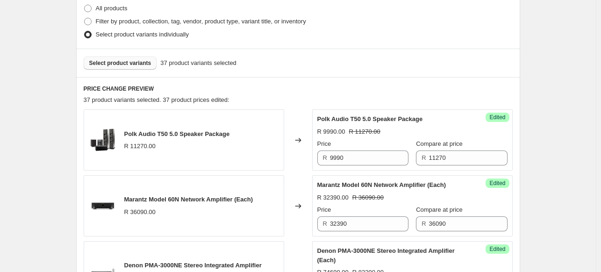
click at [142, 66] on span "Select product variants" at bounding box center [120, 62] width 62 height 7
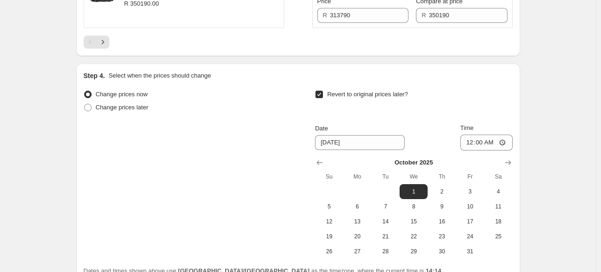
scroll to position [1641, 0]
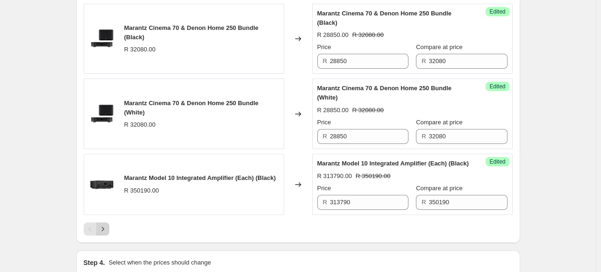
click at [107, 234] on icon "Next" at bounding box center [102, 228] width 9 height 9
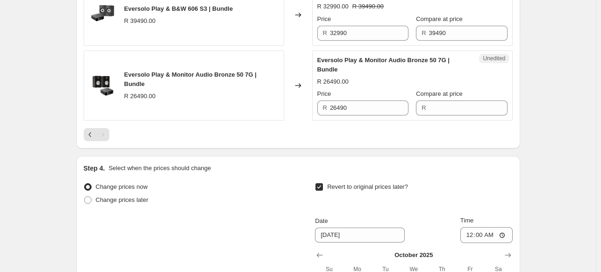
scroll to position [1407, 0]
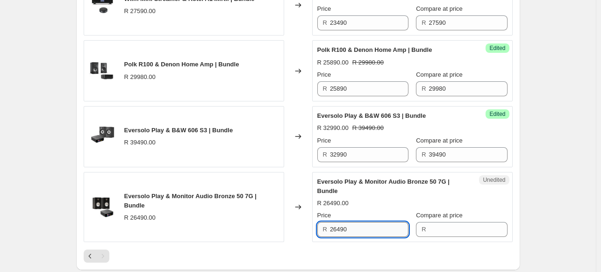
drag, startPoint x: 377, startPoint y: 231, endPoint x: 375, endPoint y: 236, distance: 5.9
click at [376, 233] on input "26490" at bounding box center [369, 229] width 78 height 15
drag, startPoint x: 377, startPoint y: 237, endPoint x: 215, endPoint y: 215, distance: 162.7
click at [215, 215] on div "Eversolo Play & Monitor Audio Bronze 50 7G | Bundle R 26490.00 Changed to Unedi…" at bounding box center [298, 207] width 429 height 71
type input "26490"
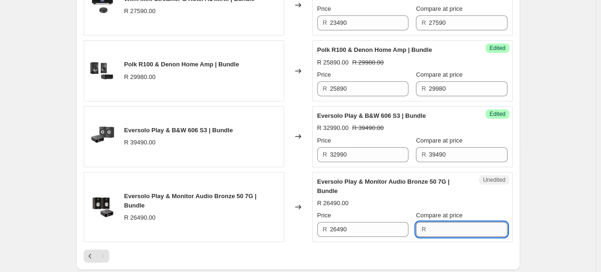
click at [457, 236] on input "Compare at price" at bounding box center [468, 229] width 78 height 15
paste input "26490"
type input "26490"
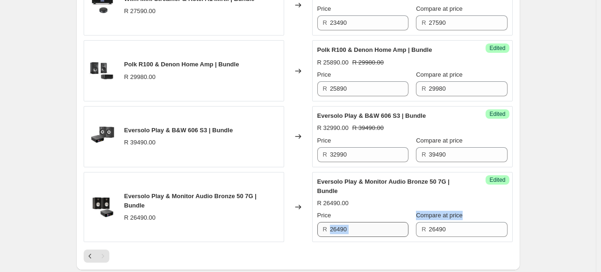
drag, startPoint x: 404, startPoint y: 237, endPoint x: 344, endPoint y: 238, distance: 60.3
click at [344, 237] on div "Price R 26490 Compare at price R 26490" at bounding box center [412, 224] width 190 height 26
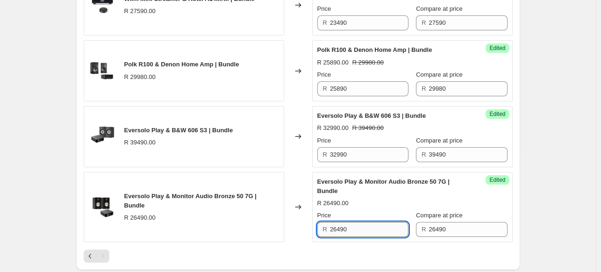
drag, startPoint x: 396, startPoint y: 237, endPoint x: 368, endPoint y: 231, distance: 28.7
click at [389, 237] on input "26490" at bounding box center [369, 229] width 78 height 15
drag, startPoint x: 367, startPoint y: 230, endPoint x: 280, endPoint y: 231, distance: 86.4
click at [281, 231] on div "Eversolo Play & Monitor Audio Bronze 50 7G | Bundle R 26490.00 Changed to Succe…" at bounding box center [298, 207] width 429 height 71
type input "23590"
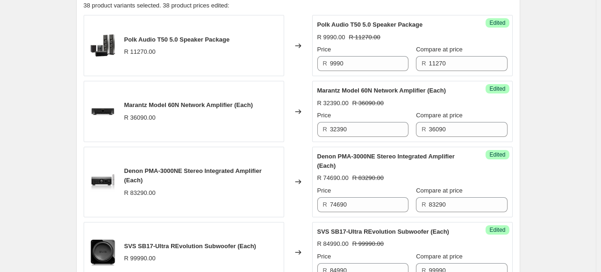
scroll to position [239, 0]
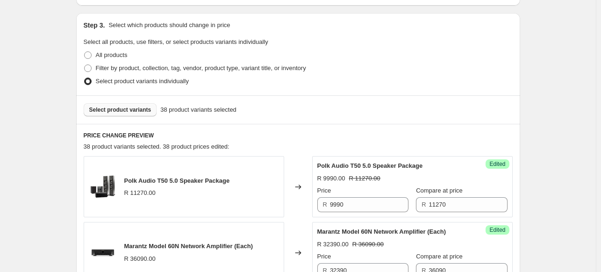
click at [127, 110] on span "Select product variants" at bounding box center [120, 109] width 62 height 7
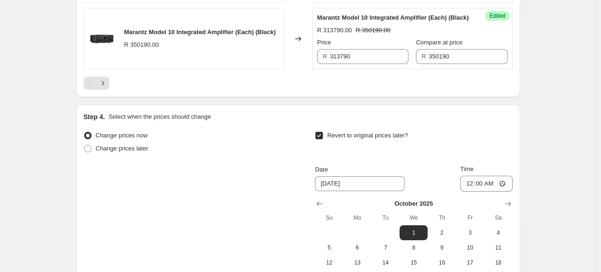
scroll to position [1874, 0]
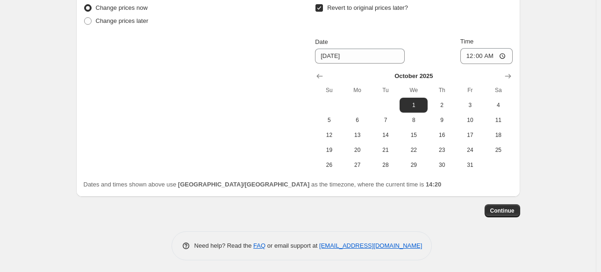
scroll to position [1500, 0]
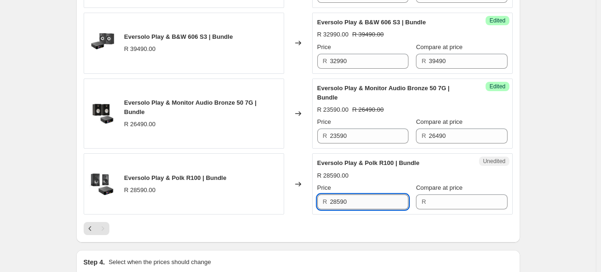
click at [374, 209] on input "28590" at bounding box center [369, 201] width 78 height 15
drag, startPoint x: 374, startPoint y: 211, endPoint x: 291, endPoint y: 201, distance: 83.7
click at [291, 204] on div "Eversolo Play & Polk R100 | Bundle R 28590.00 Changed to Unedited Eversolo Play…" at bounding box center [298, 183] width 429 height 61
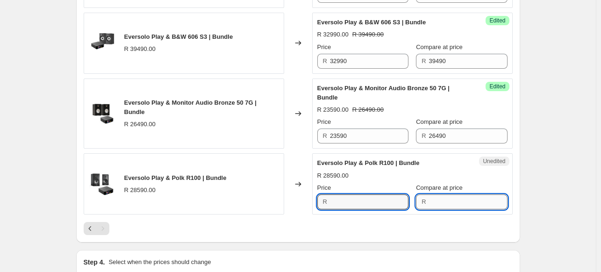
type input "28590"
click at [447, 206] on input "Compare at price" at bounding box center [468, 201] width 78 height 15
paste input "28590"
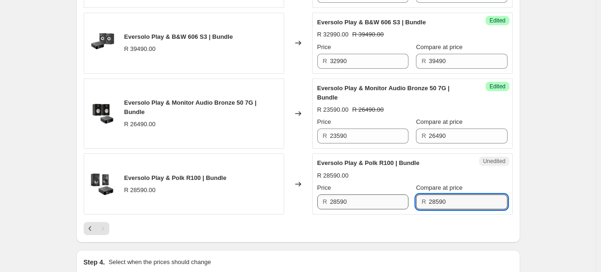
type input "28590"
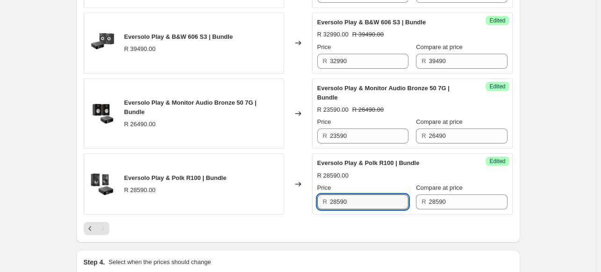
drag, startPoint x: 369, startPoint y: 210, endPoint x: 293, endPoint y: 201, distance: 76.2
click at [294, 201] on div "Eversolo Play & Polk R100 | Bundle R 28590.00 Changed to Success Edited [PERSON…" at bounding box center [298, 183] width 429 height 61
type input "24590"
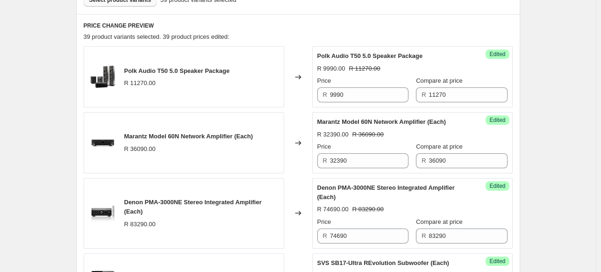
scroll to position [333, 0]
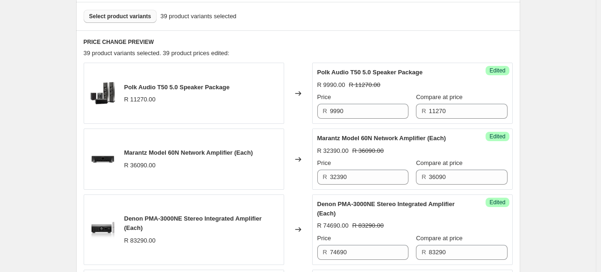
click at [144, 20] on button "Select product variants" at bounding box center [120, 16] width 73 height 13
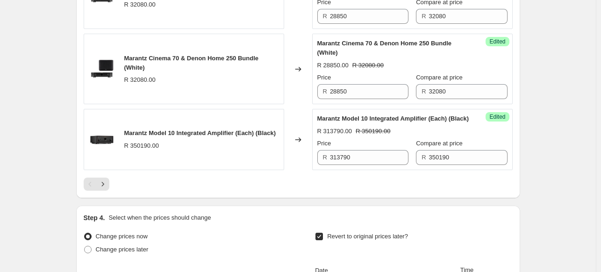
scroll to position [1781, 0]
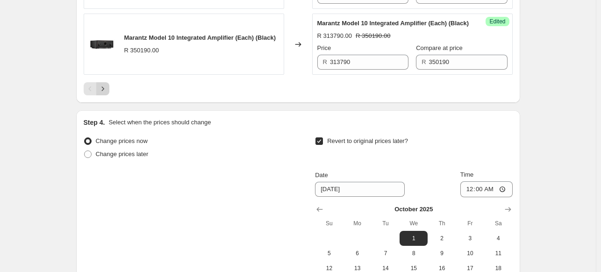
click at [104, 93] on icon "Next" at bounding box center [102, 88] width 9 height 9
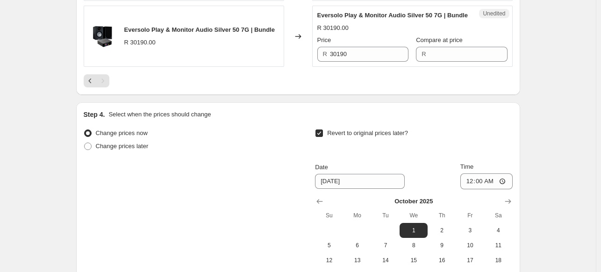
scroll to position [1594, 0]
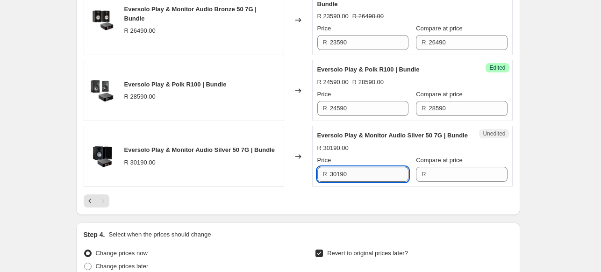
click at [375, 182] on input "30190" at bounding box center [369, 174] width 78 height 15
drag, startPoint x: 323, startPoint y: 191, endPoint x: 297, endPoint y: 188, distance: 26.3
click at [297, 187] on div "Eversolo Play & Monitor Audio Silver 50 7G | Bundle R 30190.00 Changed to Unedi…" at bounding box center [298, 156] width 429 height 61
type input "30190"
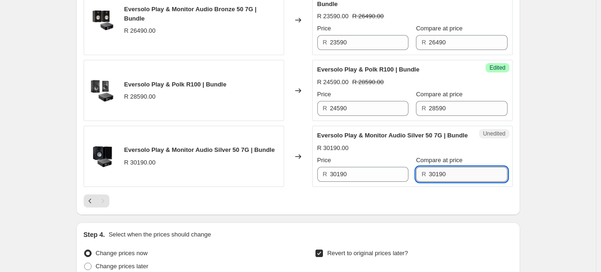
click at [455, 182] on input "30190" at bounding box center [468, 174] width 78 height 15
paste input "30190"
type input "30190"
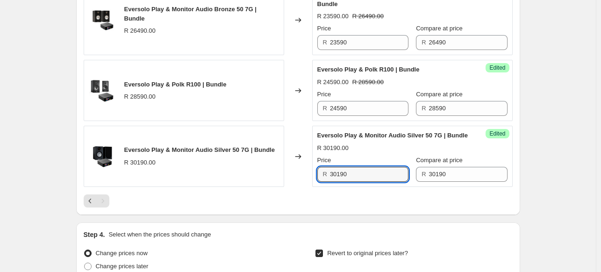
drag, startPoint x: 364, startPoint y: 188, endPoint x: 290, endPoint y: 181, distance: 75.1
click at [290, 181] on div "Eversolo Play & Monitor Audio Silver 50 7G | Bundle R 30190.00 Changed to Succe…" at bounding box center [298, 156] width 429 height 61
type input "25590"
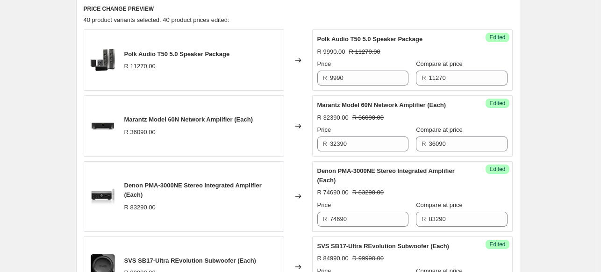
scroll to position [239, 0]
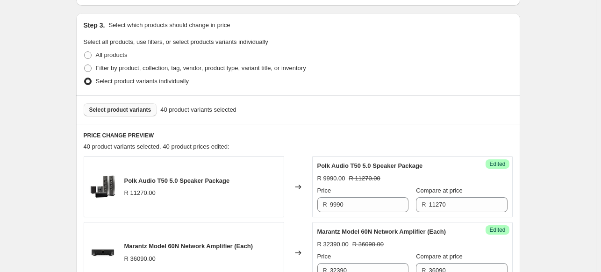
click at [131, 112] on span "Select product variants" at bounding box center [120, 109] width 62 height 7
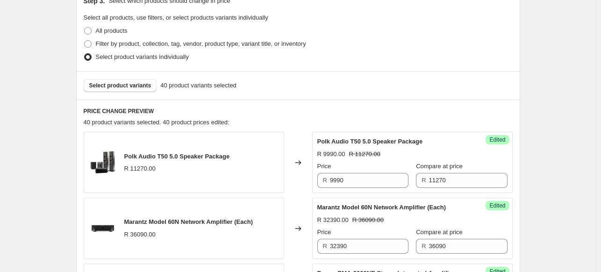
scroll to position [286, 0]
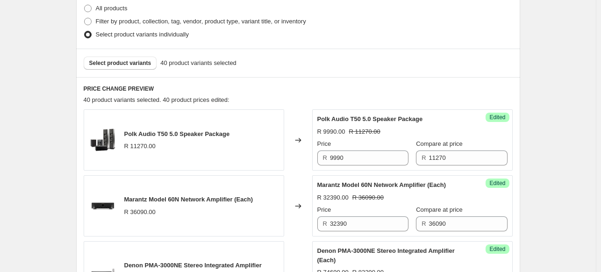
click at [112, 70] on div "Select product variants 40 product variants selected" at bounding box center [298, 63] width 444 height 28
click at [113, 65] on span "Select product variants" at bounding box center [120, 62] width 62 height 7
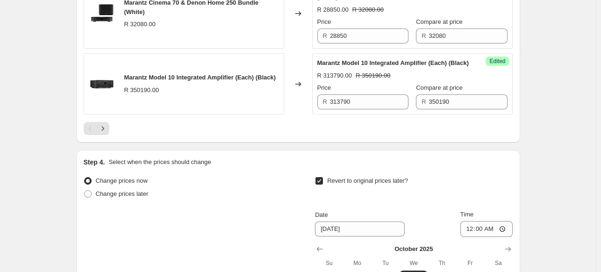
scroll to position [1734, 0]
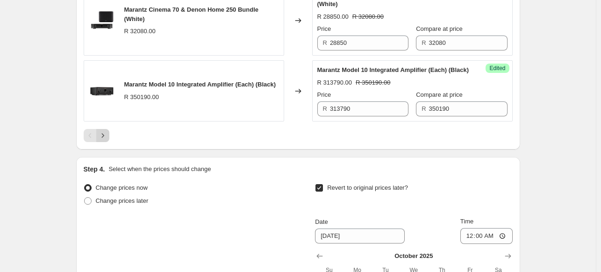
click at [105, 140] on icon "Next" at bounding box center [102, 135] width 9 height 9
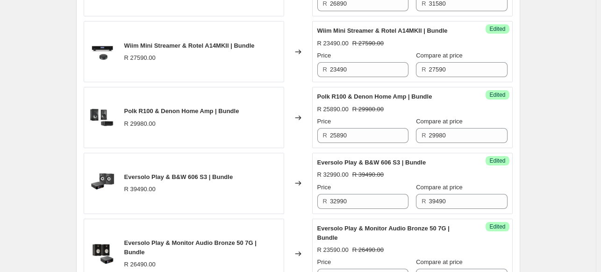
scroll to position [1594, 0]
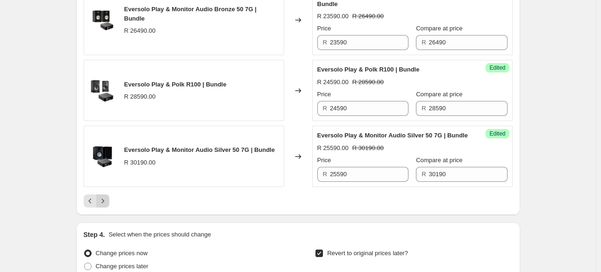
click at [109, 207] on button "Next" at bounding box center [102, 200] width 13 height 13
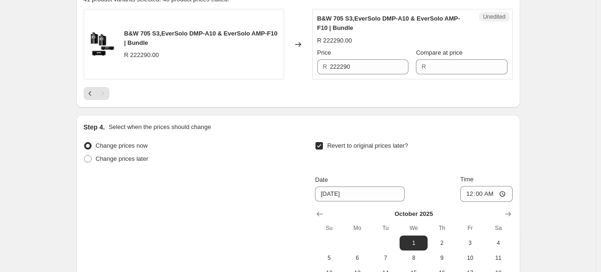
scroll to position [292, 0]
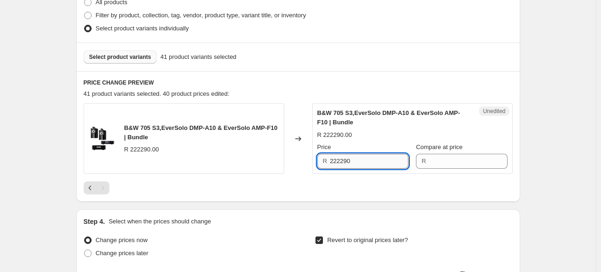
click at [370, 162] on input "222290" at bounding box center [369, 161] width 78 height 15
drag, startPoint x: 372, startPoint y: 159, endPoint x: 235, endPoint y: 165, distance: 136.5
click at [235, 165] on div "B&W 705 S3,EverSolo DMP-A10 & EverSolo AMP-F10 | Bundle R 222290.00 Changed to …" at bounding box center [298, 138] width 429 height 71
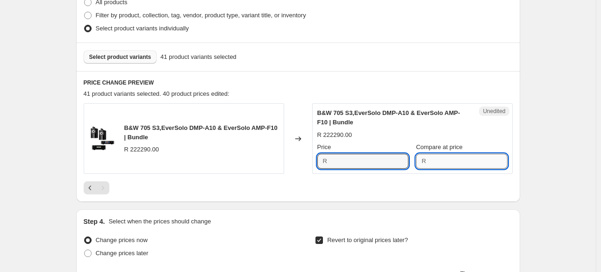
type input "222290"
click at [475, 162] on input "Compare at price" at bounding box center [468, 161] width 78 height 15
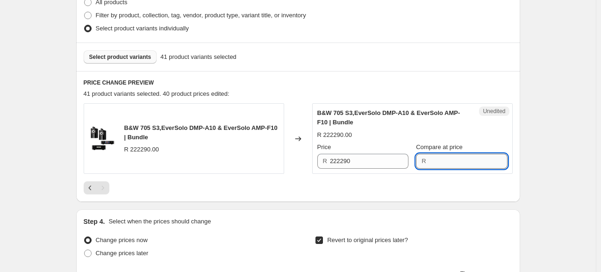
paste input "222290"
type input "222290"
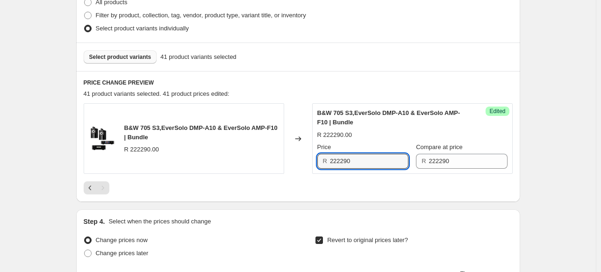
drag, startPoint x: 371, startPoint y: 160, endPoint x: 314, endPoint y: 161, distance: 57.5
click at [314, 161] on div "Success Edited B&W 705 S3,EverSolo DMP-A10 & EverSolo AMP-F10 | Bundle R 222290…" at bounding box center [412, 138] width 200 height 71
type input "189290"
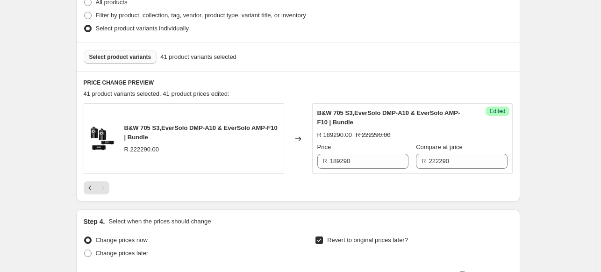
click at [558, 143] on div "Create new price [MEDICAL_DATA]. This page is ready Create new price [MEDICAL_D…" at bounding box center [298, 107] width 596 height 798
click at [135, 61] on button "Select product variants" at bounding box center [120, 56] width 73 height 13
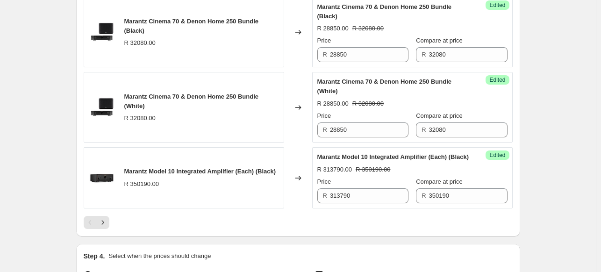
scroll to position [1787, 0]
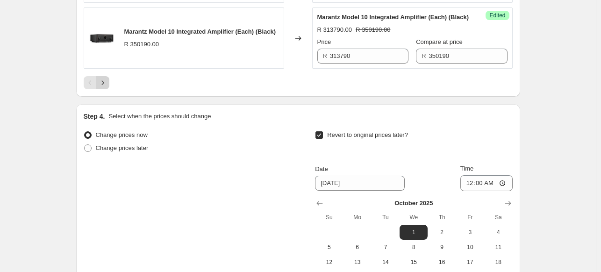
click at [104, 87] on icon "Next" at bounding box center [102, 82] width 9 height 9
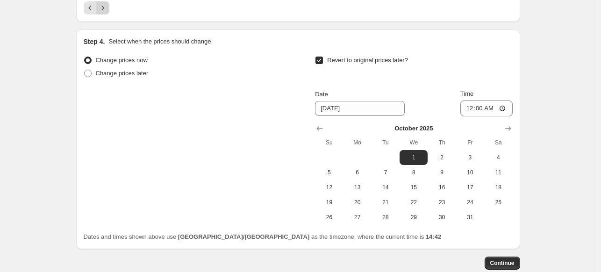
click at [102, 13] on icon "Next" at bounding box center [102, 7] width 9 height 9
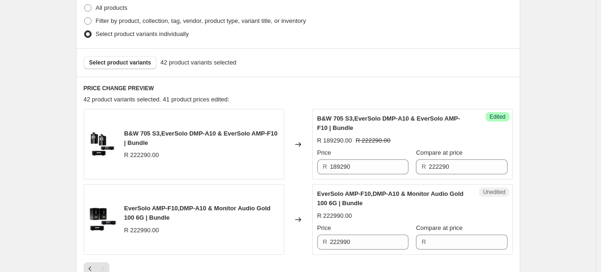
scroll to position [274, 0]
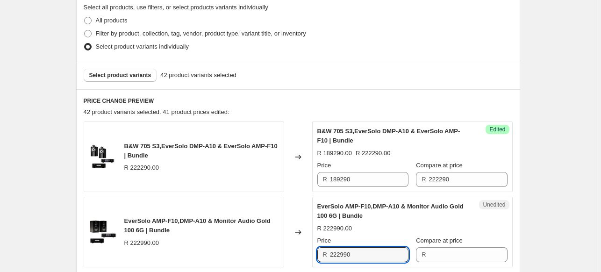
drag, startPoint x: 377, startPoint y: 249, endPoint x: 299, endPoint y: 247, distance: 78.1
click at [300, 247] on div "EverSolo AMP-F10,DMP-A10 & Monitor Audio Gold 100 6G | Bundle R 222990.00 Chang…" at bounding box center [298, 232] width 429 height 71
click at [450, 265] on div "Unedited EverSolo AMP-F10,DMP-A10 & Monitor Audio Gold 100 6G | Bundle R 222990…" at bounding box center [412, 232] width 200 height 71
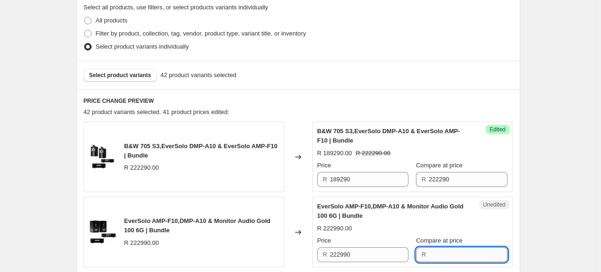
click at [451, 257] on input "Compare at price" at bounding box center [468, 254] width 78 height 15
paste input "222990"
type input "222990"
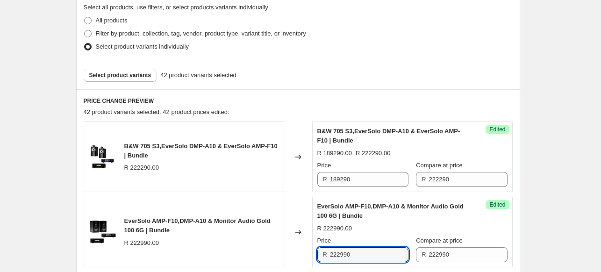
drag, startPoint x: 372, startPoint y: 259, endPoint x: 303, endPoint y: 250, distance: 70.1
click at [303, 250] on div "EverSolo AMP-F10,DMP-A10 & Monitor Audio Gold 100 6G | Bundle R 222990.00 Chang…" at bounding box center [298, 232] width 429 height 71
type input "190290"
click at [538, 165] on div "Create new price [MEDICAL_DATA]. This page is ready Create new price [MEDICAL_D…" at bounding box center [298, 163] width 596 height 874
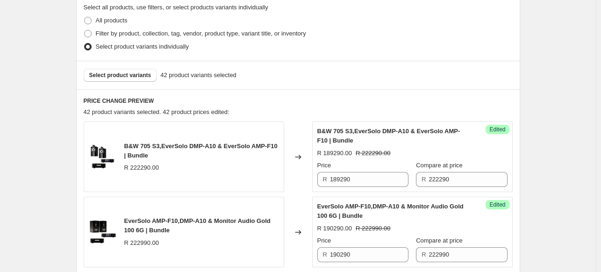
scroll to position [554, 0]
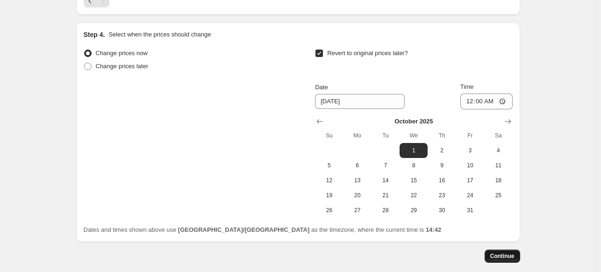
click at [503, 252] on span "Continue" at bounding box center [502, 255] width 24 height 7
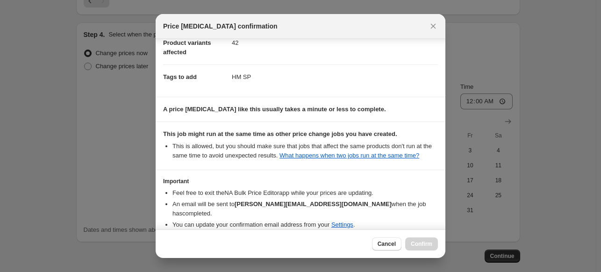
scroll to position [95, 0]
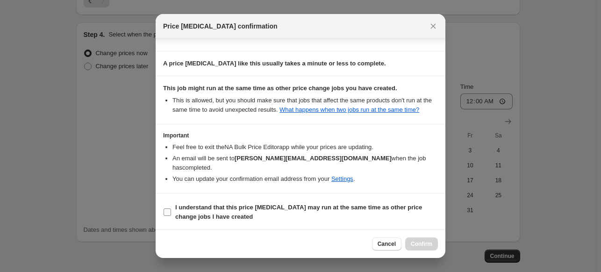
click at [162, 211] on section "I understand that this price [MEDICAL_DATA] may run at the same time as other p…" at bounding box center [301, 211] width 290 height 37
click at [173, 213] on label "I understand that this price [MEDICAL_DATA] may run at the same time as other p…" at bounding box center [300, 212] width 275 height 22
click at [171, 213] on input "I understand that this price [MEDICAL_DATA] may run at the same time as other p…" at bounding box center [166, 211] width 7 height 7
checkbox input "true"
click at [429, 248] on button "Confirm" at bounding box center [421, 243] width 33 height 13
